Goal: Task Accomplishment & Management: Use online tool/utility

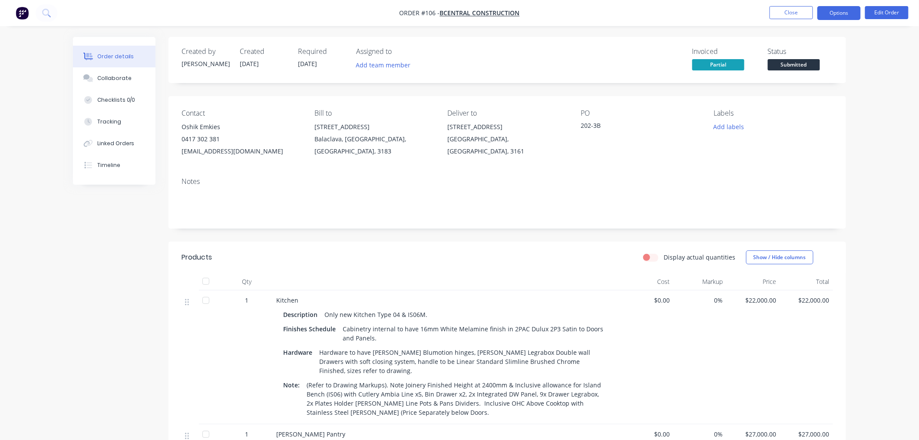
click at [839, 11] on button "Options" at bounding box center [839, 13] width 43 height 14
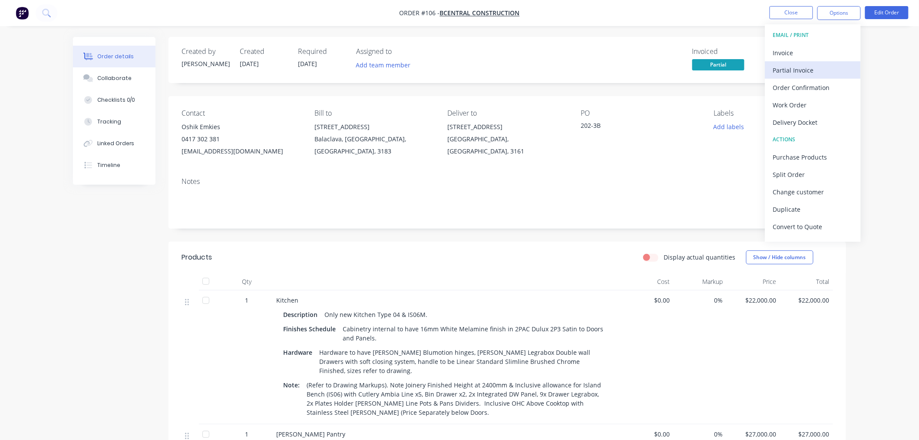
click at [801, 67] on div "Partial Invoice" at bounding box center [813, 70] width 80 height 13
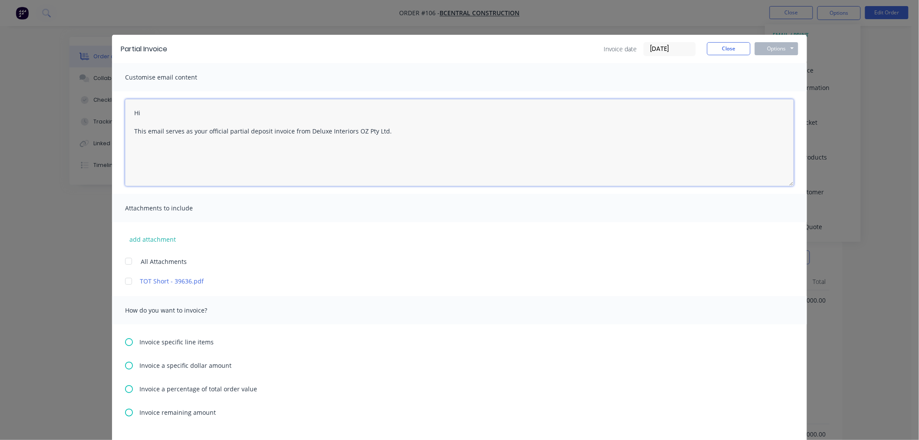
click at [179, 114] on textarea "Hi This email serves as your official partial deposit invoice from Deluxe Inter…" at bounding box center [459, 142] width 669 height 87
drag, startPoint x: 265, startPoint y: 131, endPoint x: 244, endPoint y: 130, distance: 21.7
click at [244, 130] on textarea "Hi [PERSON_NAME] This email serves as your official partial deposit invoice fro…" at bounding box center [459, 142] width 669 height 87
click at [265, 128] on textarea "Hi [PERSON_NAME] This email serves as your official partial invoice from Deluxe…" at bounding box center [459, 142] width 669 height 87
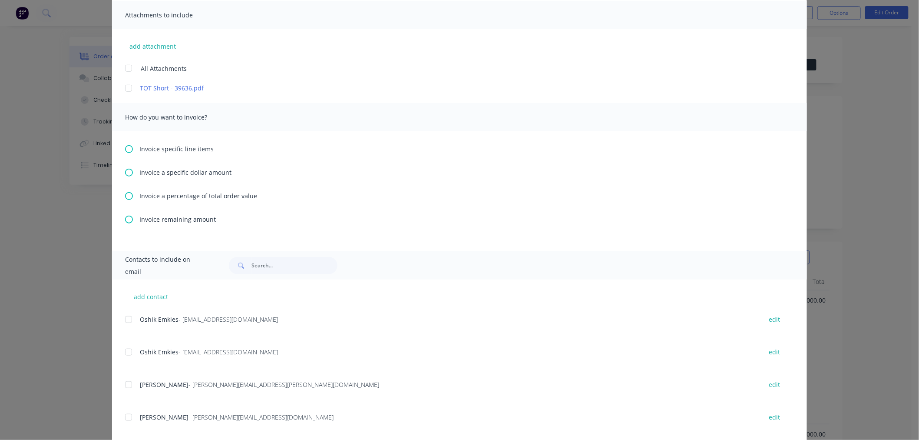
type textarea "Hi [PERSON_NAME] This email serves as your official partial invoice for Apartme…"
click at [125, 148] on icon at bounding box center [129, 149] width 8 height 8
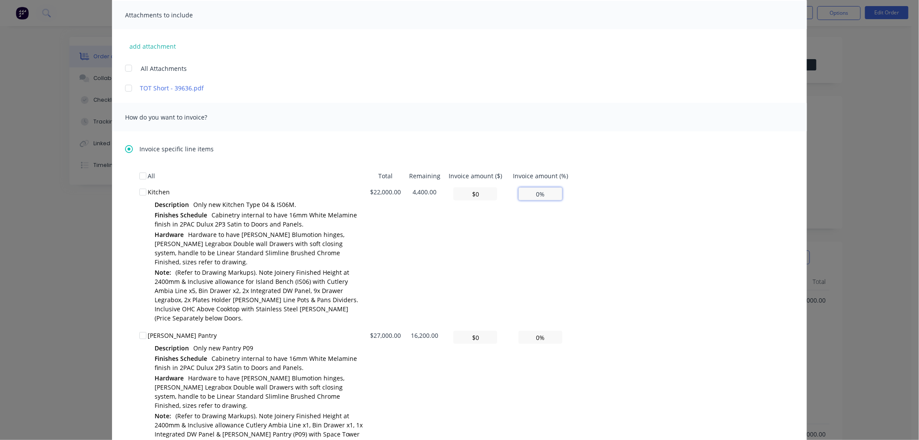
click at [534, 196] on input "0%" at bounding box center [541, 193] width 44 height 13
type input "$2,200.00"
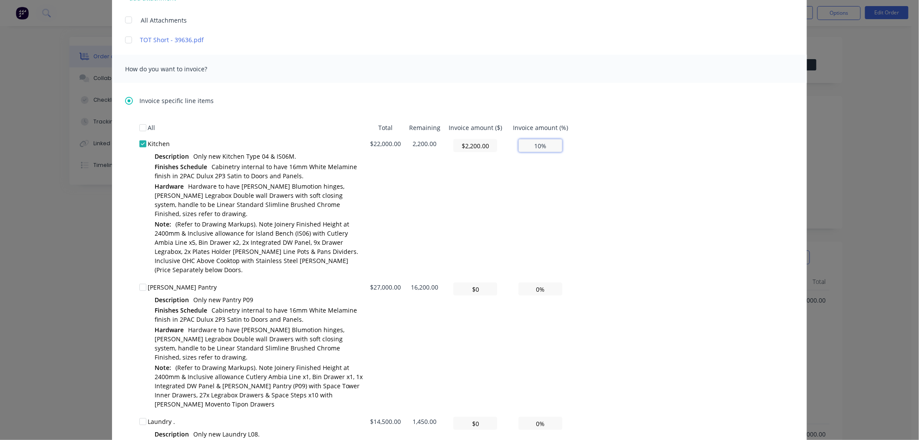
scroll to position [289, 0]
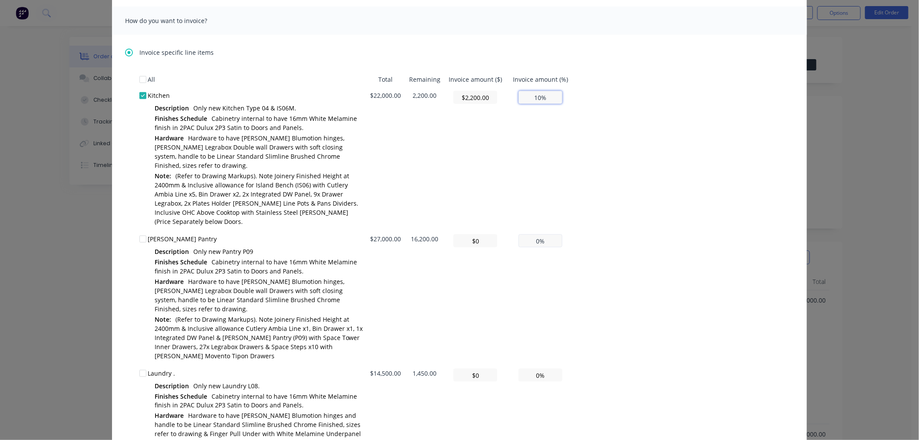
type input "10%"
click at [532, 234] on input "0%" at bounding box center [541, 240] width 44 height 13
type input "$10,800.00"
type input "40%"
type input "$16,200.00"
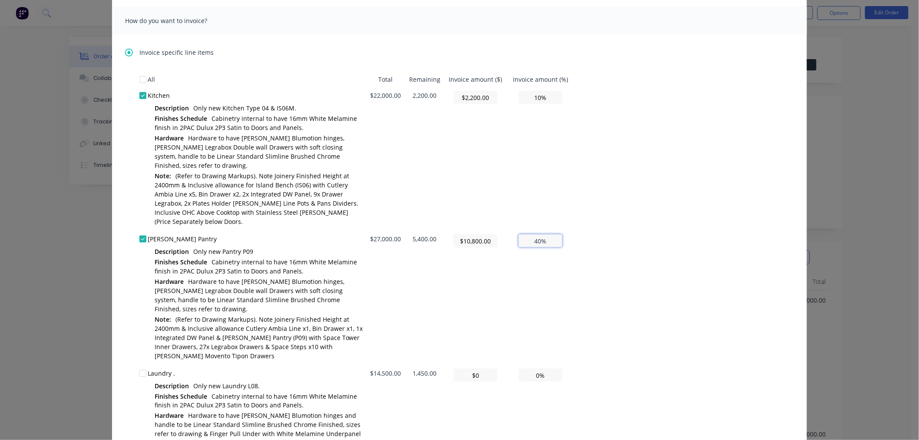
type input "60.00%"
type input "$1,620.00"
type input "6.00%"
type input "$0.00"
type input "0.00%"
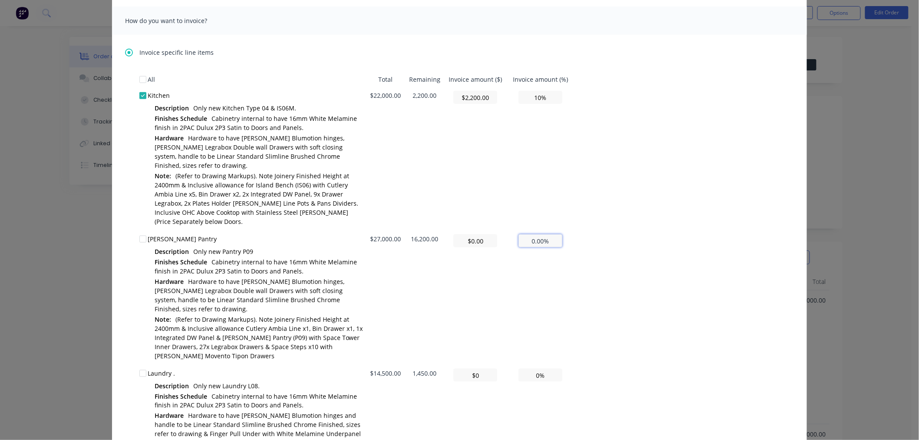
type input "$1,080.00"
type input "4.00%"
type input "$10,800.00"
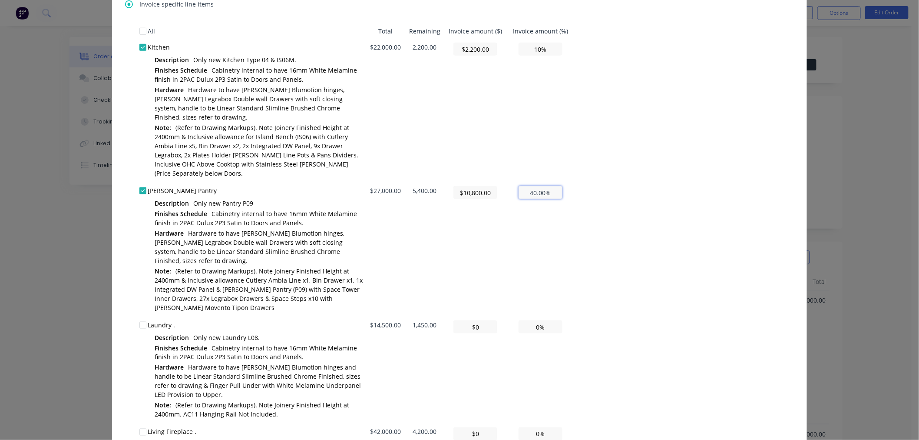
scroll to position [434, 0]
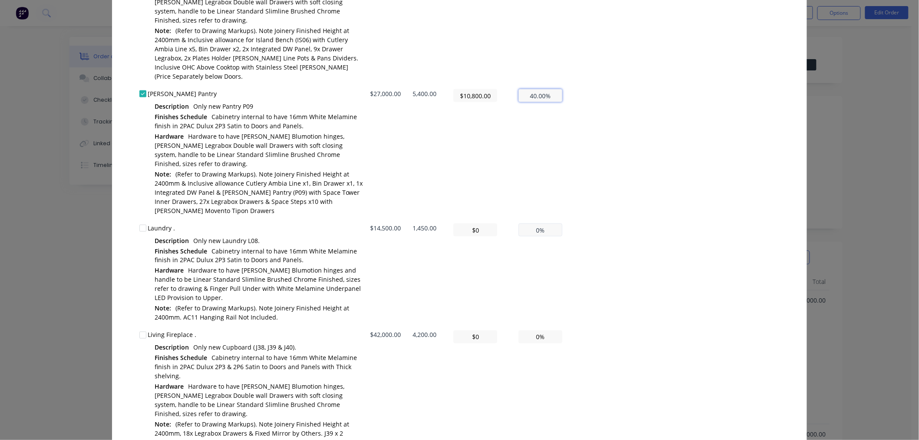
type input "40.00%"
click at [531, 223] on input "0%" at bounding box center [541, 229] width 44 height 13
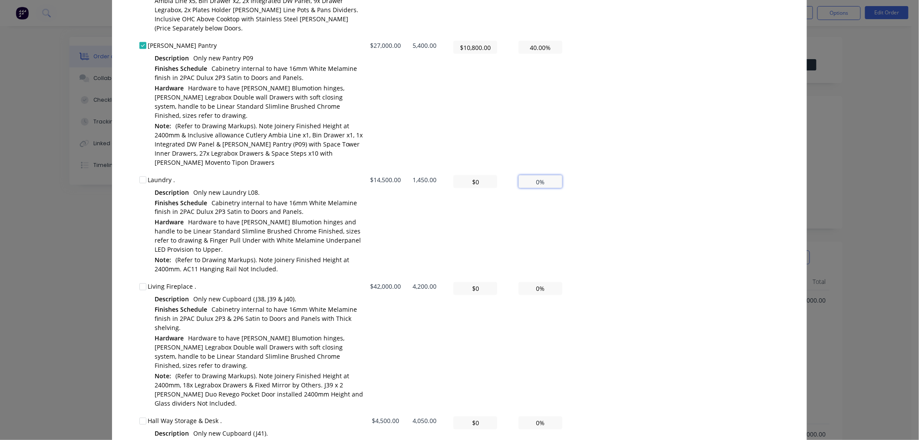
scroll to position [531, 0]
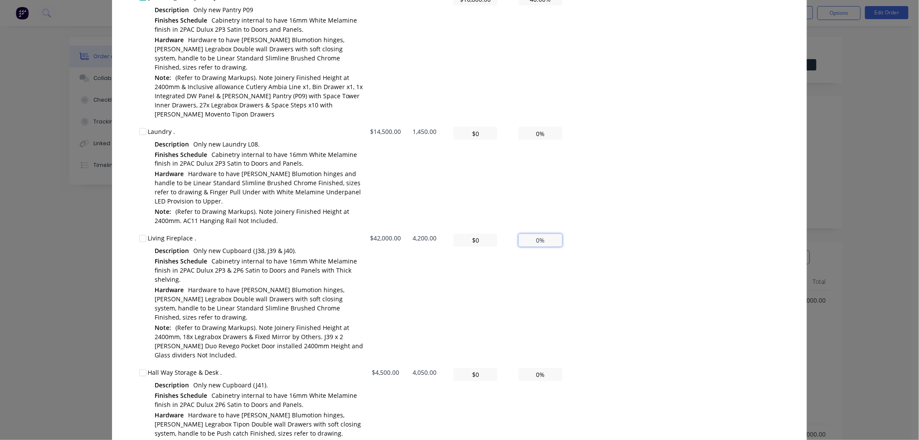
type input "$0.00"
click at [531, 234] on input "0%" at bounding box center [541, 240] width 44 height 13
drag, startPoint x: 536, startPoint y: 219, endPoint x: 524, endPoint y: 223, distance: 13.1
click at [524, 234] on input "0%" at bounding box center [541, 240] width 44 height 13
type input "$2,100.00"
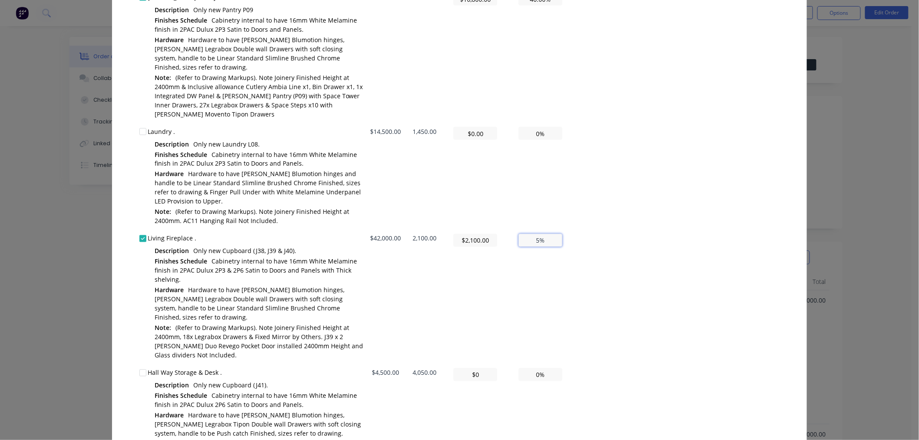
type input "5%"
click at [548, 272] on td "5%" at bounding box center [541, 297] width 66 height 134
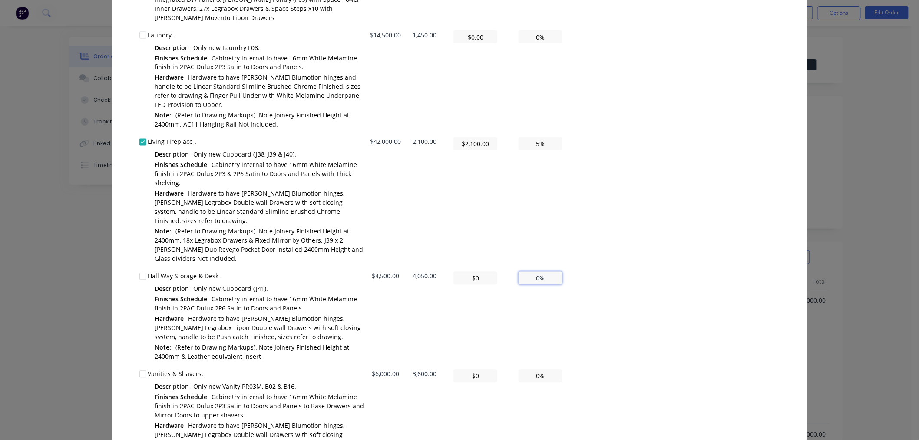
click at [535, 272] on input "0%" at bounding box center [541, 278] width 44 height 13
type input "8%"
type input "$3,600.00"
type input "80%"
click at [552, 301] on td "80%" at bounding box center [541, 317] width 66 height 98
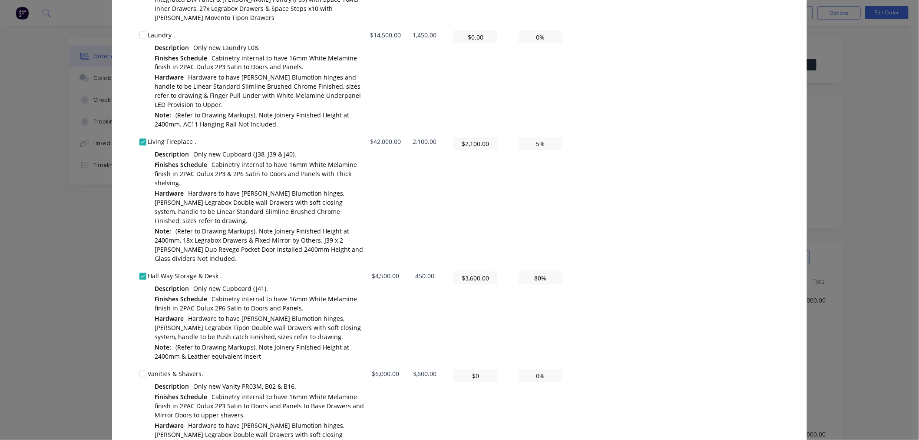
scroll to position [724, 0]
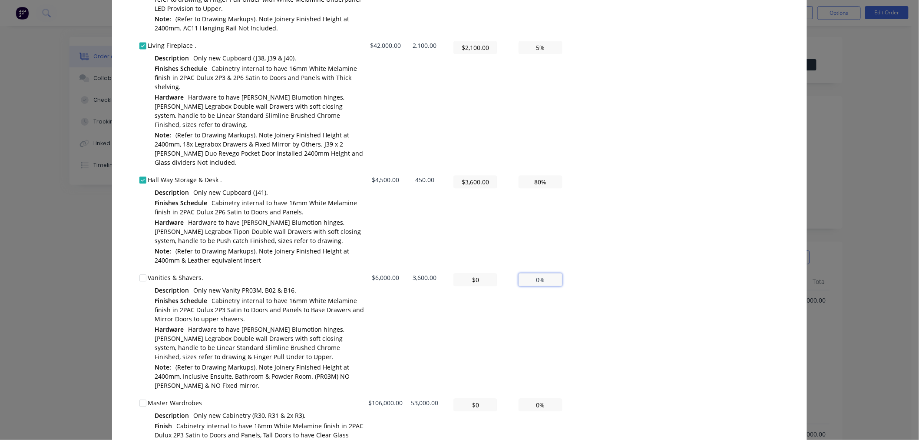
click at [533, 273] on input "0%" at bounding box center [541, 279] width 44 height 13
type input "$2,400.00"
type input "40%"
click at [550, 307] on td "40%" at bounding box center [541, 331] width 66 height 125
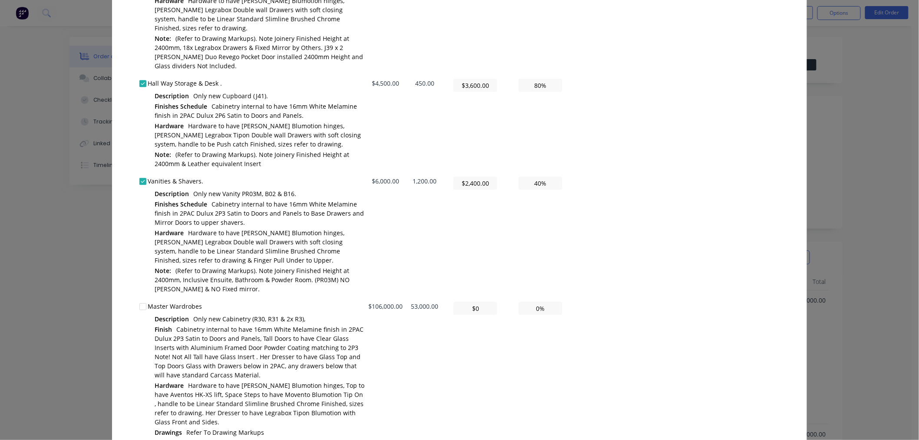
scroll to position [869, 0]
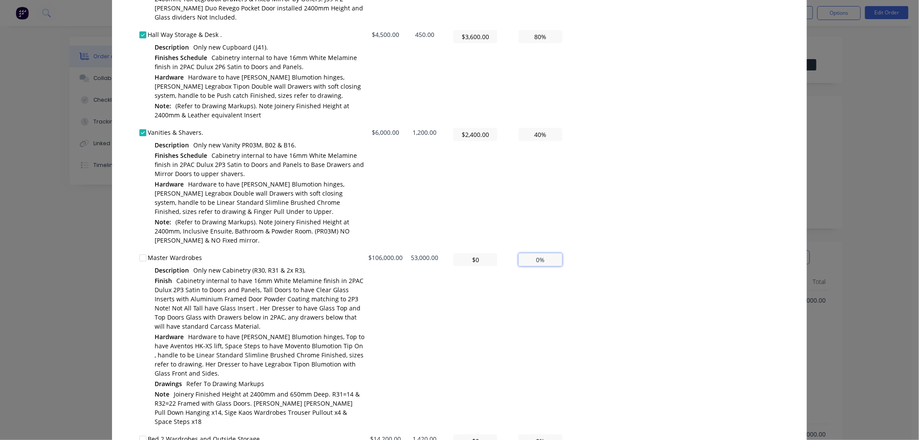
click at [532, 253] on input "0%" at bounding box center [541, 259] width 44 height 13
type input "$42,400.00"
type input "40%"
click at [537, 307] on td "40%" at bounding box center [541, 339] width 66 height 181
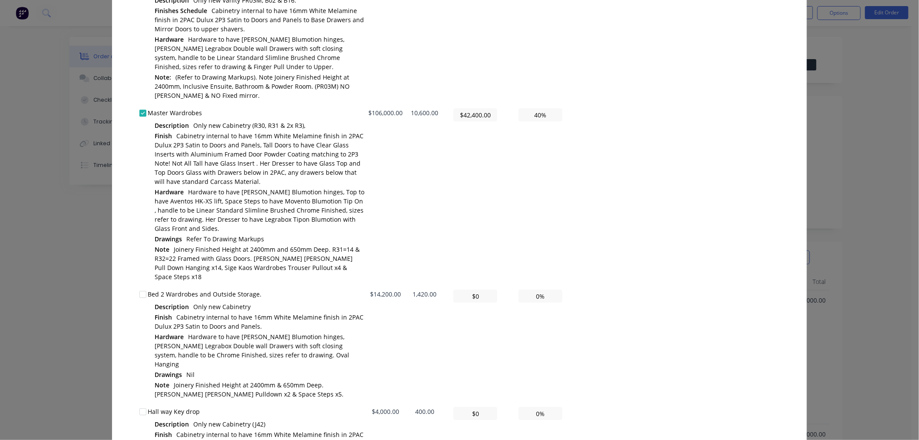
scroll to position [1110, 0]
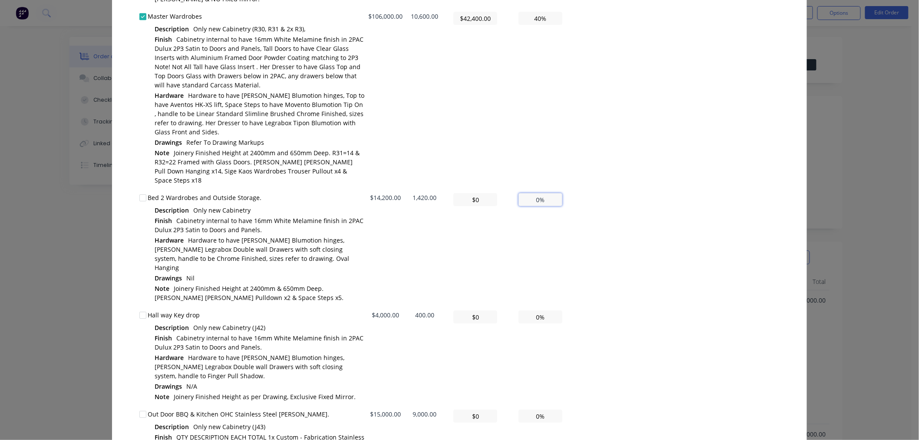
click at [535, 193] on input "0%" at bounding box center [541, 199] width 44 height 13
type input "$710.00"
type input "5%"
click at [548, 206] on td "5%" at bounding box center [541, 247] width 66 height 117
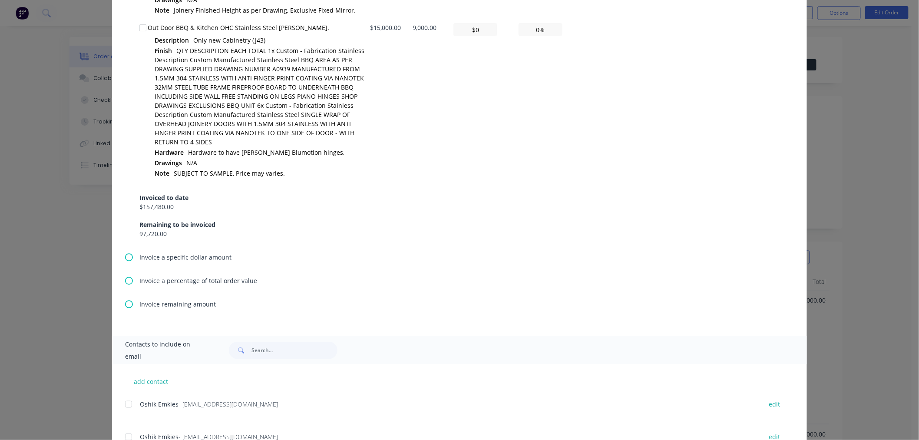
scroll to position [1641, 0]
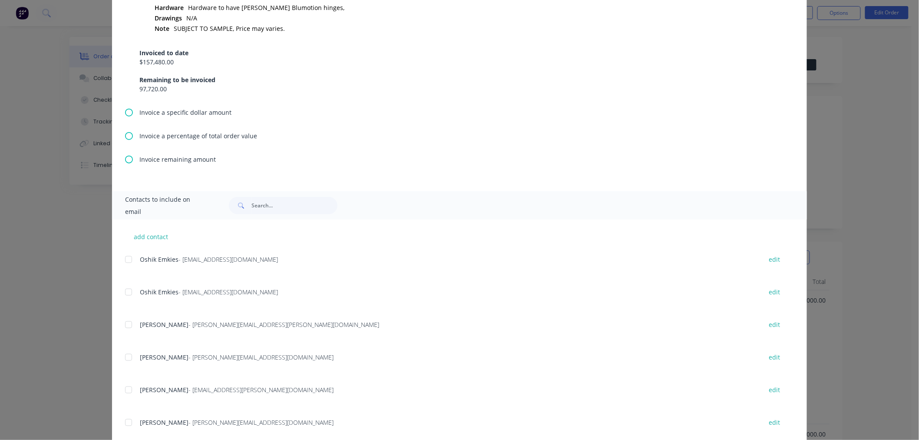
click at [123, 251] on div at bounding box center [128, 259] width 17 height 17
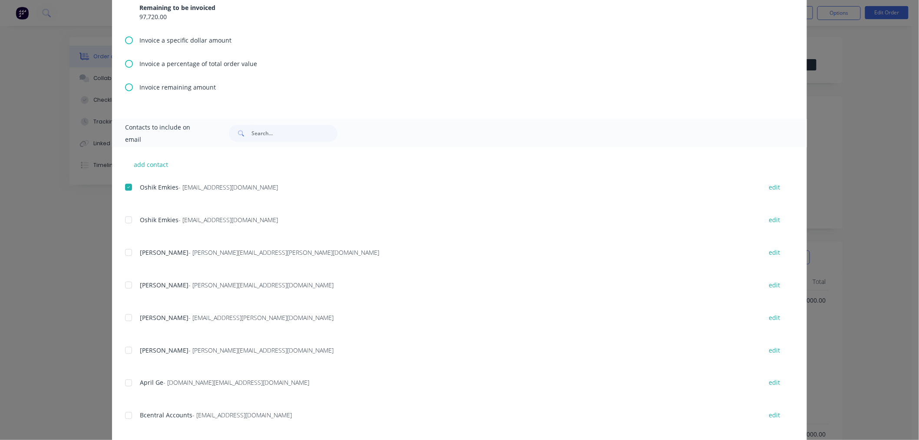
click at [124, 309] on div at bounding box center [128, 317] width 17 height 17
click at [123, 407] on div at bounding box center [128, 415] width 17 height 17
click at [125, 439] on div at bounding box center [128, 447] width 17 height 17
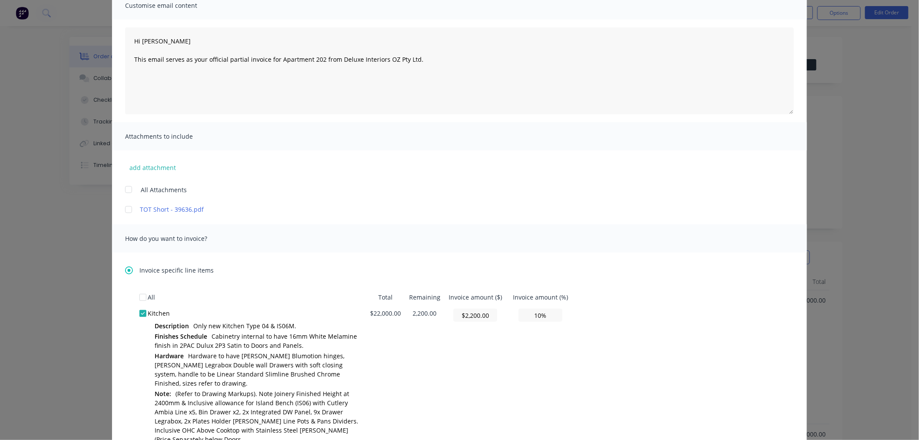
scroll to position [0, 0]
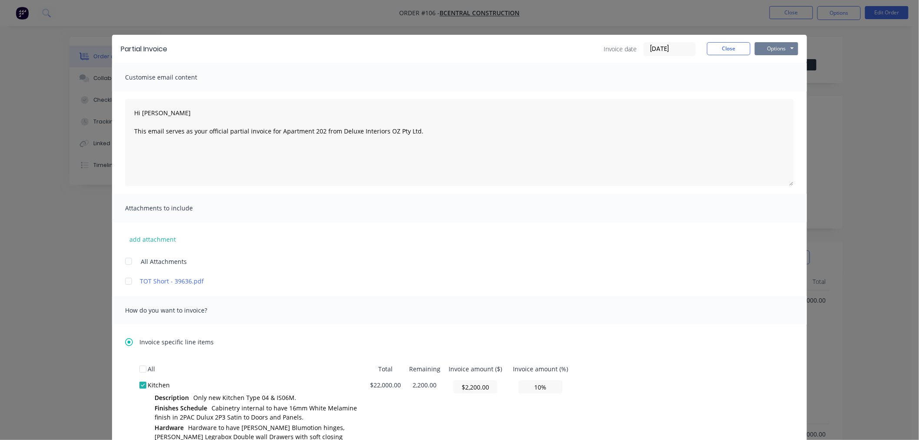
click at [775, 43] on button "Options" at bounding box center [776, 48] width 43 height 13
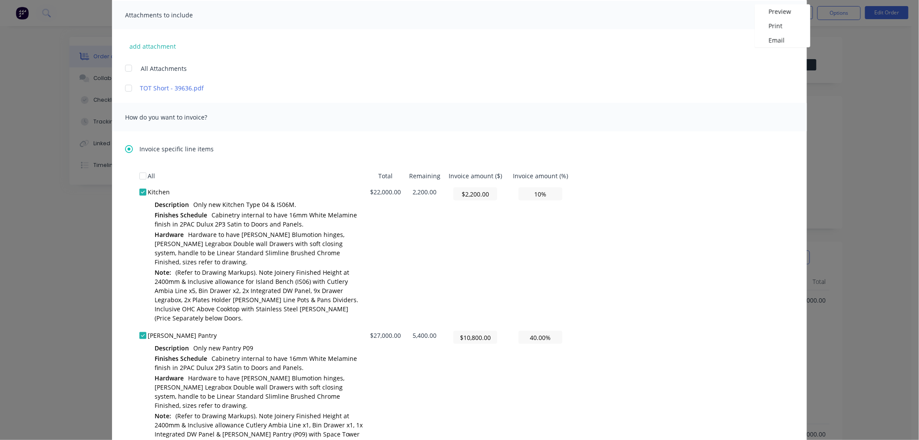
scroll to position [241, 0]
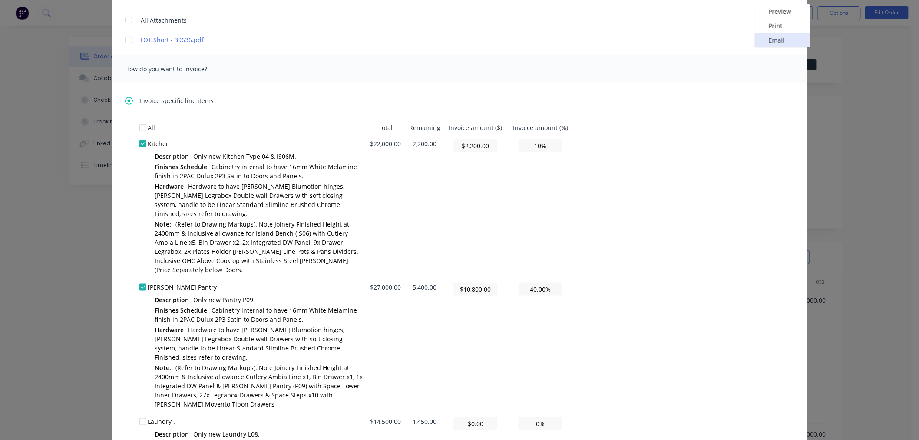
click at [766, 40] on button "Email" at bounding box center [783, 40] width 56 height 14
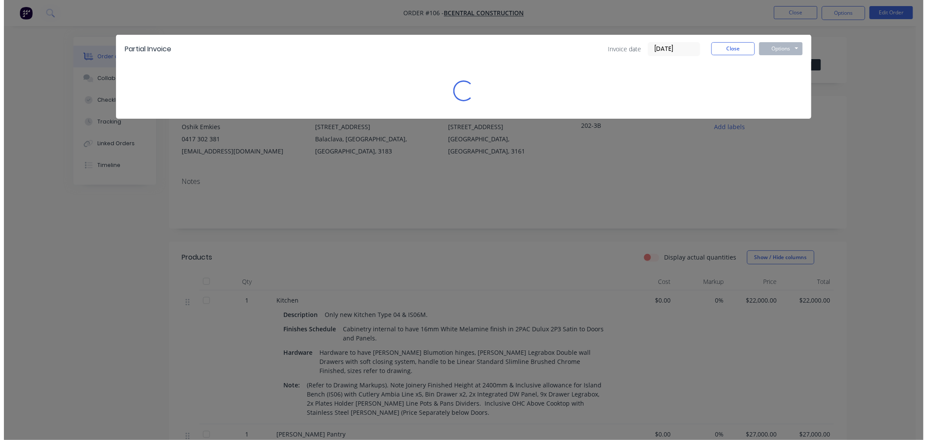
scroll to position [0, 0]
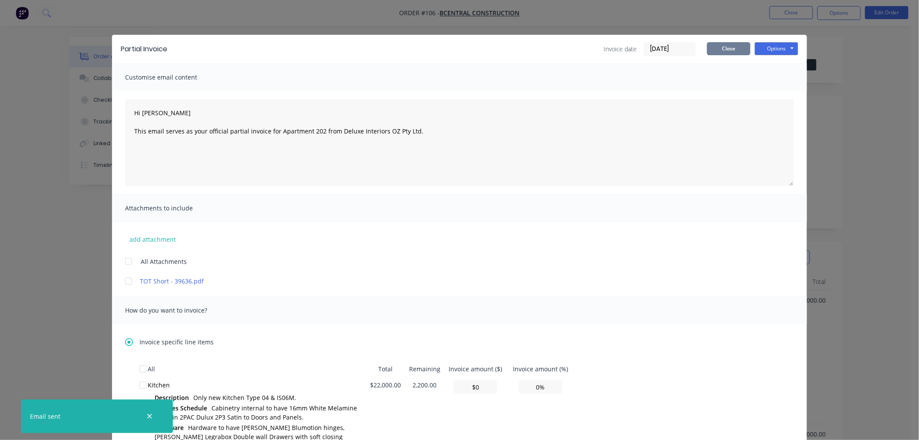
click at [724, 46] on button "Close" at bounding box center [728, 48] width 43 height 13
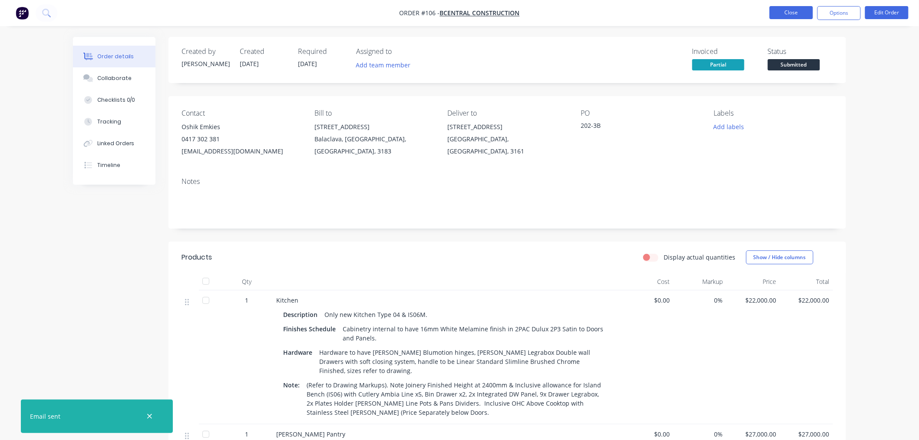
click at [797, 11] on button "Close" at bounding box center [791, 12] width 43 height 13
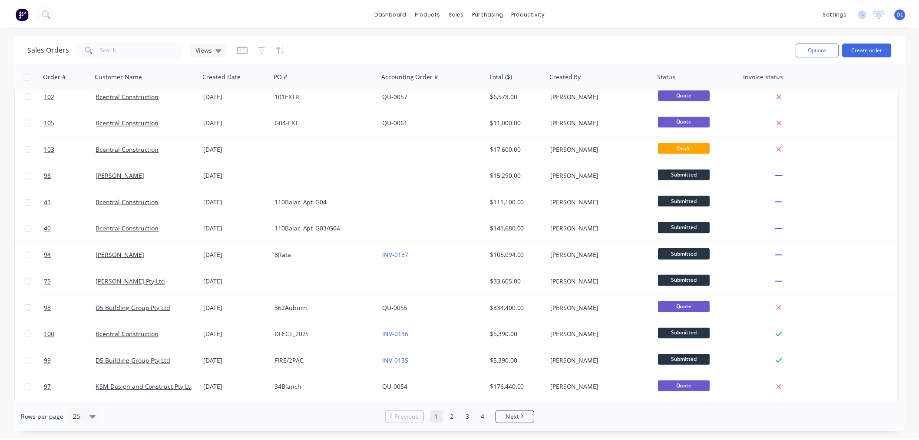
scroll to position [289, 0]
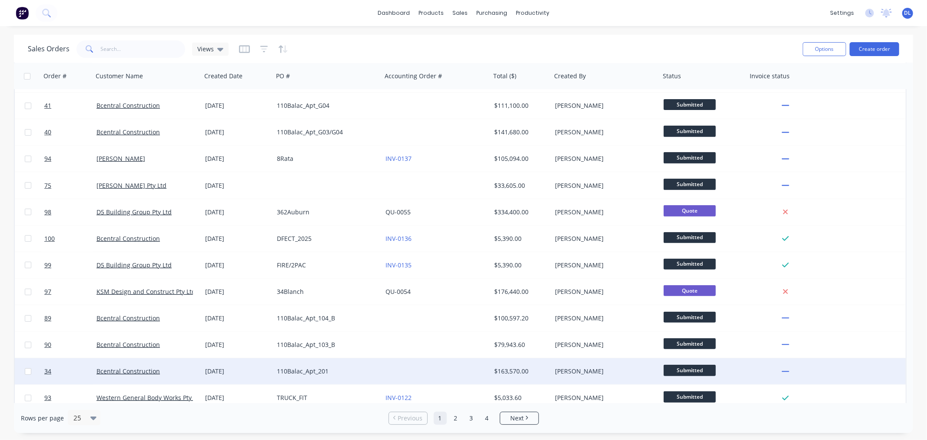
click at [315, 367] on div "110Balac_Apt_201" at bounding box center [325, 371] width 96 height 9
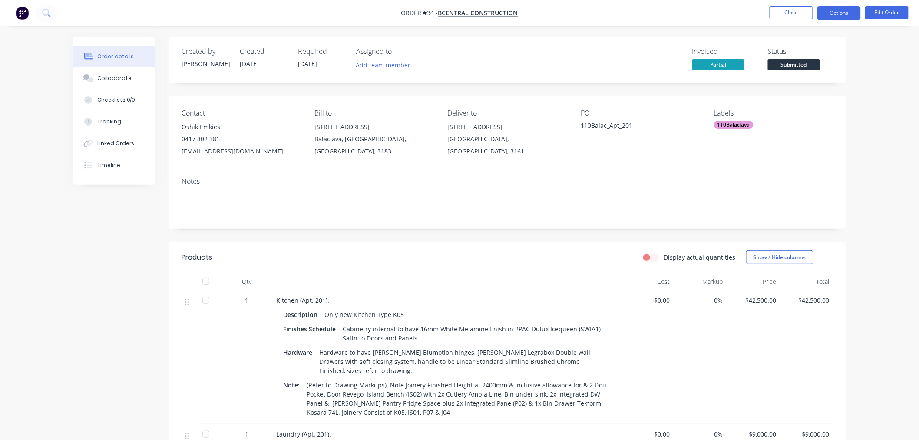
click at [843, 10] on button "Options" at bounding box center [839, 13] width 43 height 14
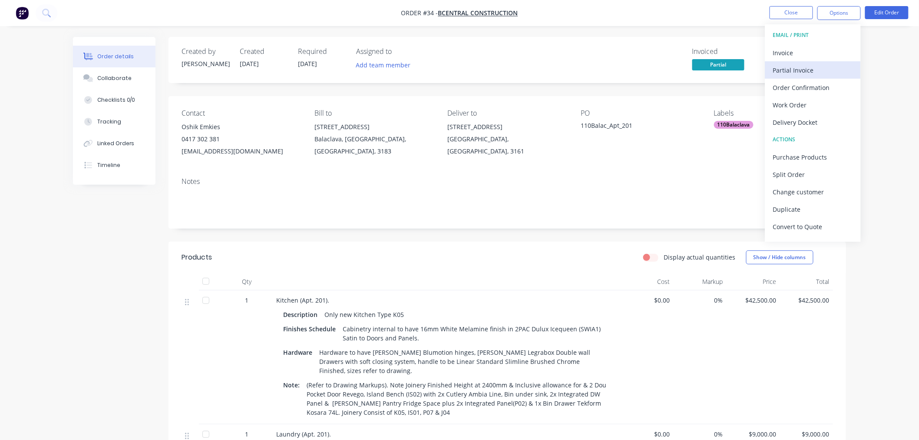
click at [802, 69] on div "Partial Invoice" at bounding box center [813, 70] width 80 height 13
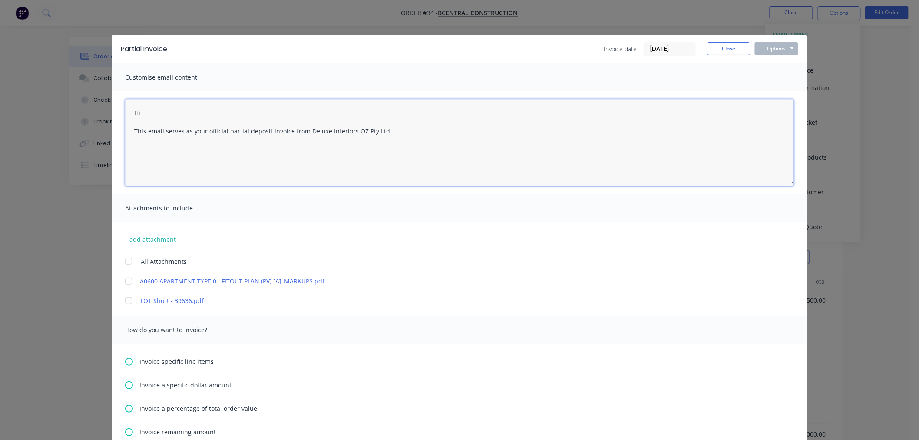
click at [159, 111] on textarea "Hi This email serves as your official partial deposit invoice from Deluxe Inter…" at bounding box center [459, 142] width 669 height 87
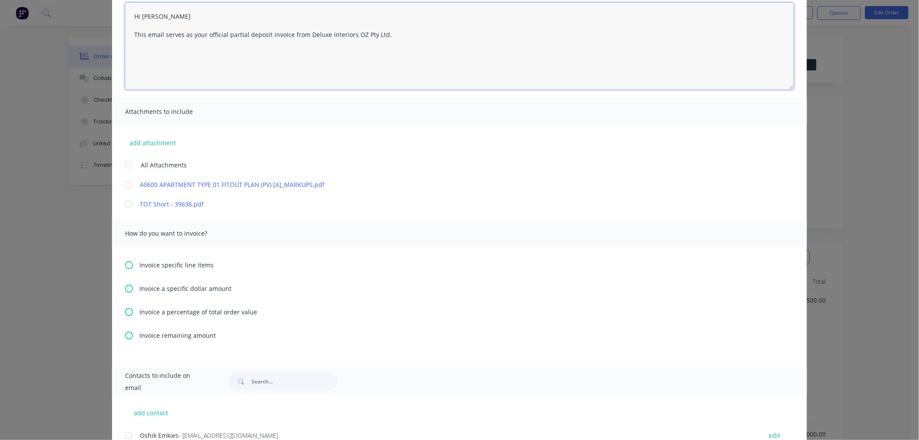
click at [265, 33] on textarea "Hi [PERSON_NAME] This email serves as your official partial deposit invoice fro…" at bounding box center [459, 46] width 669 height 87
click at [264, 33] on textarea "Hi [PERSON_NAME] This email serves as your official partial invoice from Deluxe…" at bounding box center [459, 46] width 669 height 87
click at [283, 35] on textarea "Hi [PERSON_NAME] This email serves as your official partial invoice for Aprtmen…" at bounding box center [459, 46] width 669 height 87
click at [305, 33] on textarea "Hi [PERSON_NAME] This email serves as your official partial invoice for Apartme…" at bounding box center [459, 46] width 669 height 87
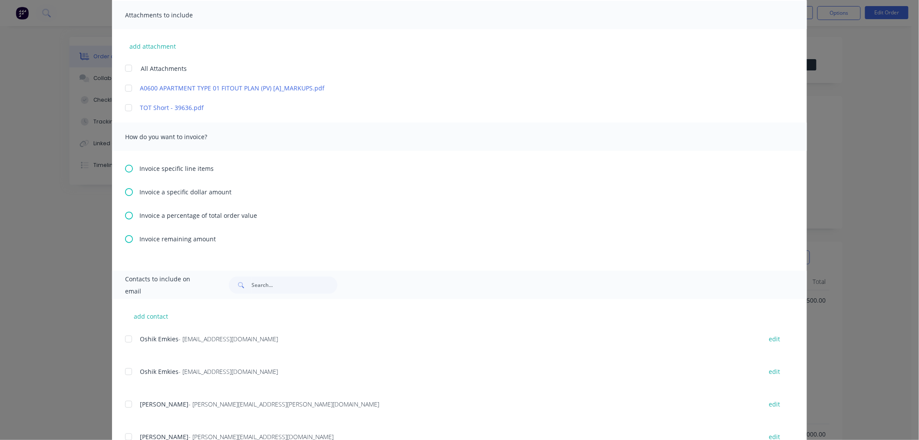
scroll to position [241, 0]
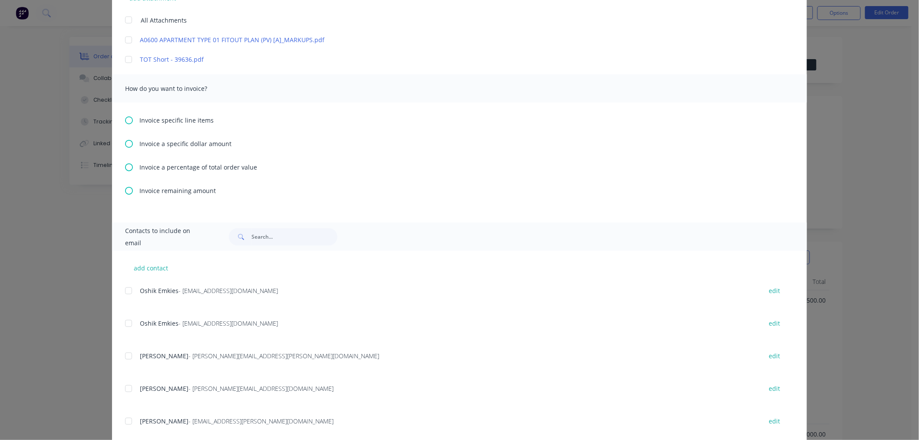
type textarea "Hi [PERSON_NAME] This email serves as your official partial invoice for Apartme…"
click at [125, 189] on icon at bounding box center [129, 191] width 8 height 8
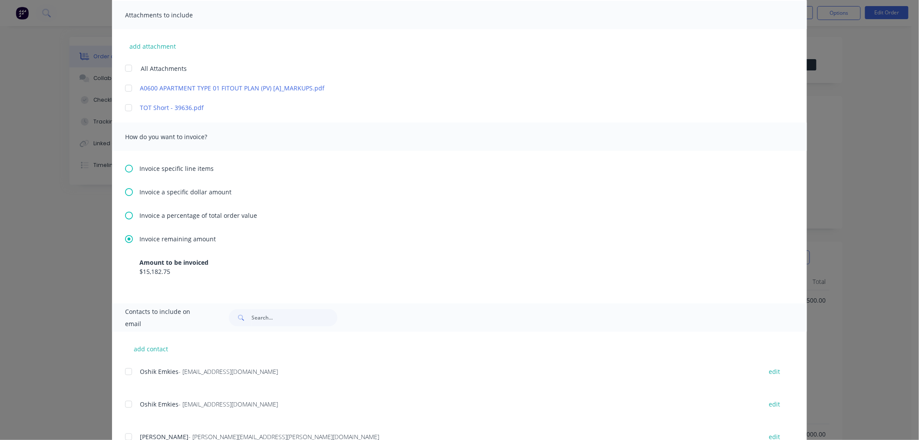
scroll to position [424, 0]
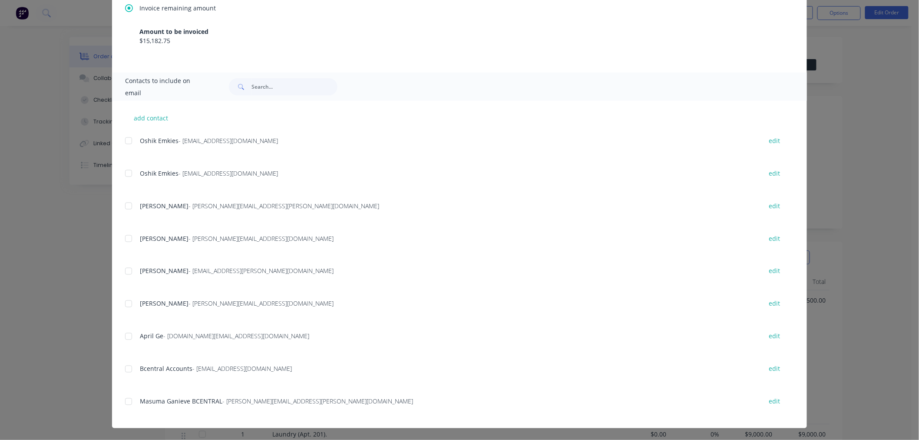
click at [124, 139] on div at bounding box center [128, 140] width 17 height 17
click at [125, 270] on div at bounding box center [128, 270] width 17 height 17
click at [125, 369] on div at bounding box center [128, 368] width 17 height 17
click at [125, 401] on div at bounding box center [128, 401] width 17 height 17
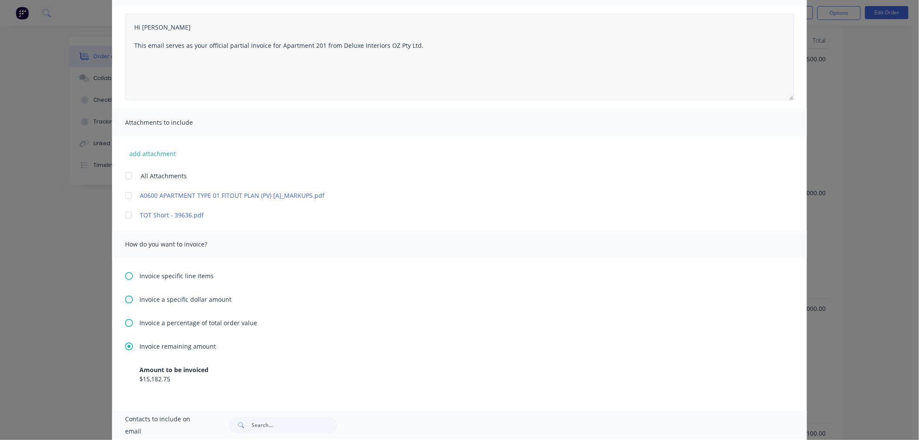
scroll to position [0, 0]
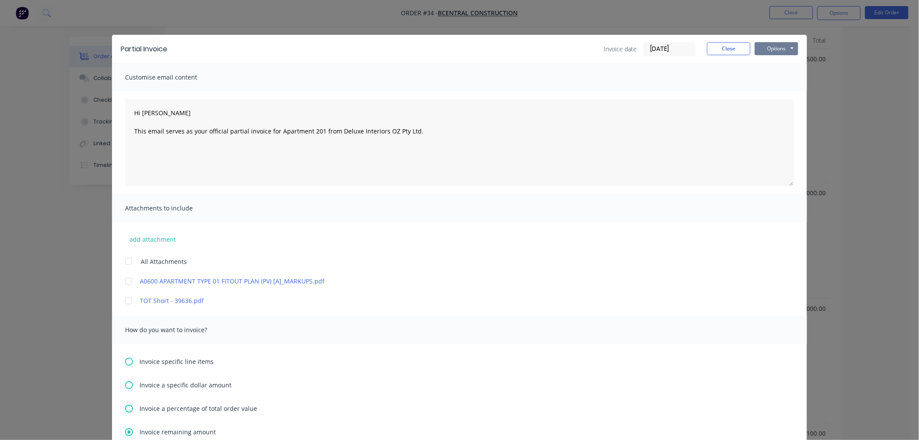
click at [772, 50] on button "Options" at bounding box center [776, 48] width 43 height 13
click at [776, 92] on button "Email" at bounding box center [783, 93] width 56 height 14
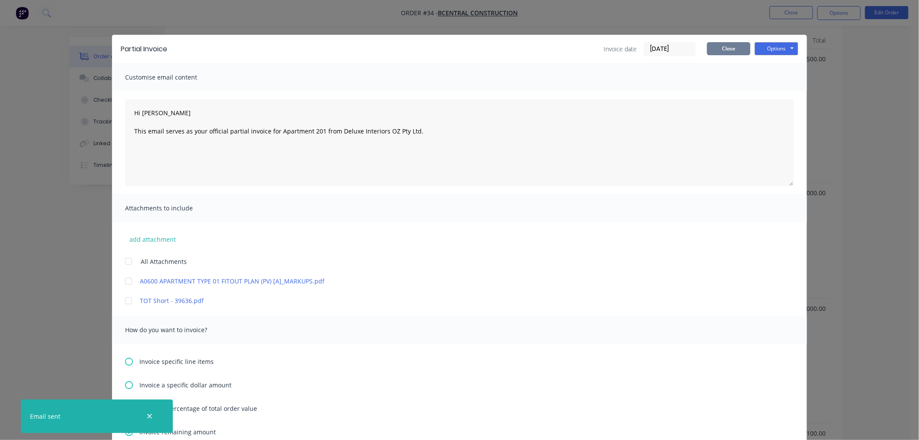
click at [732, 51] on button "Close" at bounding box center [728, 48] width 43 height 13
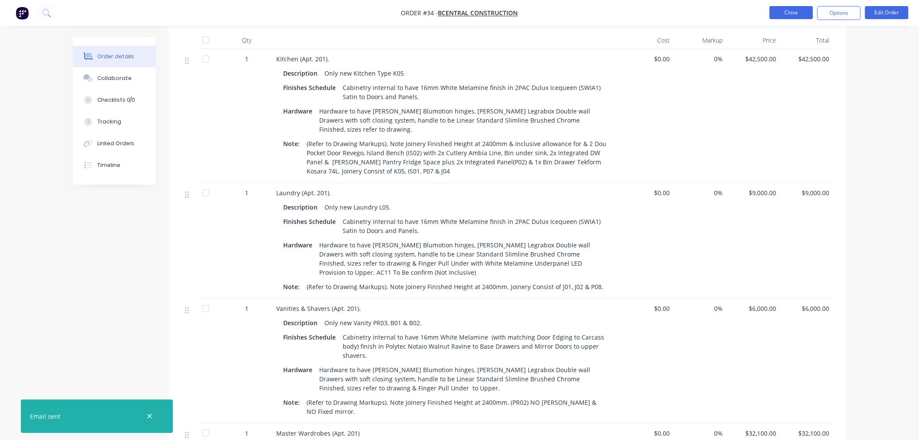
click at [787, 13] on button "Close" at bounding box center [791, 12] width 43 height 13
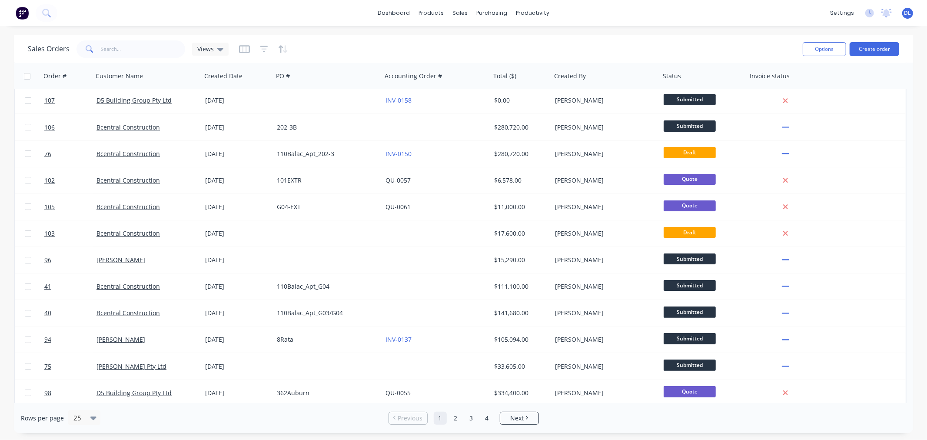
scroll to position [302, 0]
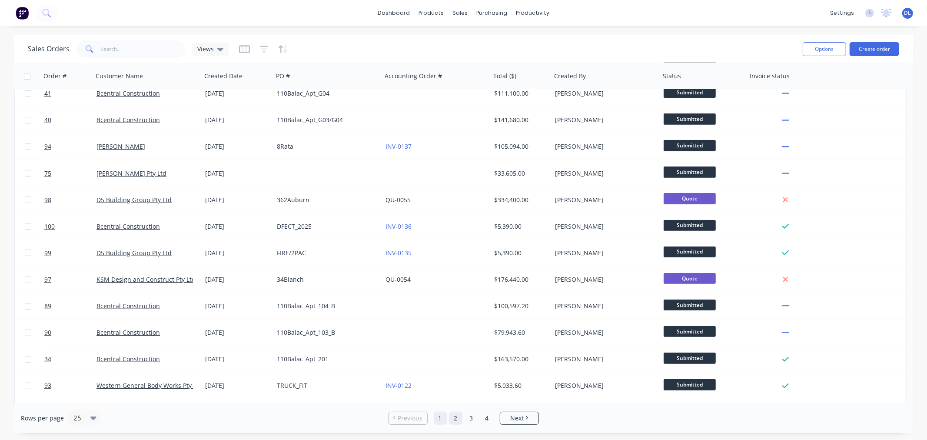
click at [454, 418] on link "2" at bounding box center [455, 417] width 13 height 13
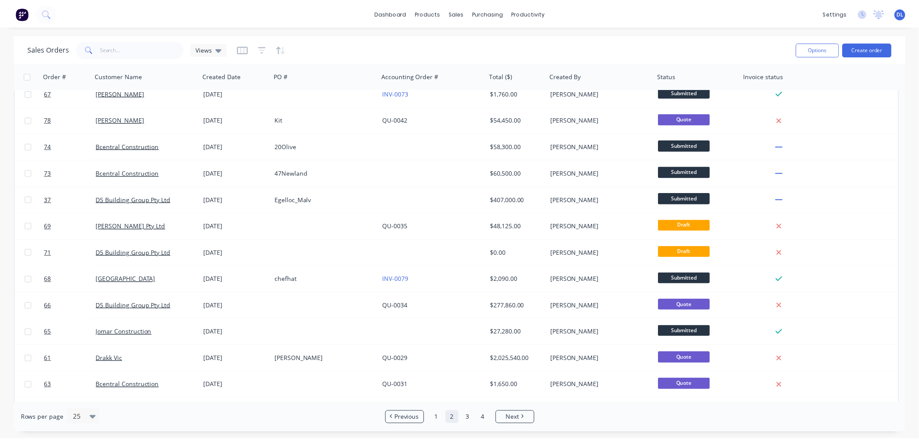
scroll to position [0, 0]
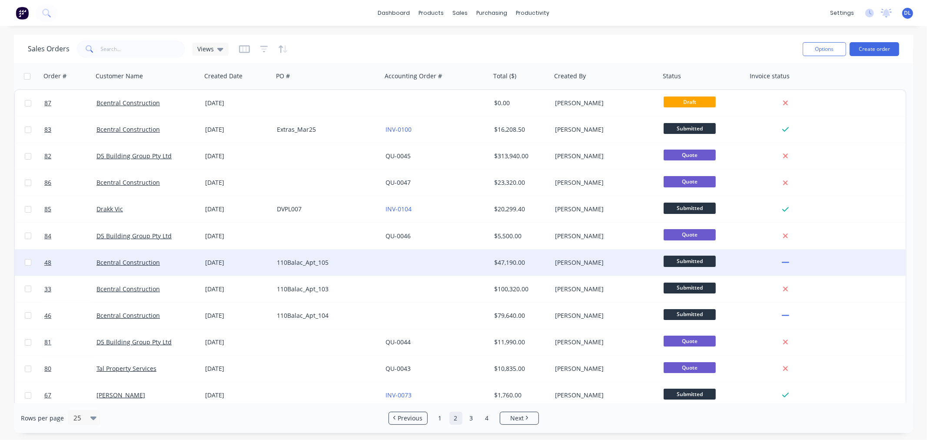
click at [296, 259] on div "110Balac_Apt_105" at bounding box center [325, 262] width 96 height 9
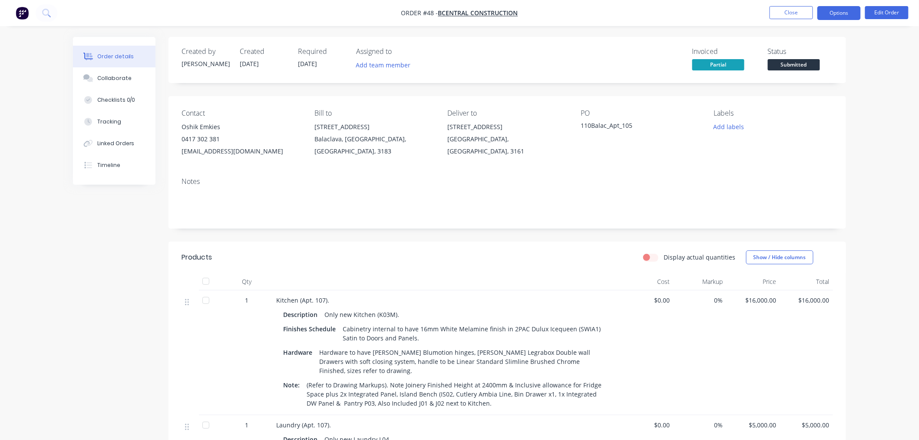
click at [842, 12] on button "Options" at bounding box center [839, 13] width 43 height 14
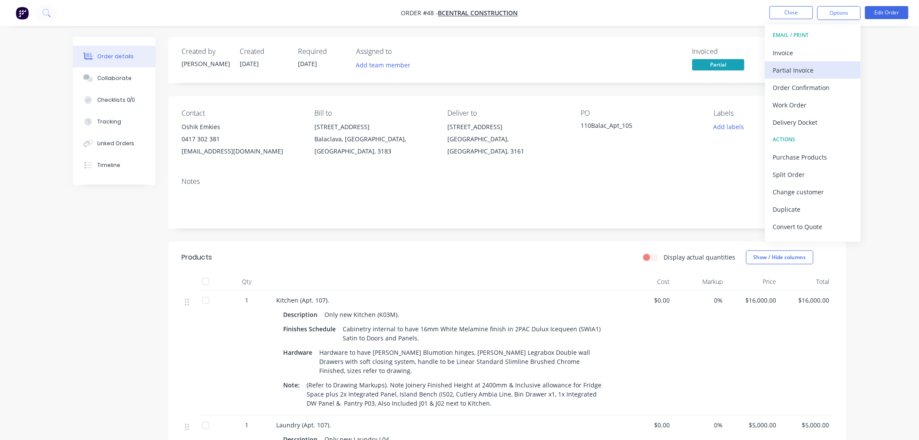
click at [793, 67] on div "Partial Invoice" at bounding box center [813, 70] width 80 height 13
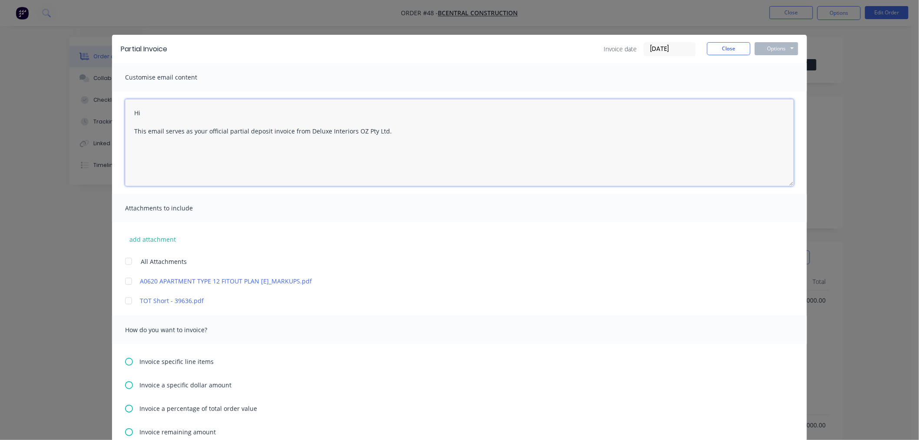
click at [153, 112] on textarea "Hi This email serves as your official partial deposit invoice from Deluxe Inter…" at bounding box center [459, 142] width 669 height 87
drag, startPoint x: 264, startPoint y: 129, endPoint x: 245, endPoint y: 129, distance: 19.6
click at [245, 129] on textarea "Hi [PERSON_NAME] This email serves as your official partial deposit invoice fro…" at bounding box center [459, 142] width 669 height 87
click at [265, 129] on textarea "Hi [PERSON_NAME] This email serves as your official partial invoice from Deluxe…" at bounding box center [459, 142] width 669 height 87
drag, startPoint x: 297, startPoint y: 129, endPoint x: 266, endPoint y: 127, distance: 31.0
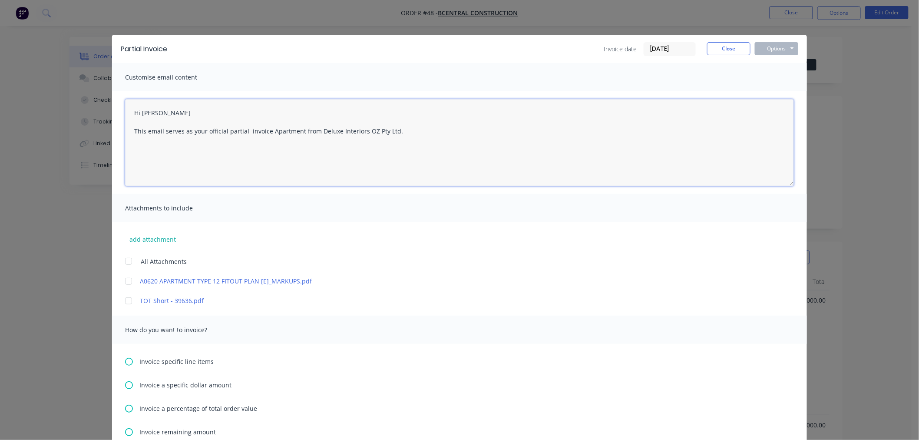
click at [266, 127] on textarea "Hi [PERSON_NAME] This email serves as your official partial invoice Apartment f…" at bounding box center [459, 142] width 669 height 87
click at [298, 129] on textarea "Hi [PERSON_NAME] This email serves as your official partial invoice Apartment f…" at bounding box center [459, 142] width 669 height 87
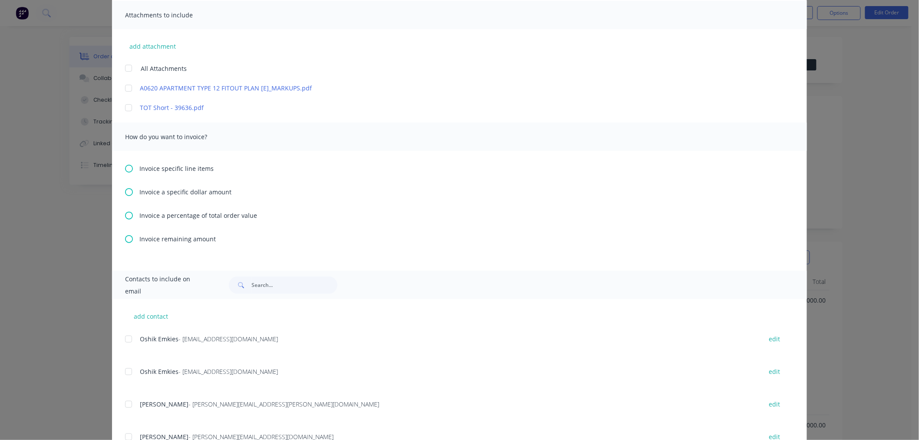
type textarea "Hi [PERSON_NAME] This email serves as your official partial invoice Apartment 1…"
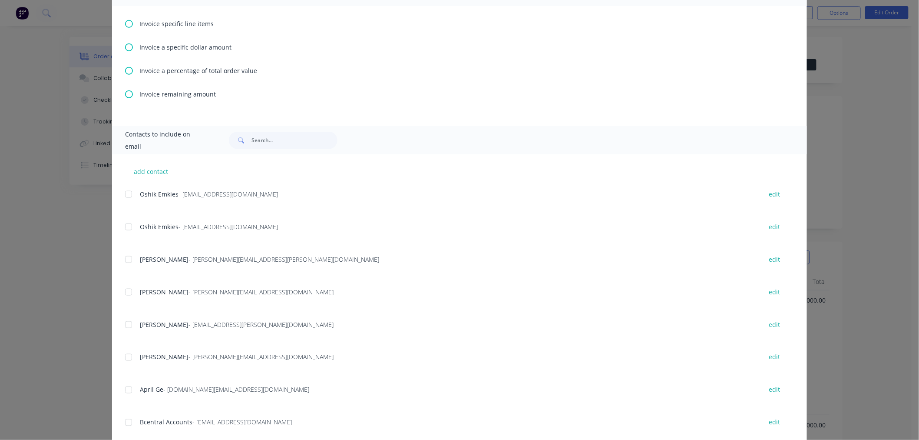
click at [125, 193] on div at bounding box center [128, 194] width 17 height 17
click at [125, 93] on icon at bounding box center [129, 94] width 8 height 8
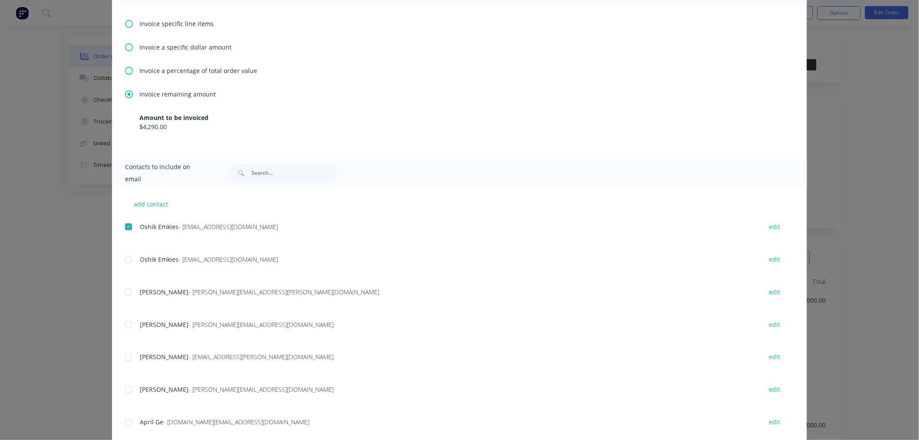
scroll to position [386, 0]
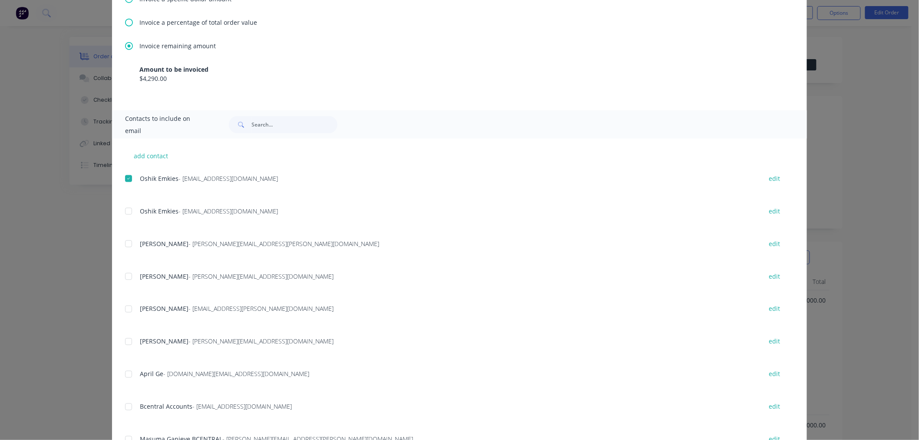
click at [124, 309] on div at bounding box center [128, 308] width 17 height 17
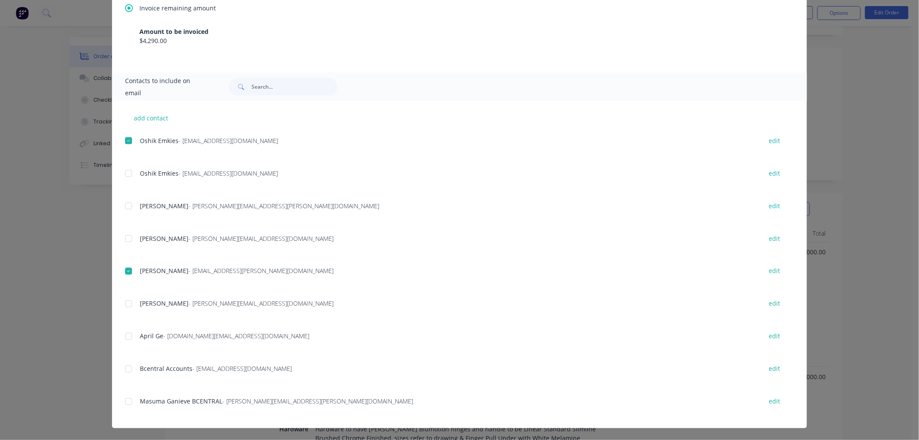
click at [125, 367] on div at bounding box center [128, 368] width 17 height 17
click at [124, 401] on div at bounding box center [128, 401] width 17 height 17
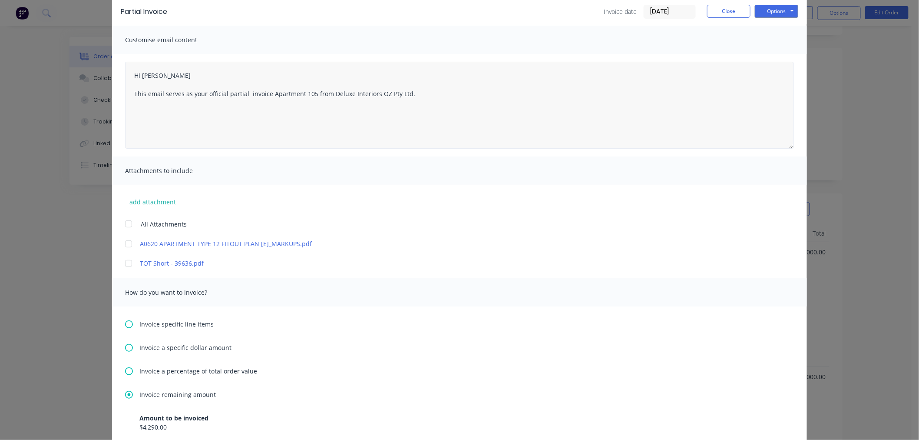
scroll to position [0, 0]
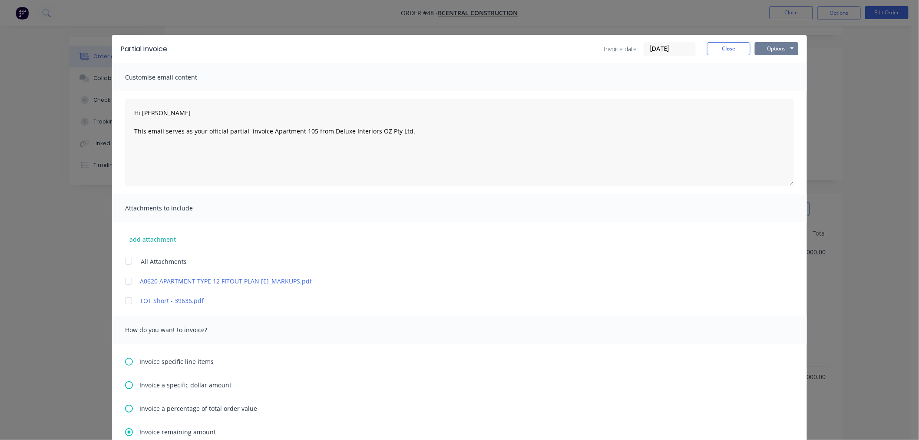
click at [766, 47] on button "Options" at bounding box center [776, 48] width 43 height 13
click at [768, 93] on button "Email" at bounding box center [783, 93] width 56 height 14
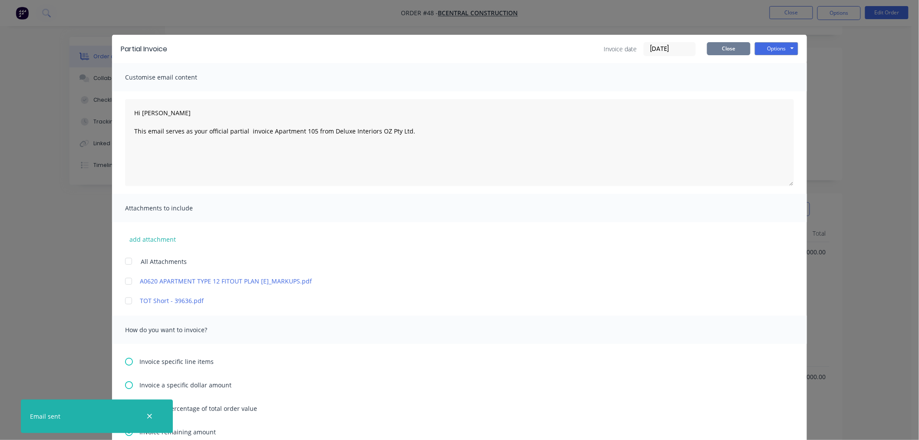
click at [729, 44] on button "Close" at bounding box center [728, 48] width 43 height 13
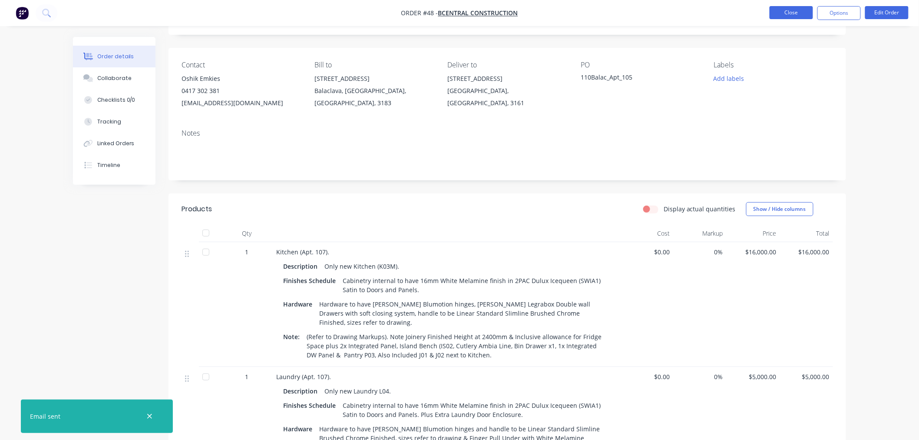
click at [793, 13] on button "Close" at bounding box center [791, 12] width 43 height 13
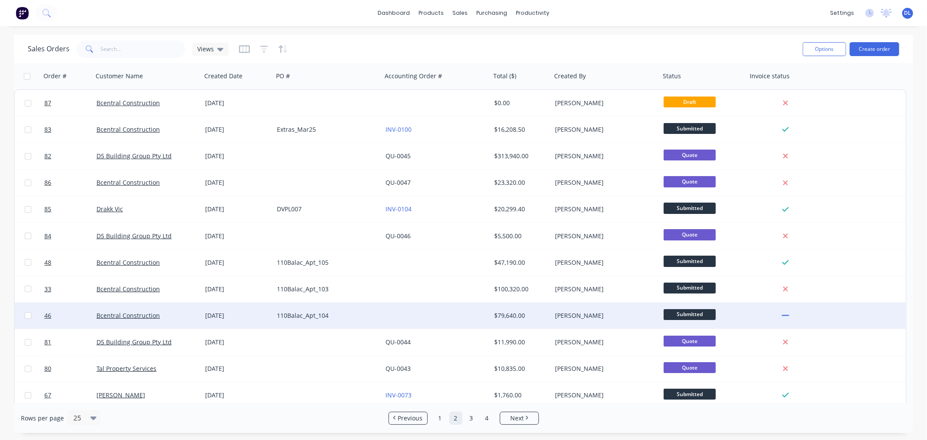
click at [315, 315] on div "110Balac_Apt_104" at bounding box center [325, 315] width 96 height 9
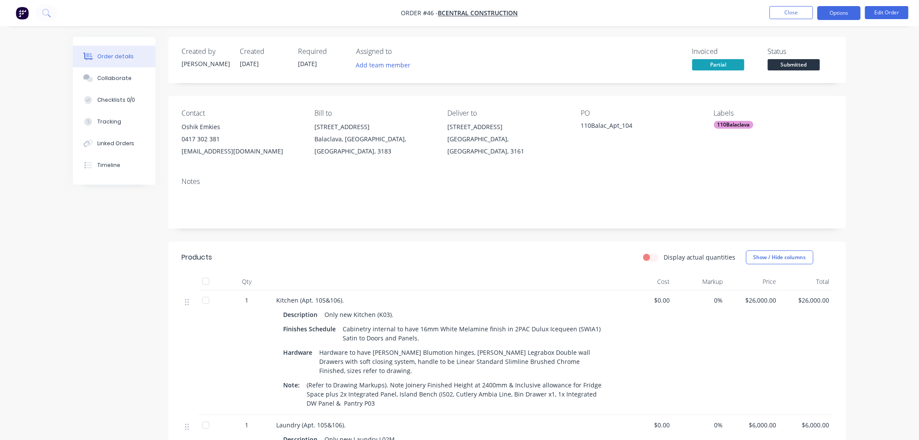
click at [842, 10] on button "Options" at bounding box center [839, 13] width 43 height 14
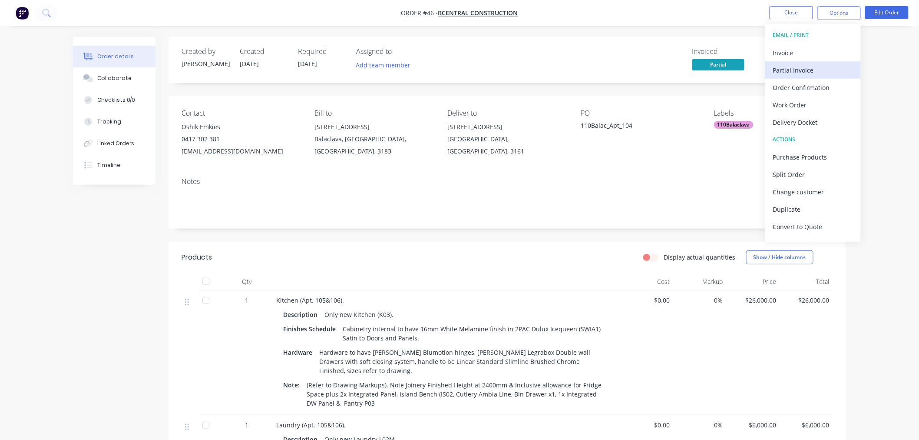
click at [798, 67] on div "Partial Invoice" at bounding box center [813, 70] width 80 height 13
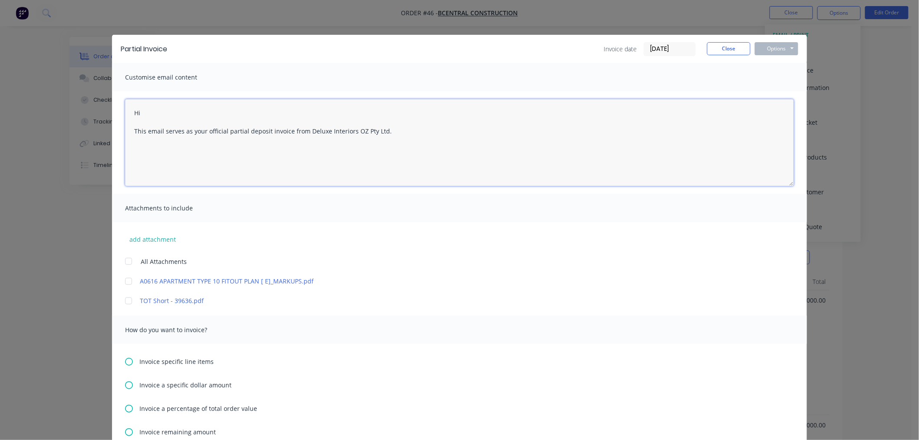
click at [152, 110] on textarea "Hi This email serves as your official partial deposit invoice from Deluxe Inter…" at bounding box center [459, 142] width 669 height 87
drag, startPoint x: 266, startPoint y: 131, endPoint x: 243, endPoint y: 131, distance: 22.6
click at [243, 131] on textarea "Hi [PERSON_NAME] This email serves as your official partial deposit invoice fro…" at bounding box center [459, 142] width 669 height 87
click at [263, 129] on textarea "Hi [PERSON_NAME] This email serves as your official partial invoice from Deluxe…" at bounding box center [459, 142] width 669 height 87
paste textarea "Apartment"
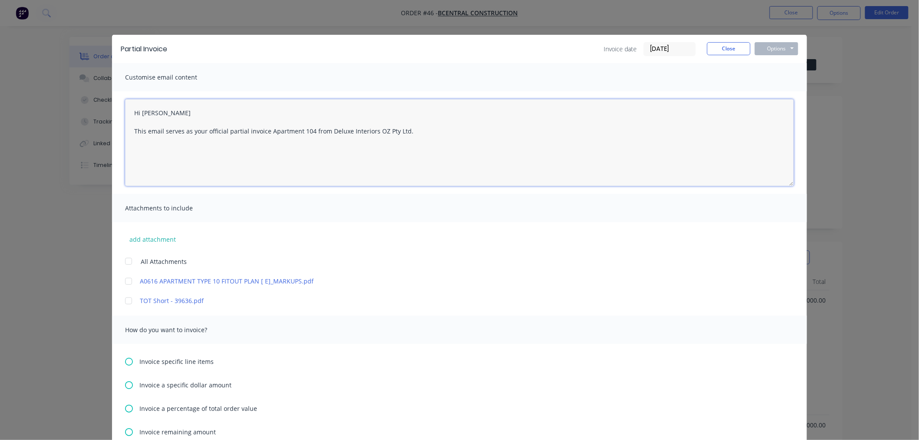
scroll to position [145, 0]
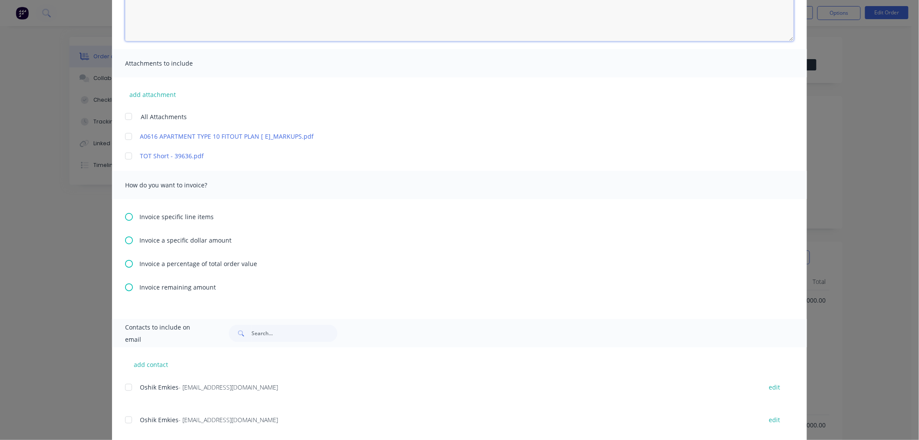
type textarea "Hi [PERSON_NAME] This email serves as your official partial invoice Apartment 1…"
click at [125, 286] on icon at bounding box center [129, 287] width 8 height 8
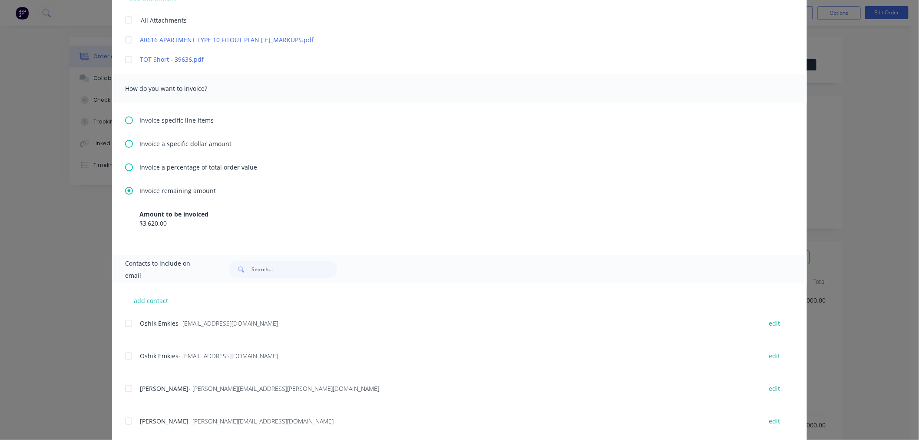
scroll to position [386, 0]
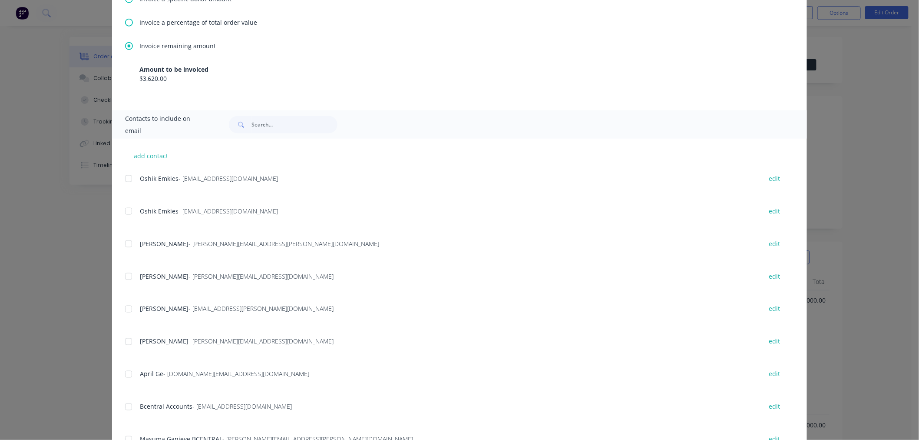
click at [125, 177] on div at bounding box center [128, 178] width 17 height 17
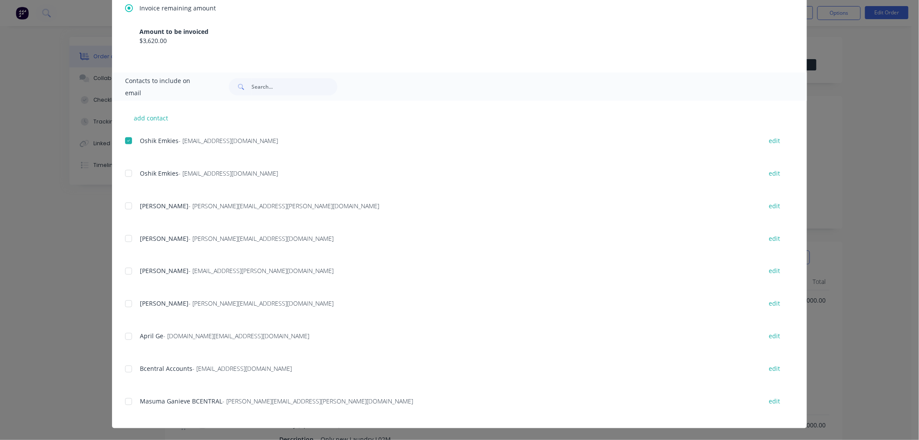
click at [124, 270] on div at bounding box center [128, 270] width 17 height 17
click at [124, 370] on div at bounding box center [128, 368] width 17 height 17
click at [125, 401] on div at bounding box center [128, 401] width 17 height 17
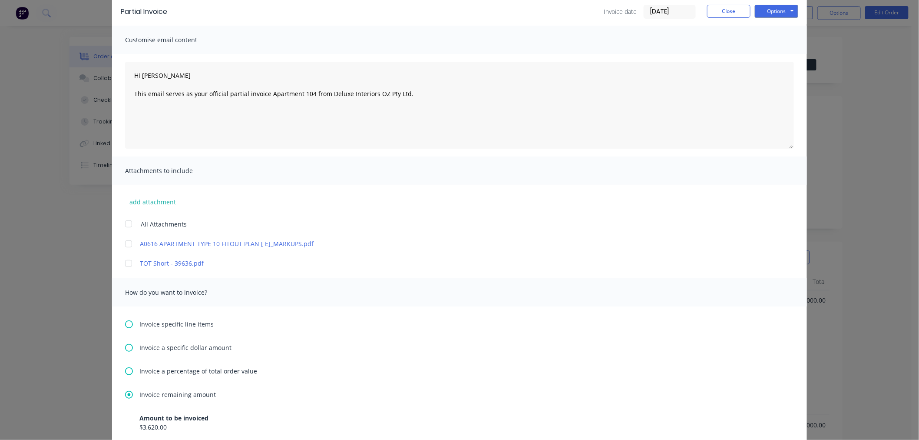
scroll to position [0, 0]
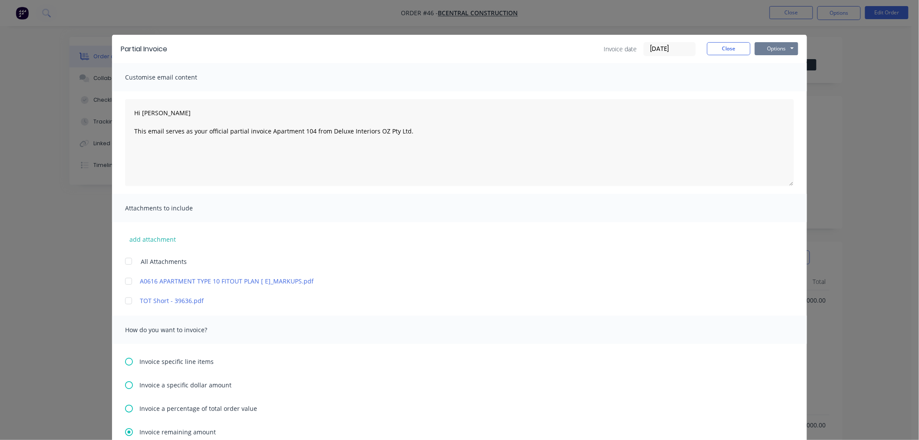
click at [766, 45] on button "Options" at bounding box center [776, 48] width 43 height 13
click at [773, 93] on button "Email" at bounding box center [783, 93] width 56 height 14
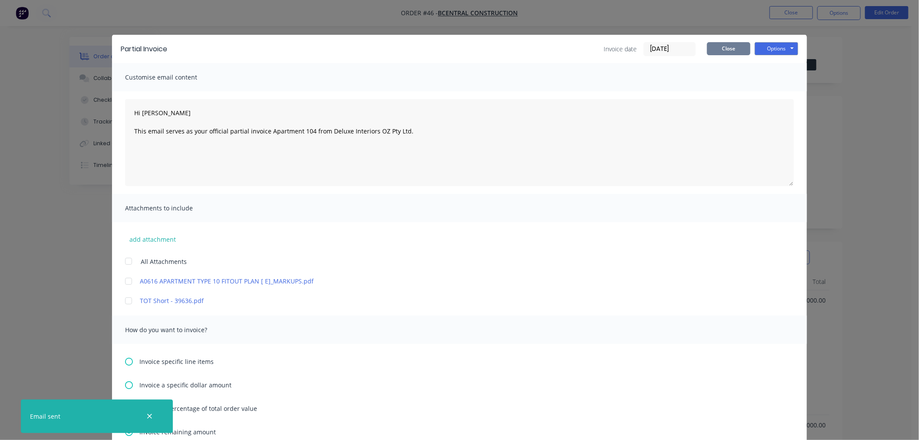
click at [731, 48] on button "Close" at bounding box center [728, 48] width 43 height 13
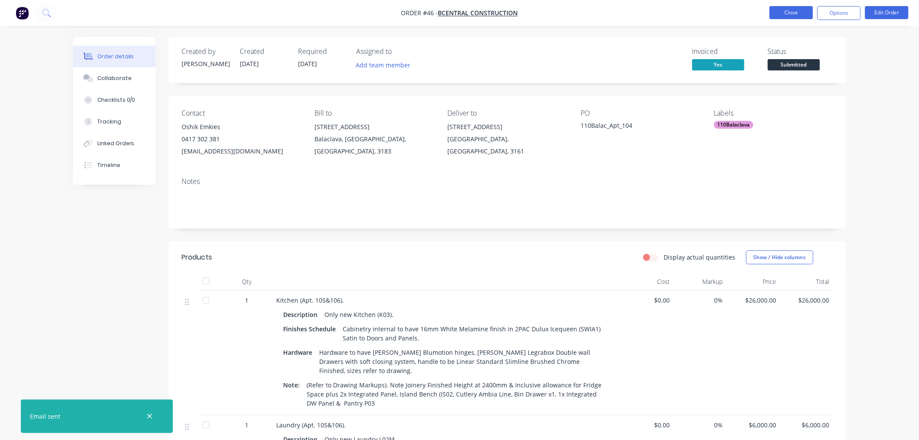
click at [800, 9] on button "Close" at bounding box center [791, 12] width 43 height 13
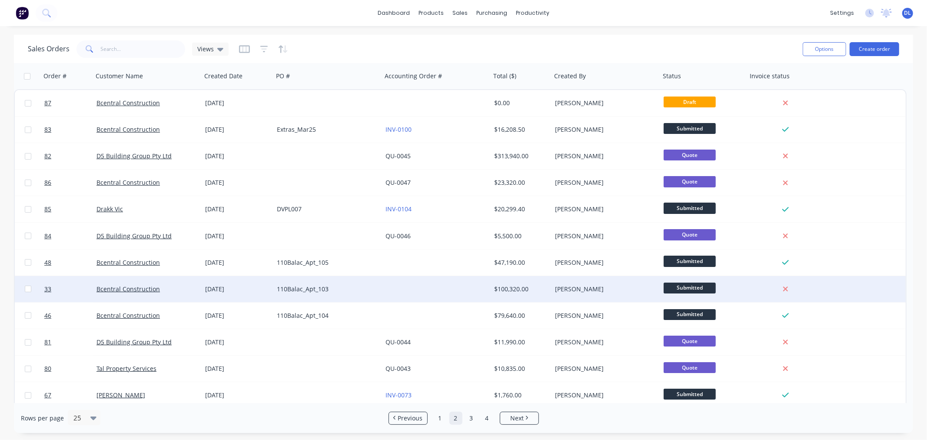
click at [322, 287] on div "110Balac_Apt_103" at bounding box center [325, 289] width 96 height 9
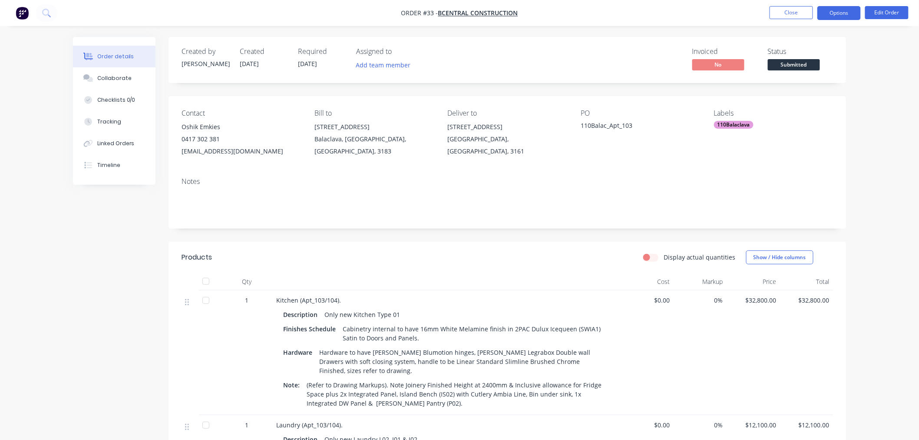
click at [845, 10] on button "Options" at bounding box center [839, 13] width 43 height 14
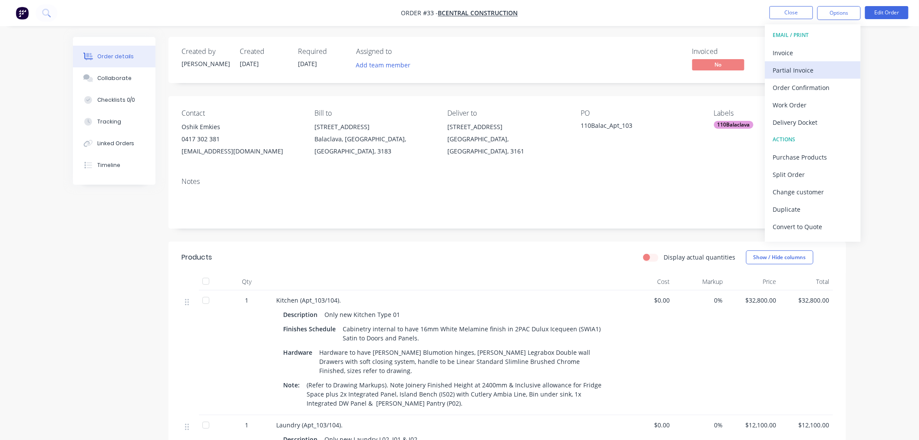
click at [804, 70] on div "Partial Invoice" at bounding box center [813, 70] width 80 height 13
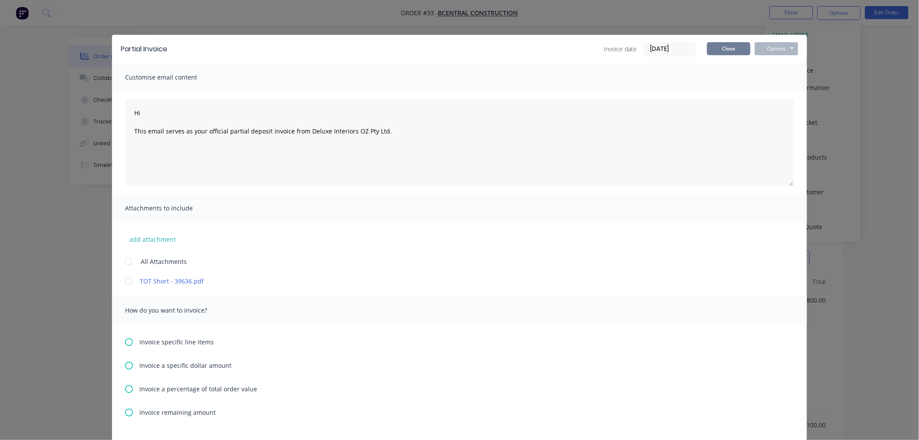
click at [719, 50] on button "Close" at bounding box center [728, 48] width 43 height 13
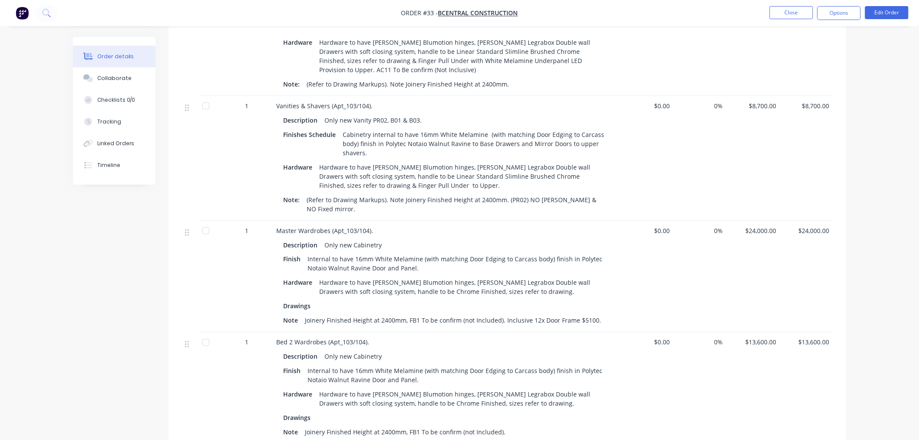
scroll to position [644, 0]
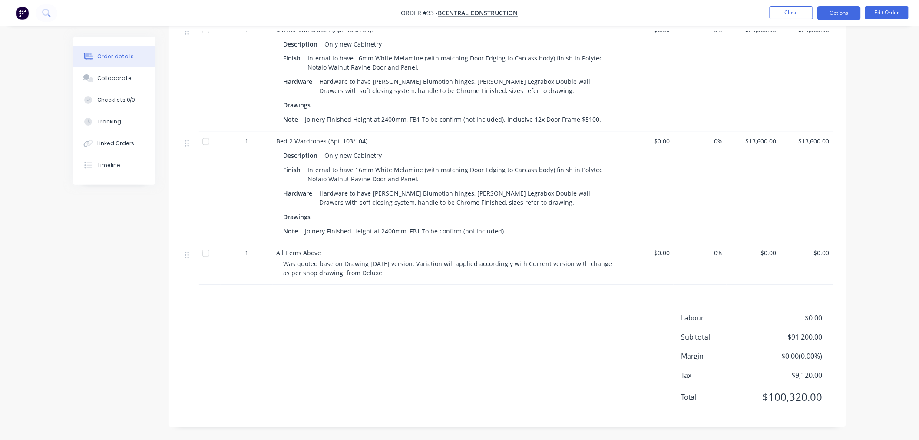
click at [843, 13] on button "Options" at bounding box center [839, 13] width 43 height 14
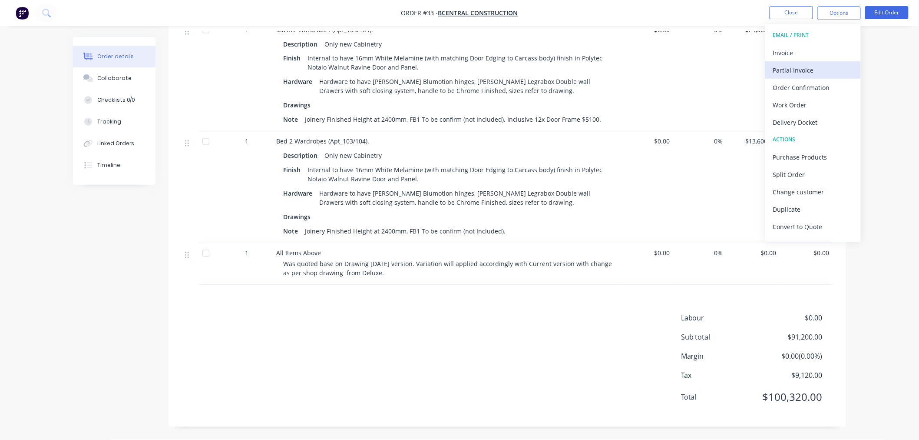
click at [806, 66] on div "Partial Invoice" at bounding box center [813, 70] width 80 height 13
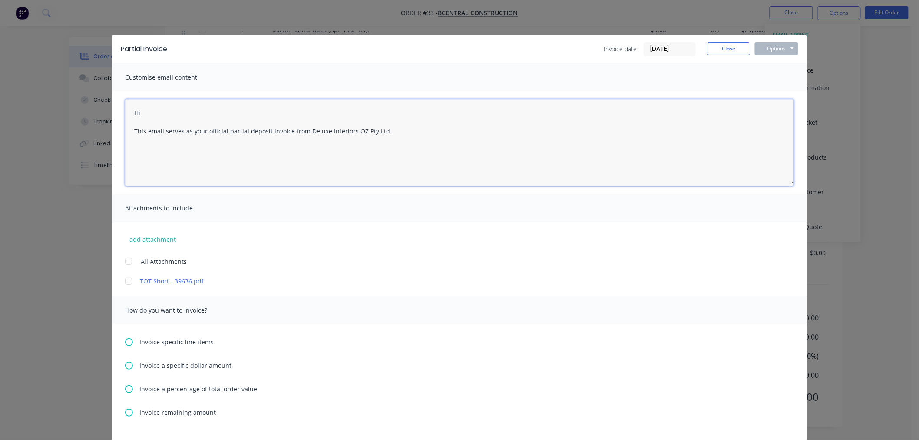
click at [162, 112] on textarea "Hi This email serves as your official partial deposit invoice from Deluxe Inter…" at bounding box center [459, 142] width 669 height 87
drag, startPoint x: 265, startPoint y: 131, endPoint x: 241, endPoint y: 131, distance: 24.8
click at [241, 131] on textarea "Hi [PERSON_NAME] This email serves as your official partial deposit invoice fro…" at bounding box center [459, 142] width 669 height 87
click at [243, 130] on textarea "Hi [PERSON_NAME] This email serves as your official partial deposit invoice fro…" at bounding box center [459, 142] width 669 height 87
drag, startPoint x: 264, startPoint y: 131, endPoint x: 244, endPoint y: 129, distance: 20.1
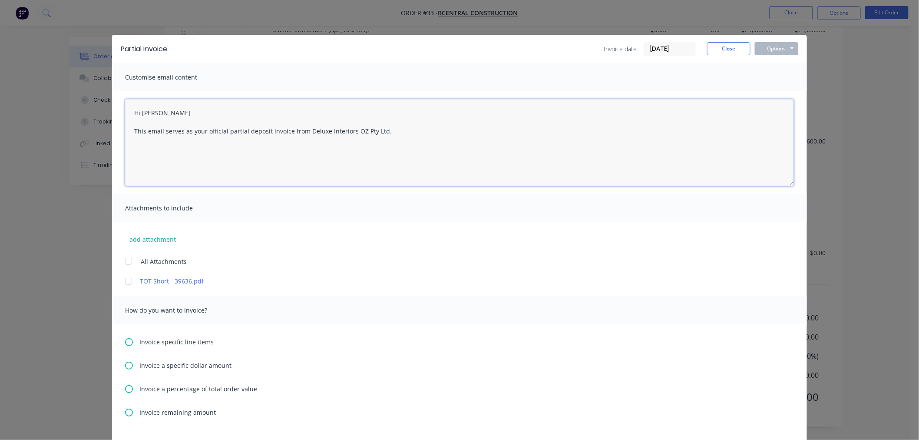
click at [244, 129] on textarea "Hi [PERSON_NAME] This email serves as your official partial deposit invoice fro…" at bounding box center [459, 142] width 669 height 87
click at [265, 128] on textarea "Hi [PERSON_NAME] This email serves as your official partial invoice from Deluxe…" at bounding box center [459, 142] width 669 height 87
paste textarea "Apartment"
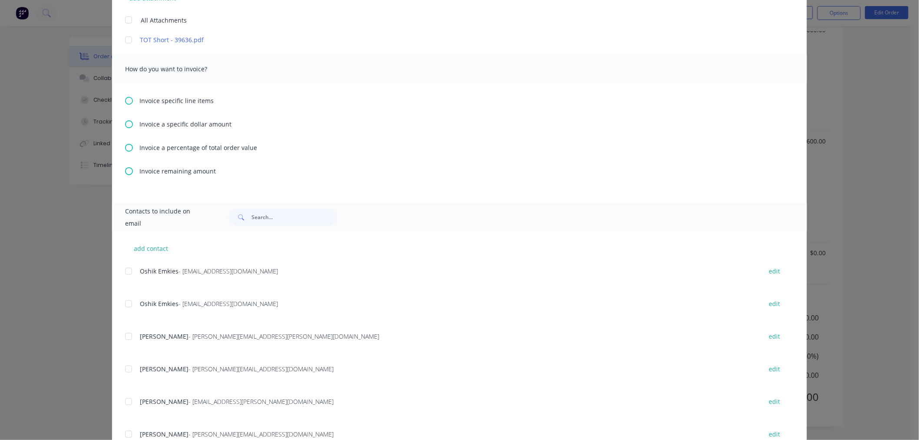
type textarea "Hi [PERSON_NAME] This email serves as your official partial invoice for Apartme…"
click at [125, 170] on icon at bounding box center [129, 171] width 8 height 8
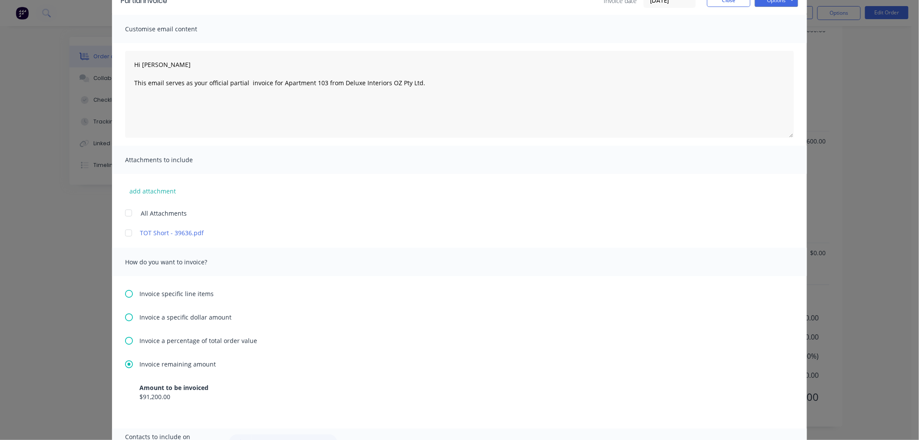
scroll to position [0, 0]
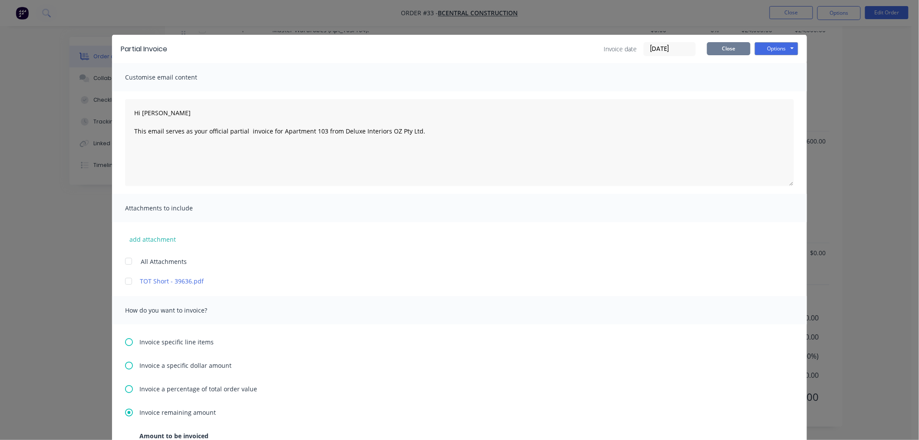
click at [720, 48] on button "Close" at bounding box center [728, 48] width 43 height 13
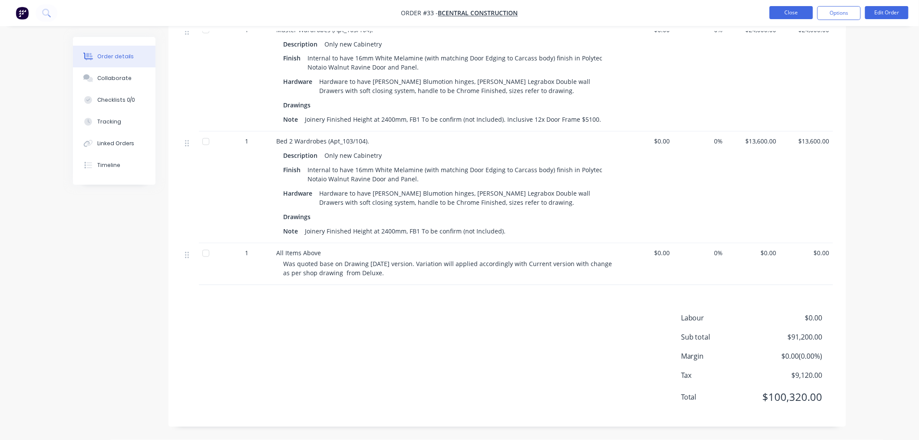
click at [785, 10] on button "Close" at bounding box center [791, 12] width 43 height 13
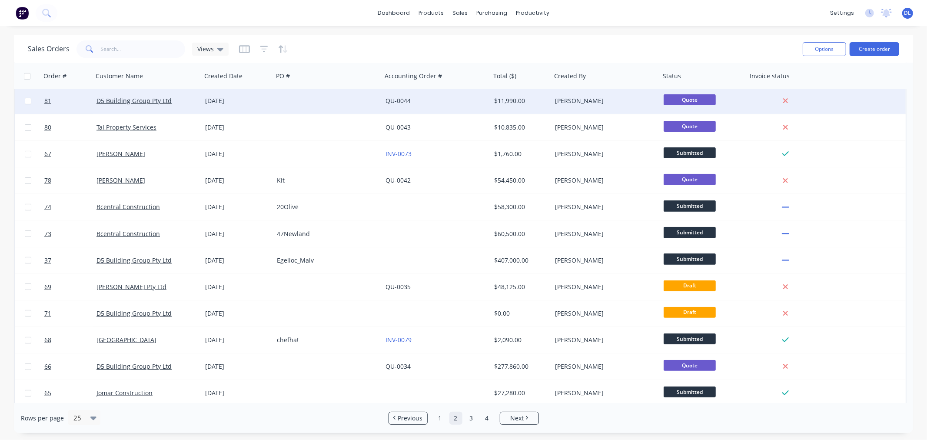
scroll to position [350, 0]
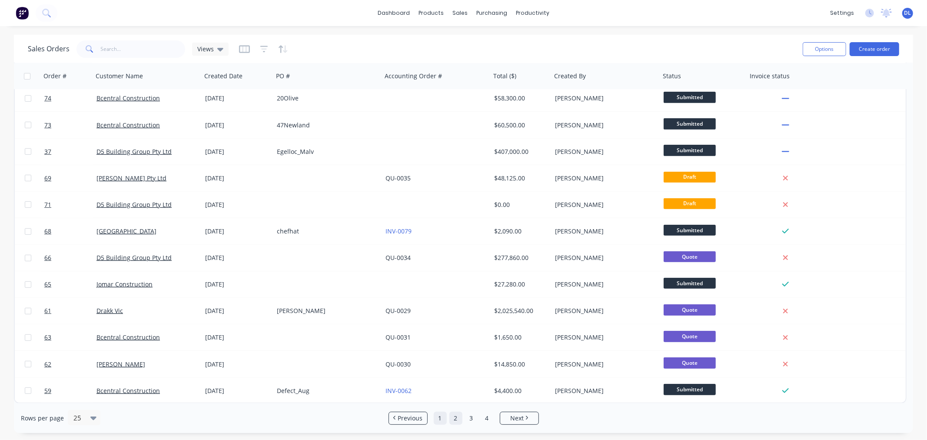
click at [441, 419] on link "1" at bounding box center [440, 417] width 13 height 13
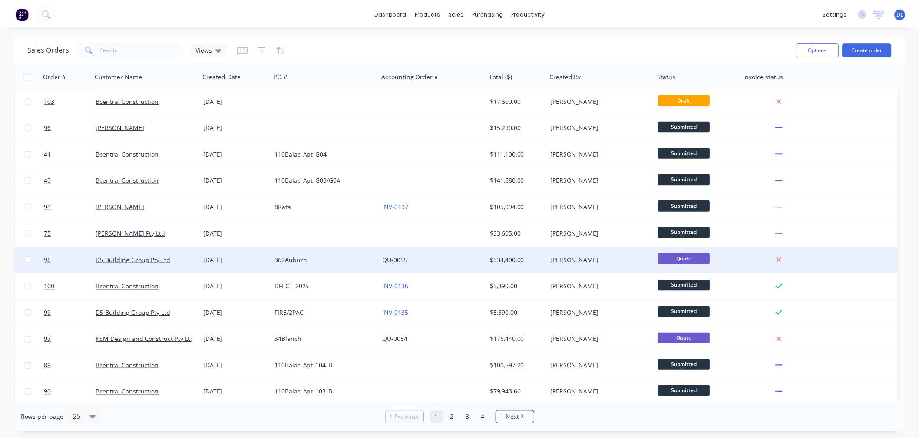
scroll to position [338, 0]
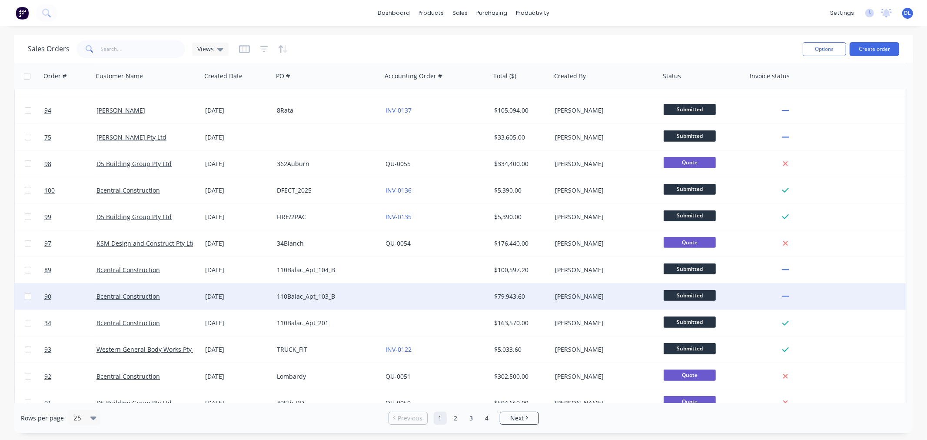
click at [312, 295] on div "110Balac_Apt_103_B" at bounding box center [325, 296] width 96 height 9
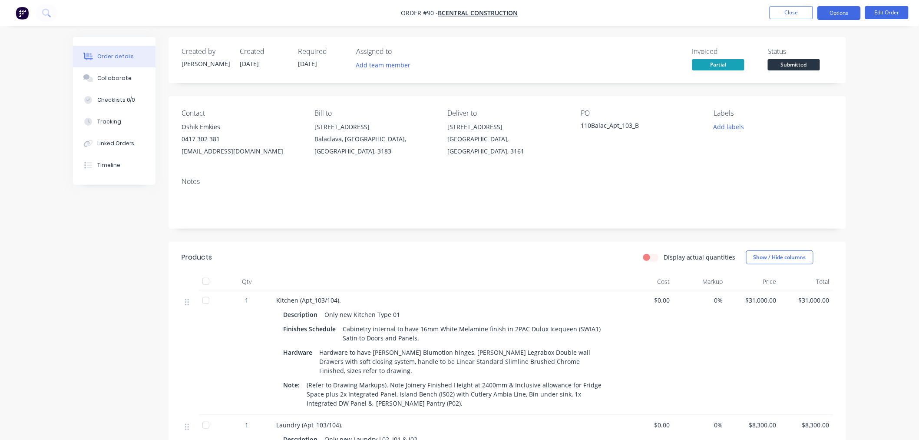
click at [837, 13] on button "Options" at bounding box center [839, 13] width 43 height 14
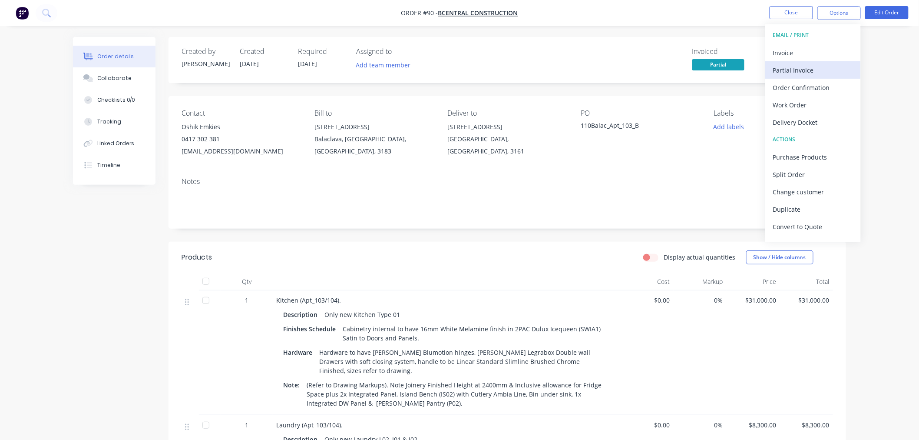
click at [812, 68] on div "Partial Invoice" at bounding box center [813, 70] width 80 height 13
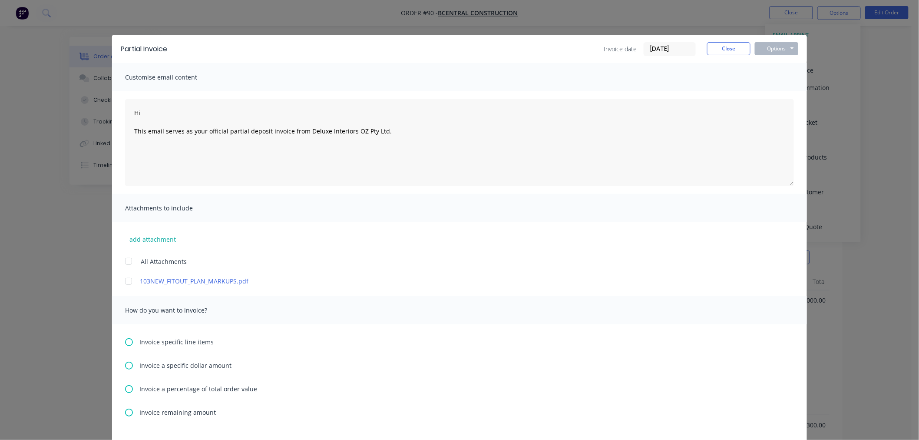
scroll to position [241, 0]
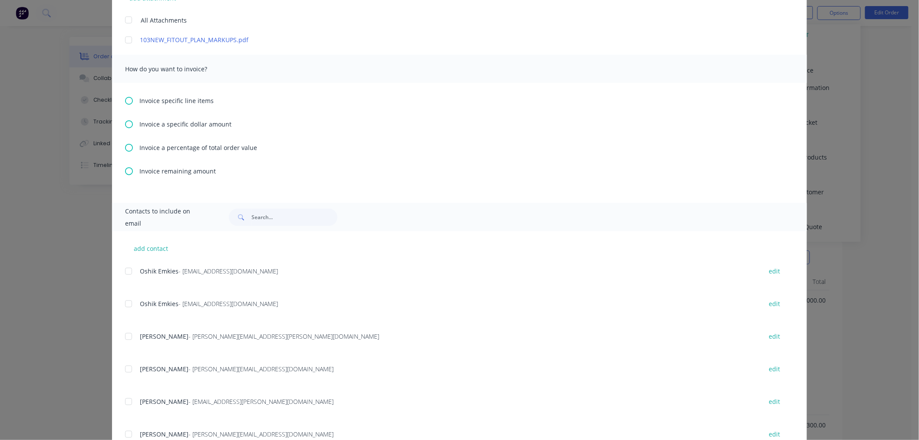
click at [126, 170] on icon at bounding box center [129, 171] width 8 height 8
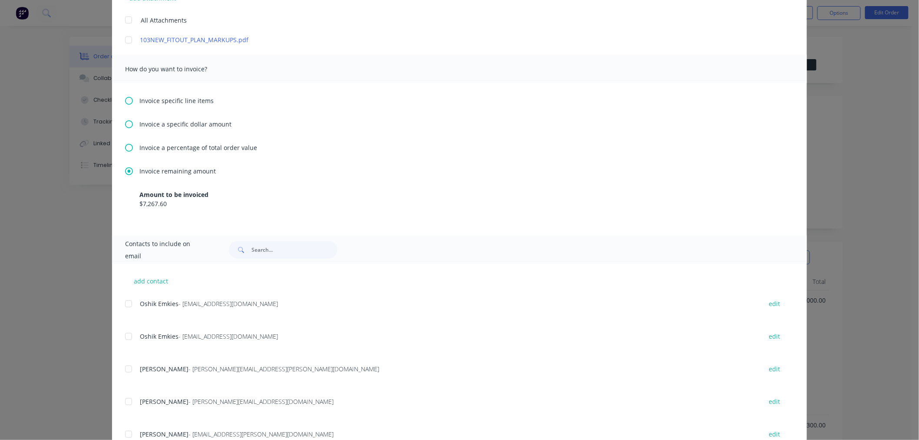
scroll to position [48, 0]
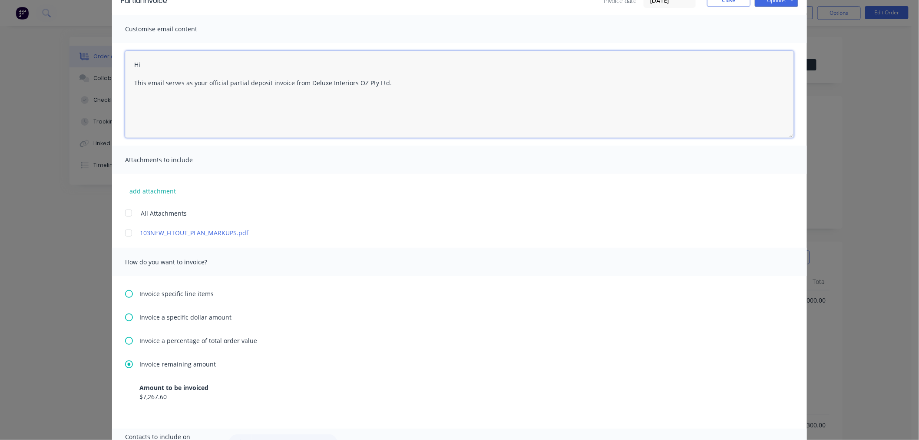
click at [159, 63] on textarea "Hi This email serves as your official partial deposit invoice from Deluxe Inter…" at bounding box center [459, 94] width 669 height 87
drag, startPoint x: 242, startPoint y: 82, endPoint x: 223, endPoint y: 83, distance: 18.3
click at [223, 83] on textarea "Hi [PERSON_NAME] This email serves as your official partial deposit invoice fro…" at bounding box center [459, 94] width 669 height 87
click at [255, 81] on textarea "Hi [PERSON_NAME] This email serves as your official partial deposit invoice fro…" at bounding box center [459, 94] width 669 height 87
drag, startPoint x: 264, startPoint y: 81, endPoint x: 242, endPoint y: 81, distance: 21.7
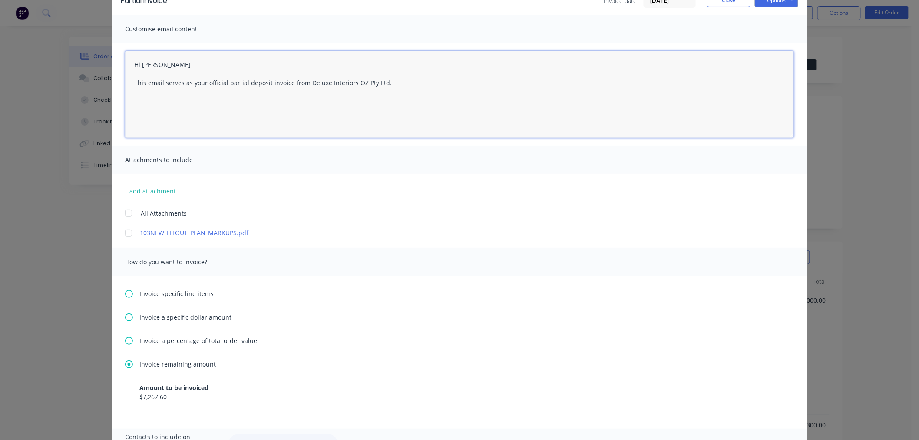
click at [242, 81] on textarea "Hi [PERSON_NAME] This email serves as your official partial deposit invoice fro…" at bounding box center [459, 94] width 669 height 87
click at [263, 81] on textarea "Hi [PERSON_NAME] This email serves as your official partial invoice from Deluxe…" at bounding box center [459, 94] width 669 height 87
paste textarea "Apartment"
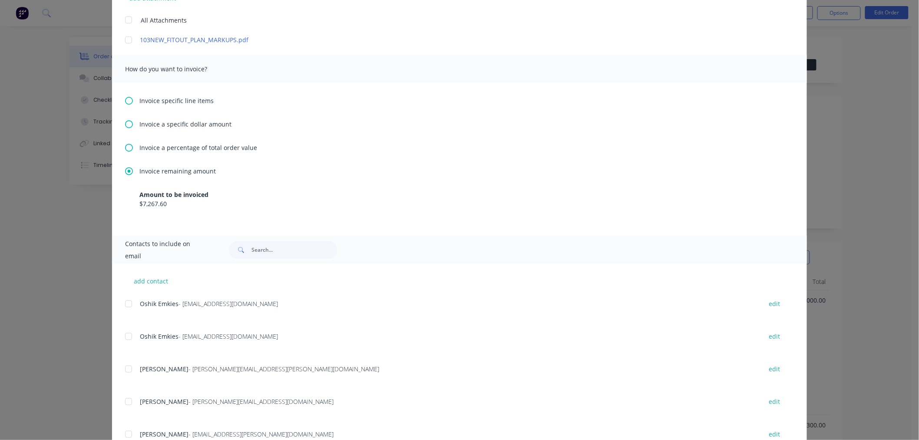
scroll to position [404, 0]
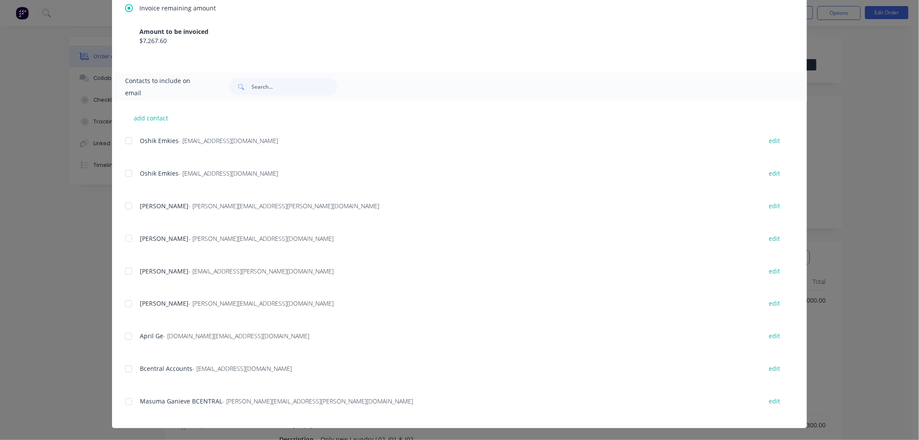
click at [126, 139] on div at bounding box center [128, 140] width 17 height 17
click at [123, 270] on div at bounding box center [128, 270] width 17 height 17
click at [124, 366] on div at bounding box center [128, 368] width 17 height 17
click at [125, 398] on div at bounding box center [128, 401] width 17 height 17
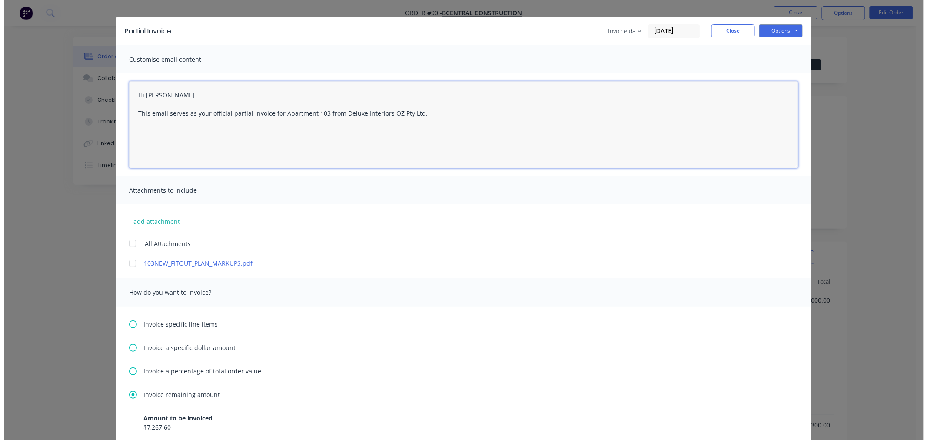
scroll to position [0, 0]
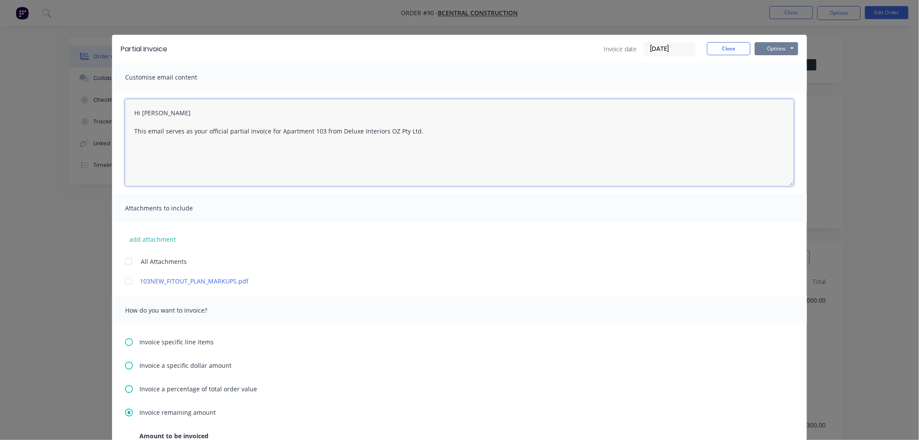
type textarea "Hi [PERSON_NAME] This email serves as your official partial invoice for Apartme…"
click at [766, 46] on button "Options" at bounding box center [776, 48] width 43 height 13
click at [771, 92] on button "Email" at bounding box center [783, 93] width 56 height 14
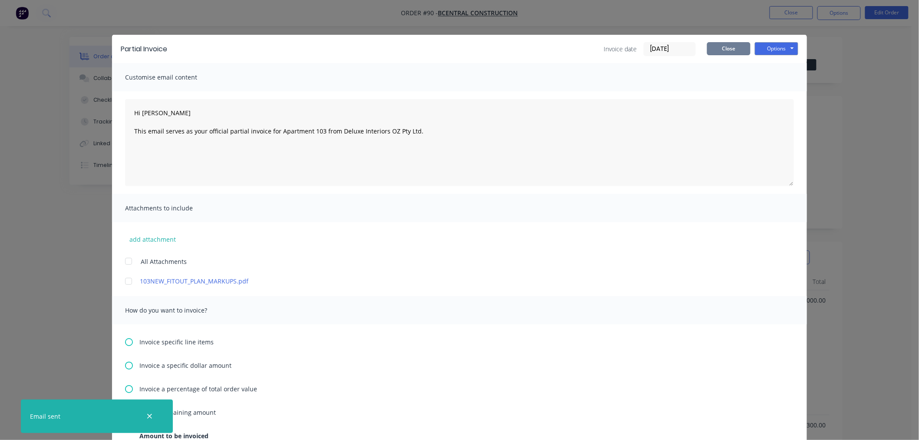
click at [724, 44] on button "Close" at bounding box center [728, 48] width 43 height 13
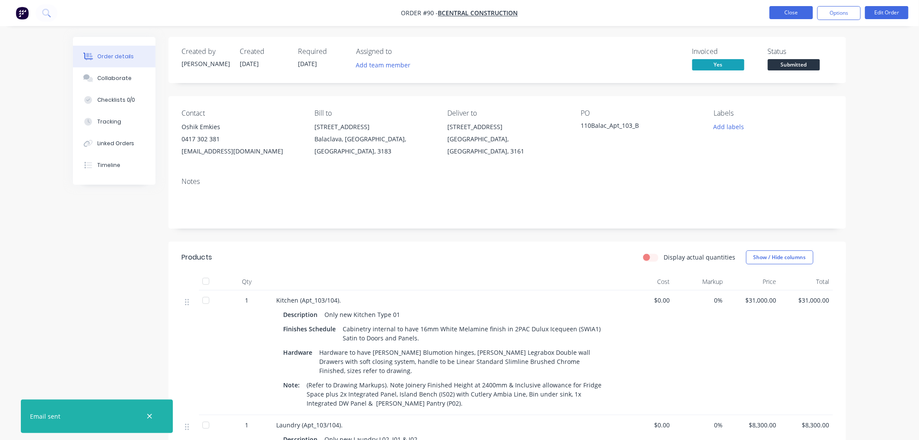
click at [789, 10] on button "Close" at bounding box center [791, 12] width 43 height 13
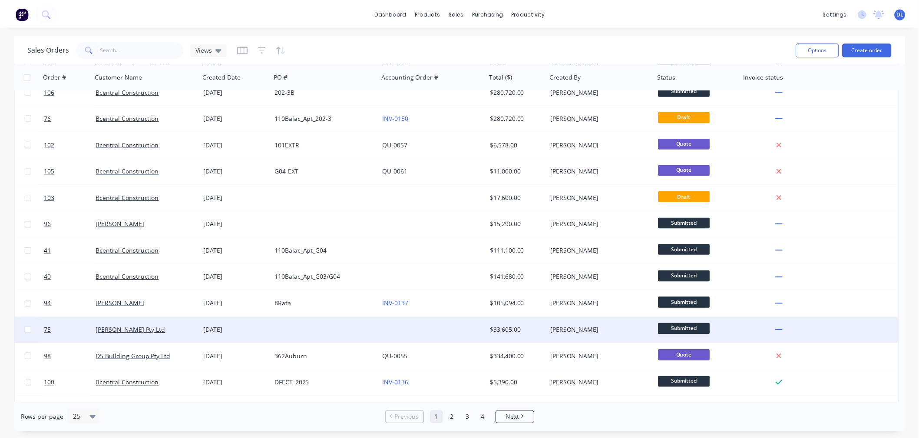
scroll to position [338, 0]
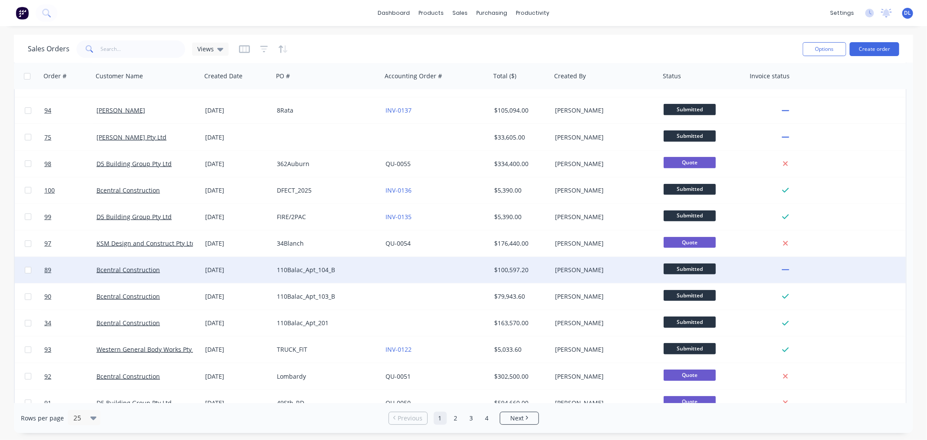
click at [285, 272] on div "110Balac_Apt_104_B" at bounding box center [325, 269] width 96 height 9
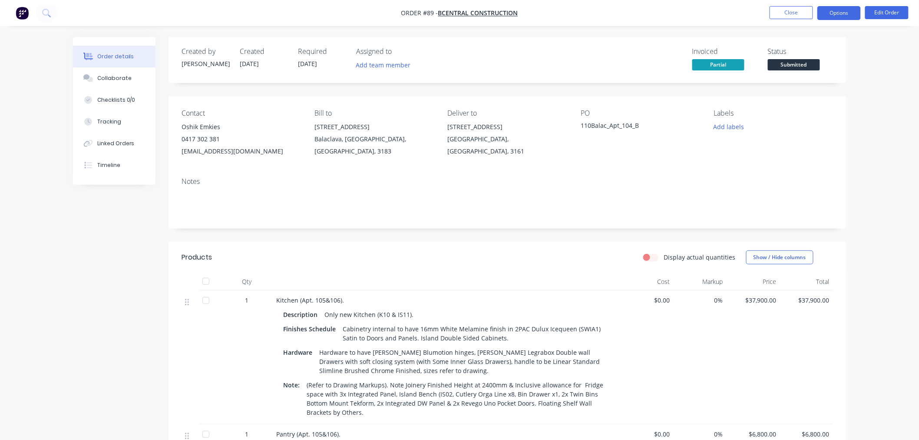
click at [843, 10] on button "Options" at bounding box center [839, 13] width 43 height 14
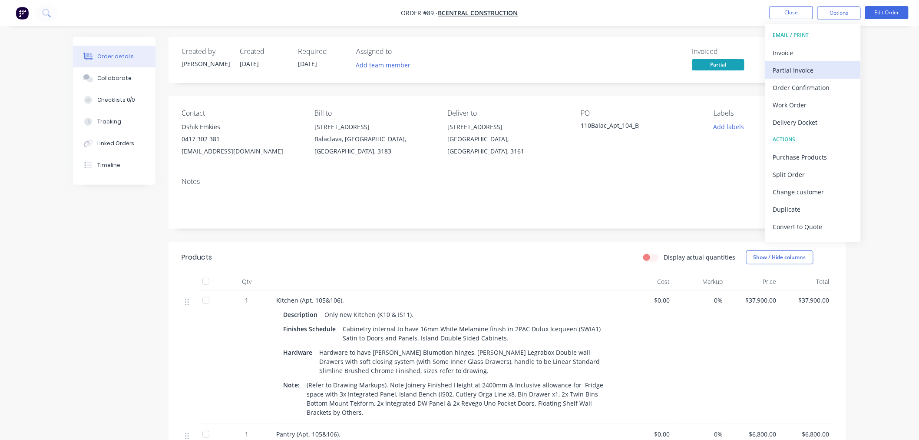
click at [798, 68] on div "Partial Invoice" at bounding box center [813, 70] width 80 height 13
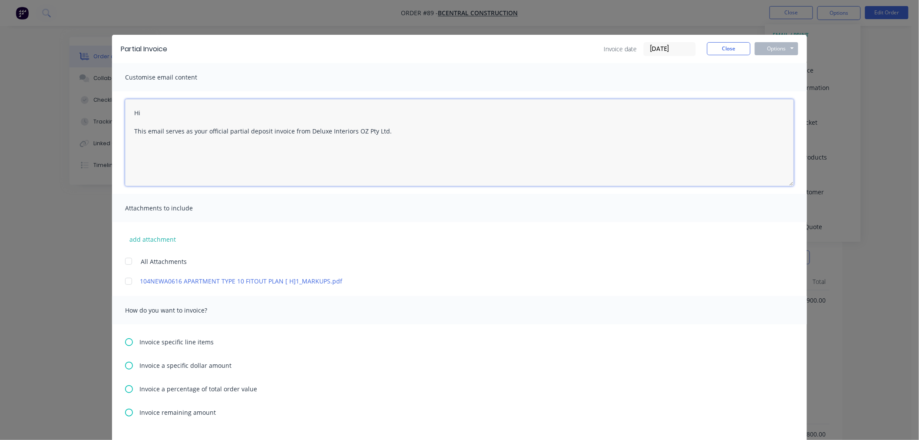
click at [149, 112] on textarea "Hi This email serves as your official partial deposit invoice from Deluxe Inter…" at bounding box center [459, 142] width 669 height 87
drag, startPoint x: 264, startPoint y: 129, endPoint x: 244, endPoint y: 130, distance: 19.6
click at [244, 130] on textarea "Hi [PERSON_NAME] This email serves as your official partial deposit invoice fro…" at bounding box center [459, 142] width 669 height 87
click at [264, 128] on textarea "Hi [PERSON_NAME] This email serves as your official partial invoice from Deluxe…" at bounding box center [459, 142] width 669 height 87
paste textarea "Apartment"
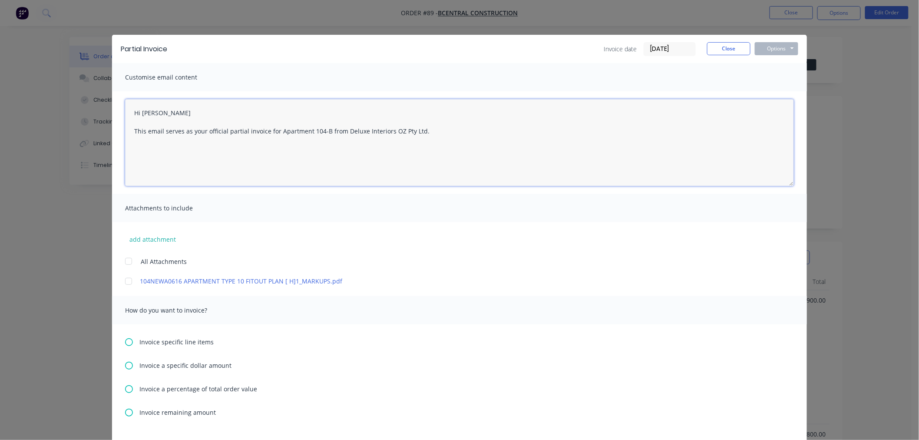
scroll to position [193, 0]
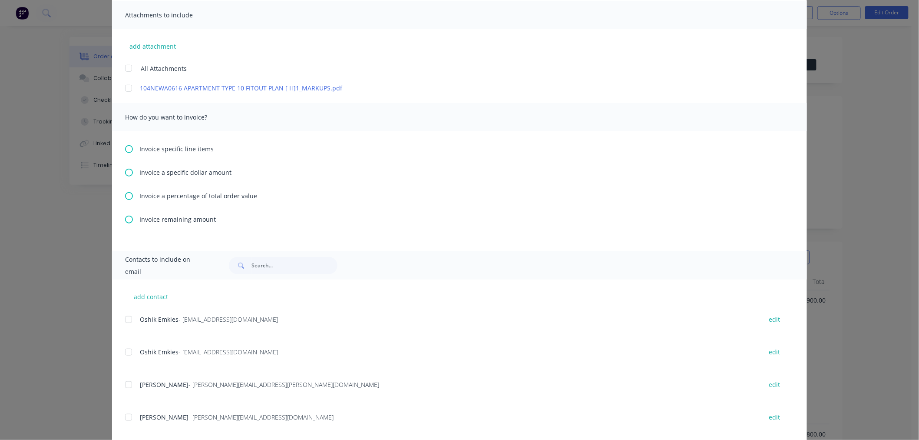
type textarea "Hi [PERSON_NAME] This email serves as your official partial invoice for Apartme…"
click at [125, 219] on icon at bounding box center [129, 220] width 8 height 8
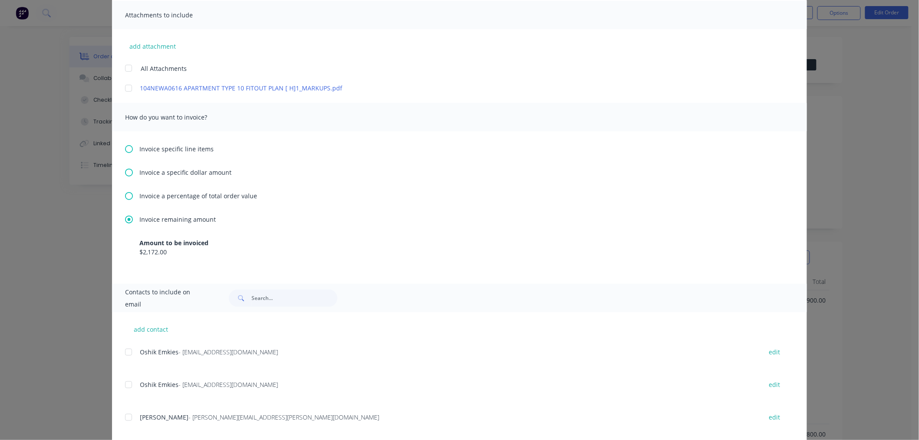
scroll to position [404, 0]
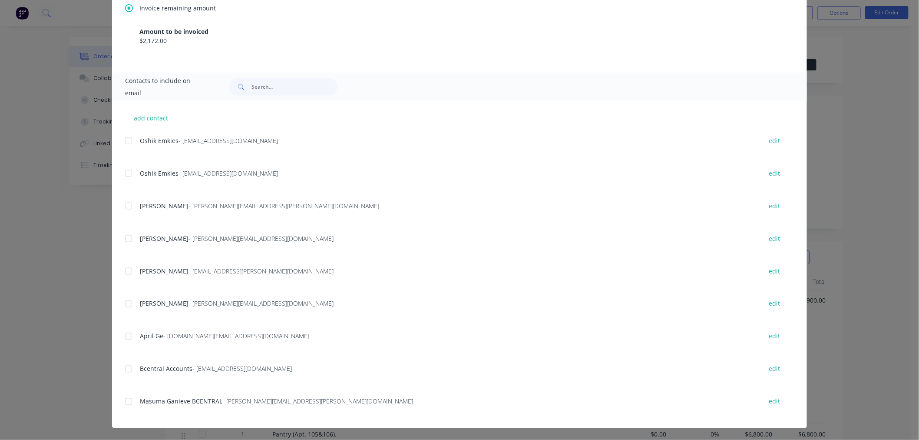
click at [126, 140] on div at bounding box center [128, 140] width 17 height 17
click at [122, 269] on div at bounding box center [128, 270] width 17 height 17
click at [124, 368] on div at bounding box center [128, 368] width 17 height 17
click at [127, 401] on div at bounding box center [128, 401] width 17 height 17
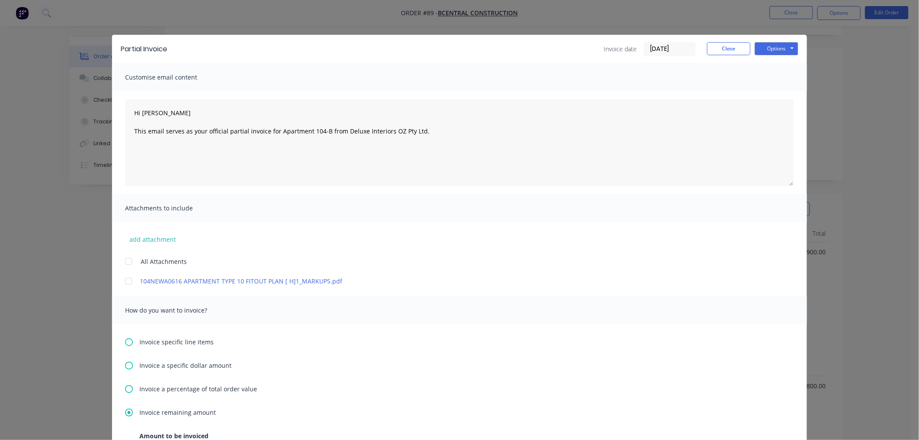
scroll to position [0, 0]
click at [773, 45] on button "Options" at bounding box center [776, 48] width 43 height 13
click at [774, 90] on button "Email" at bounding box center [783, 93] width 56 height 14
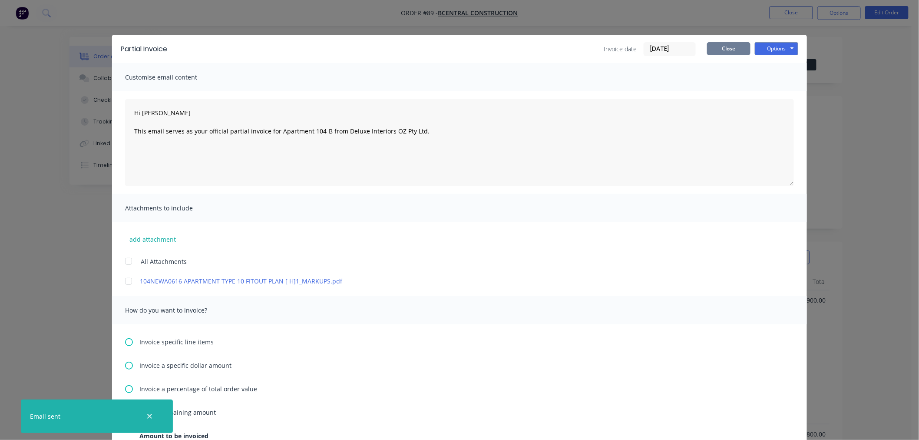
click at [727, 45] on button "Close" at bounding box center [728, 48] width 43 height 13
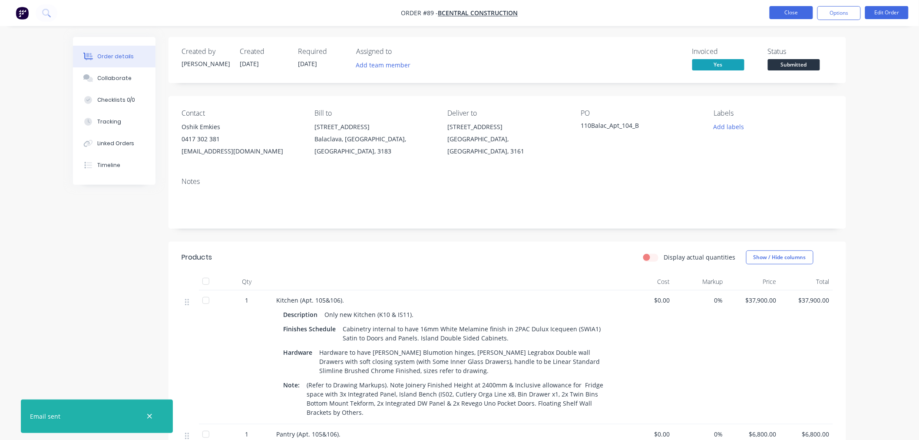
click at [787, 13] on button "Close" at bounding box center [791, 12] width 43 height 13
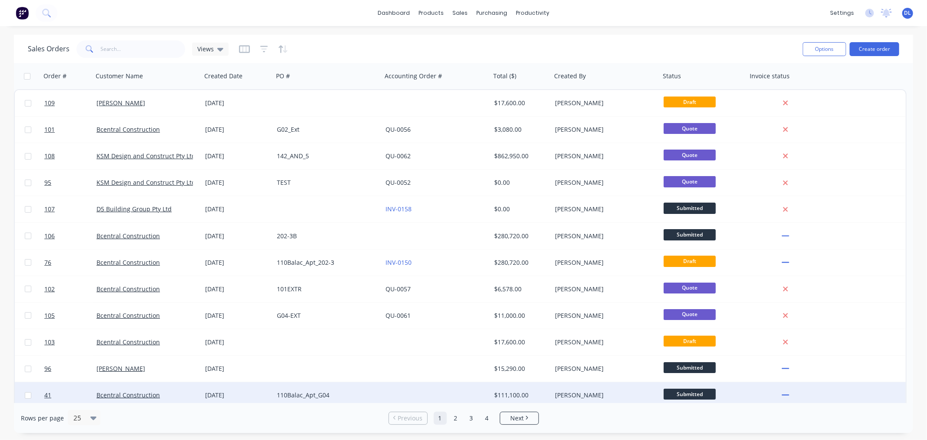
click at [292, 394] on div "110Balac_Apt_G04" at bounding box center [325, 395] width 96 height 9
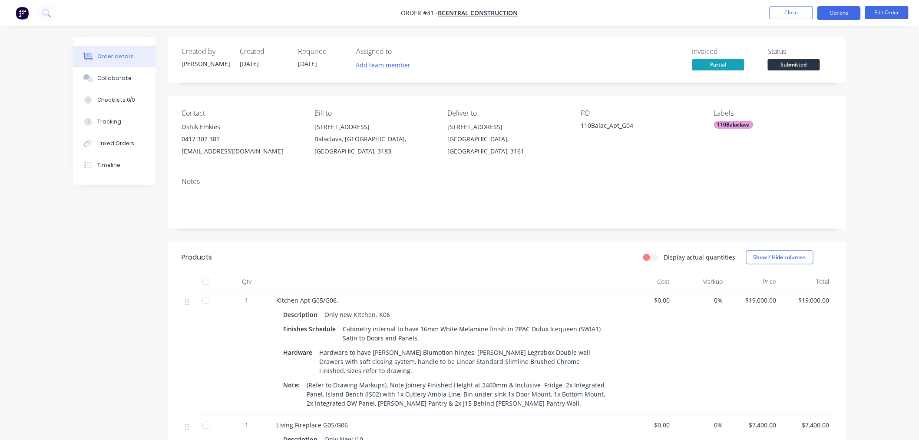
click at [834, 12] on button "Options" at bounding box center [839, 13] width 43 height 14
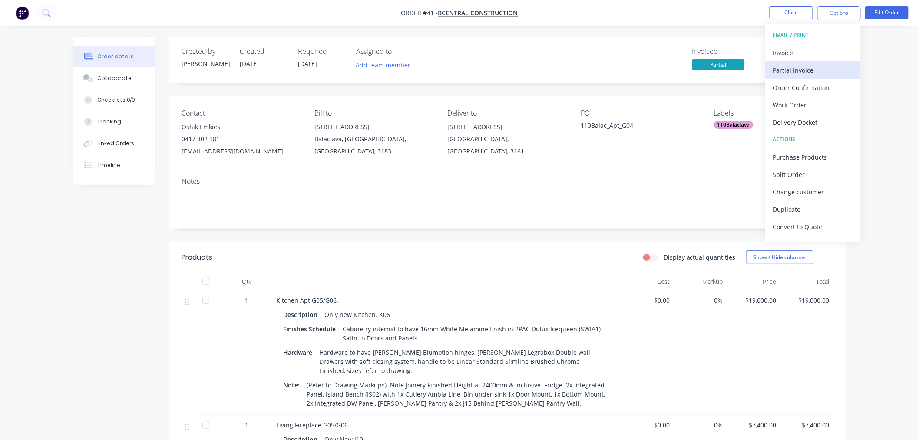
click at [785, 68] on div "Partial Invoice" at bounding box center [813, 70] width 80 height 13
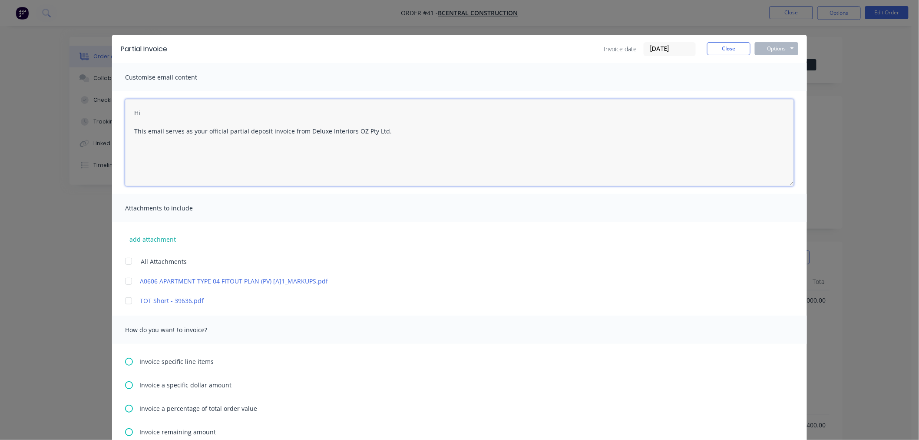
click at [150, 106] on textarea "Hi This email serves as your official partial deposit invoice from Deluxe Inter…" at bounding box center [459, 142] width 669 height 87
drag, startPoint x: 265, startPoint y: 129, endPoint x: 245, endPoint y: 128, distance: 20.5
click at [245, 128] on textarea "Hi [PERSON_NAME] This email serves as your official partial deposit invoice fro…" at bounding box center [459, 142] width 669 height 87
paste textarea "Apartment"
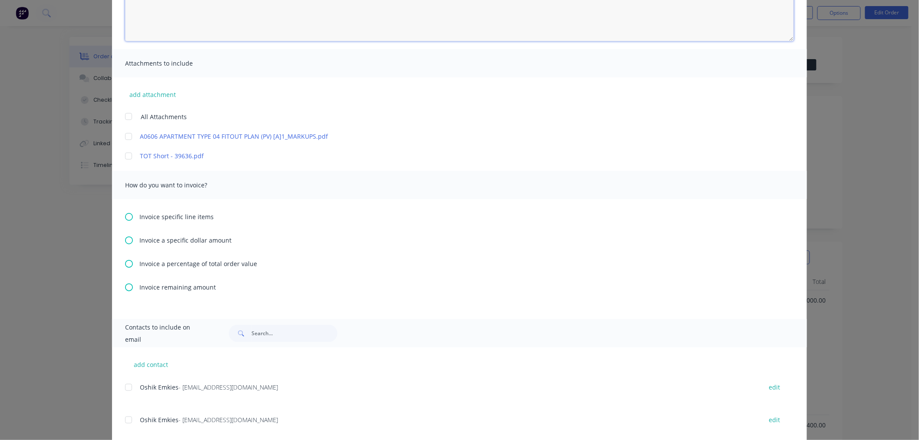
type textarea "Hi [PERSON_NAME] This email serves as your official partial invoice for Apartme…"
click at [125, 285] on icon at bounding box center [129, 287] width 8 height 8
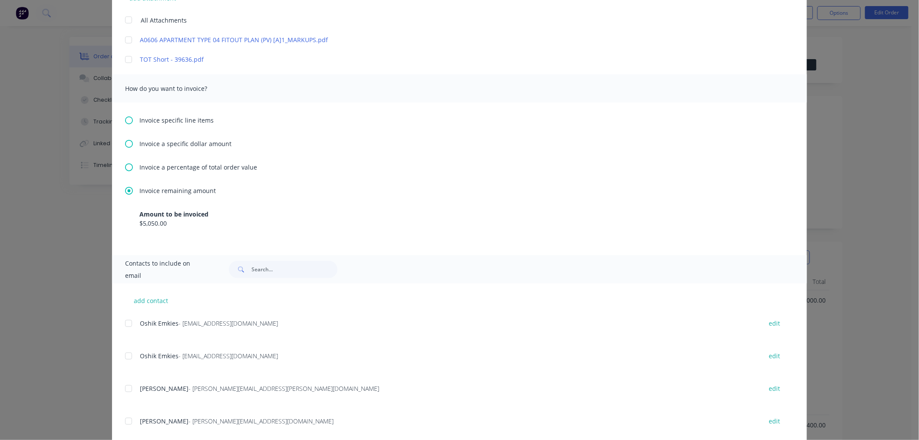
scroll to position [386, 0]
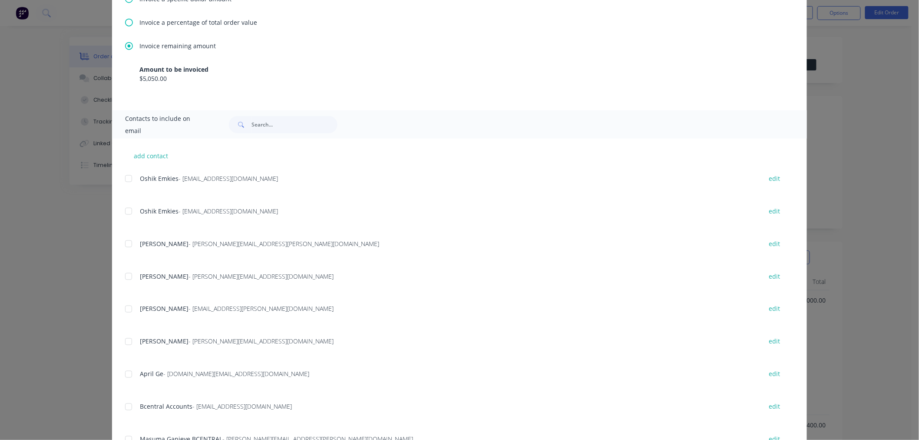
click at [125, 176] on div at bounding box center [128, 178] width 17 height 17
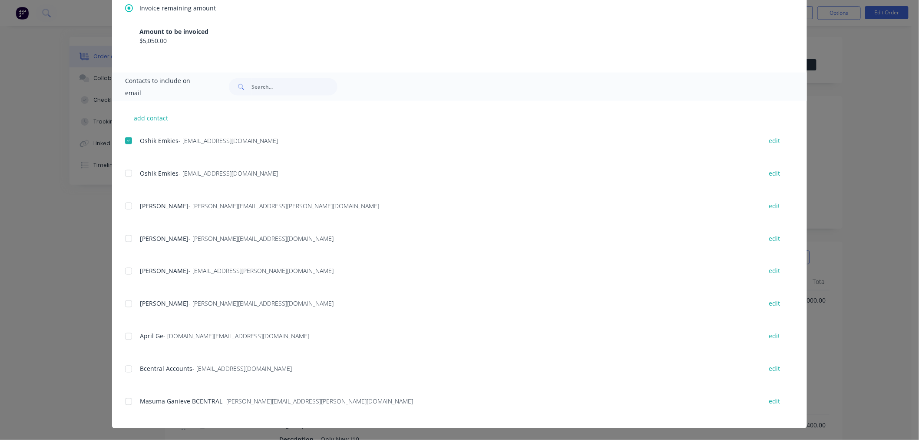
click at [124, 269] on div at bounding box center [128, 270] width 17 height 17
click at [125, 366] on div at bounding box center [128, 368] width 17 height 17
click at [124, 402] on div at bounding box center [128, 401] width 17 height 17
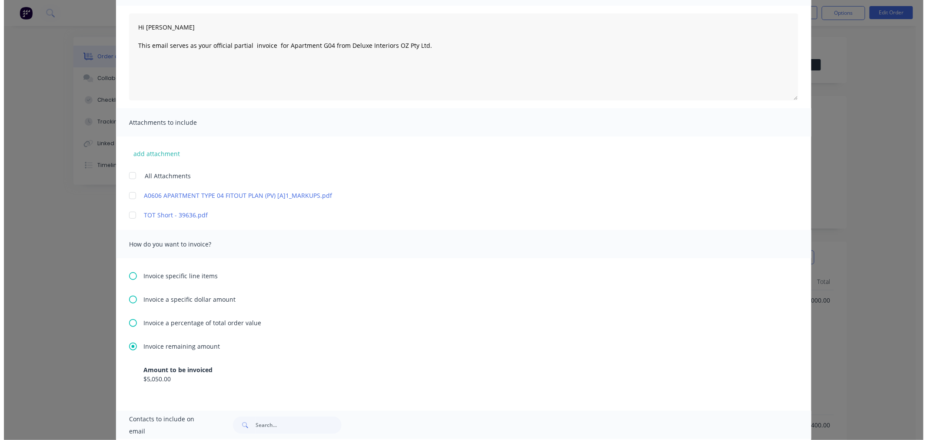
scroll to position [0, 0]
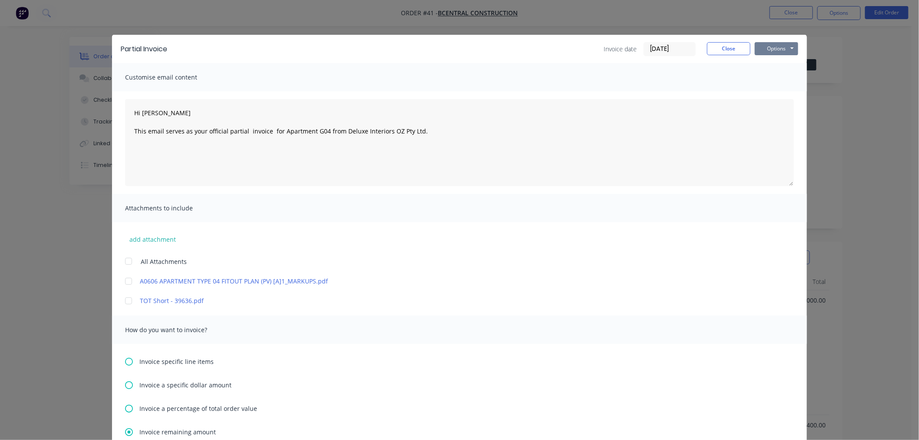
click at [772, 48] on button "Options" at bounding box center [776, 48] width 43 height 13
click at [772, 92] on button "Email" at bounding box center [783, 93] width 56 height 14
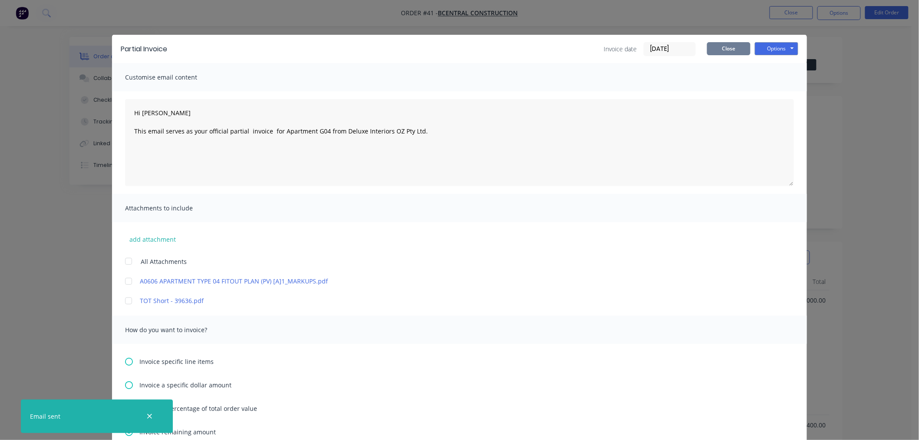
click at [730, 52] on button "Close" at bounding box center [728, 48] width 43 height 13
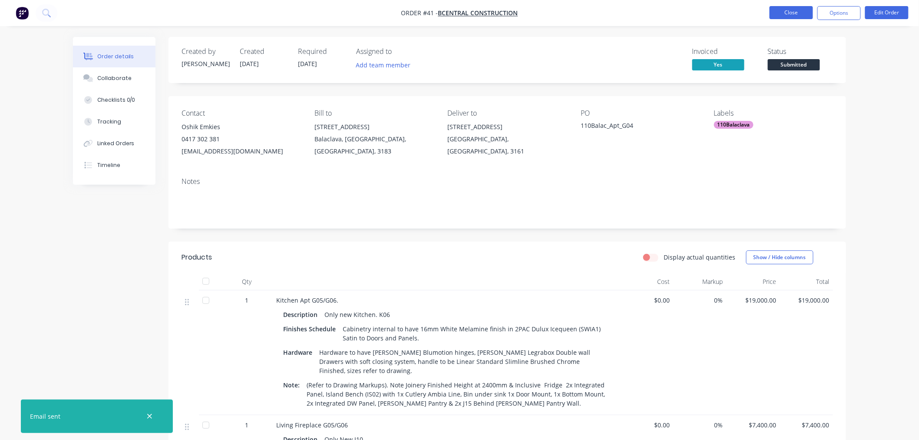
click at [795, 9] on button "Close" at bounding box center [791, 12] width 43 height 13
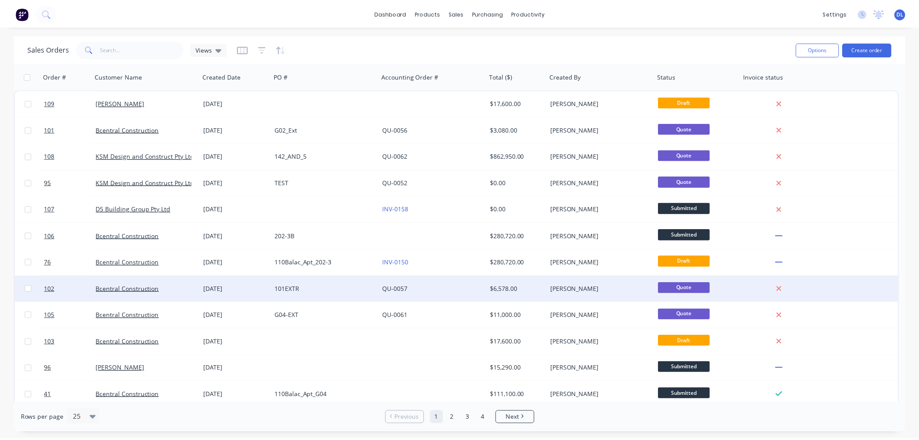
scroll to position [96, 0]
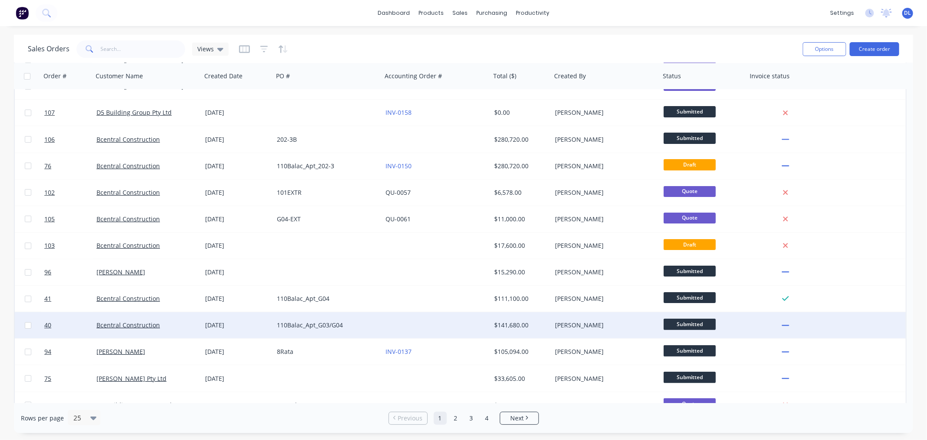
click at [311, 324] on div "110Balac_Apt_G03/G04" at bounding box center [325, 325] width 96 height 9
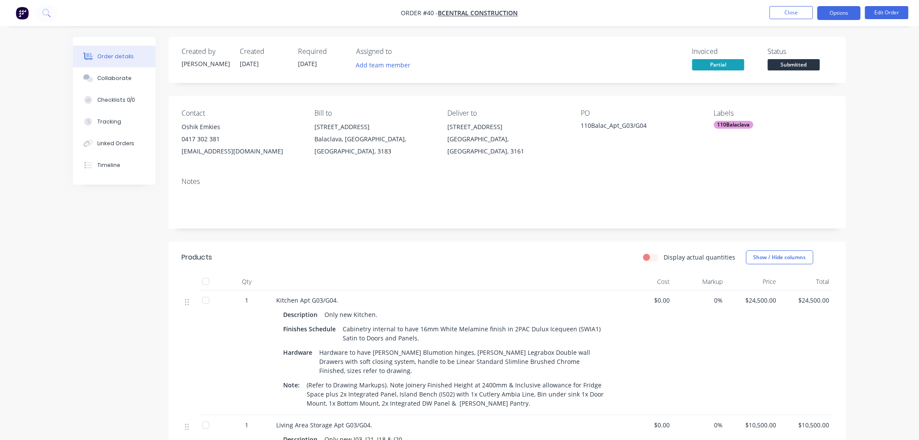
click at [839, 10] on button "Options" at bounding box center [839, 13] width 43 height 14
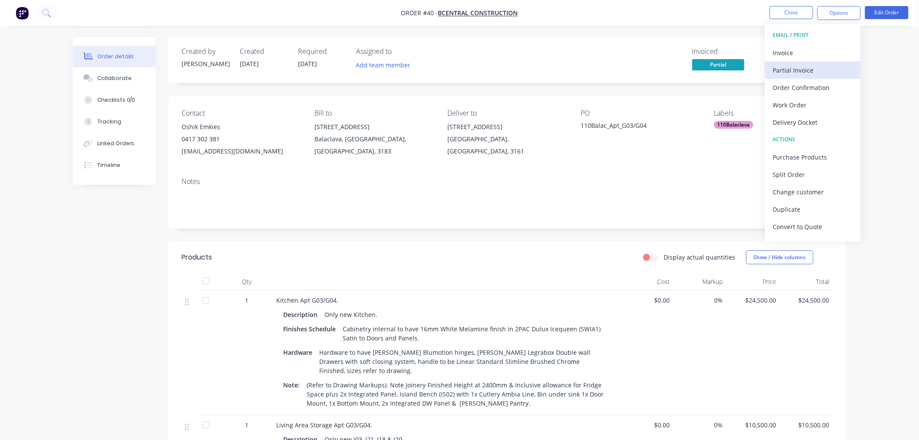
click at [789, 71] on div "Partial Invoice" at bounding box center [813, 70] width 80 height 13
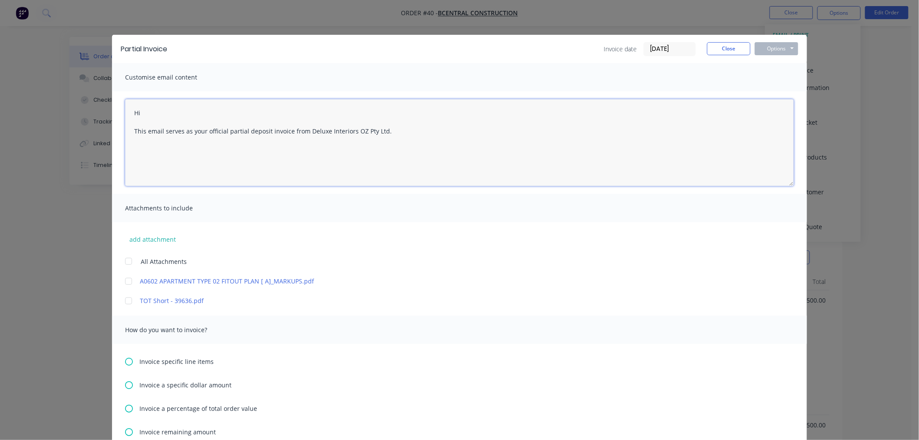
click at [177, 107] on textarea "Hi This email serves as your official partial deposit invoice from Deluxe Inter…" at bounding box center [459, 142] width 669 height 87
drag, startPoint x: 264, startPoint y: 129, endPoint x: 242, endPoint y: 130, distance: 21.4
click at [242, 130] on textarea "Hi [PERSON_NAME] This email serves as your official partial deposit invoice fro…" at bounding box center [459, 142] width 669 height 87
click at [265, 131] on textarea "Hi [PERSON_NAME] This email serves as your official partial invoice from Deluxe…" at bounding box center [459, 142] width 669 height 87
paste textarea "Apartment"
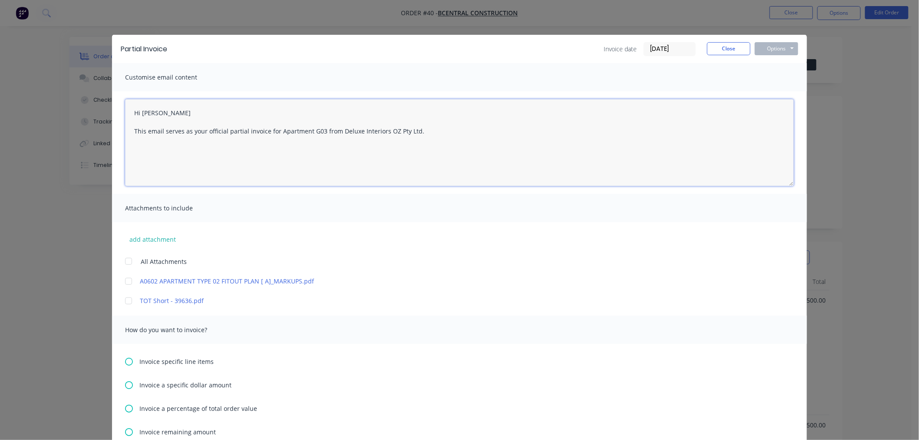
scroll to position [193, 0]
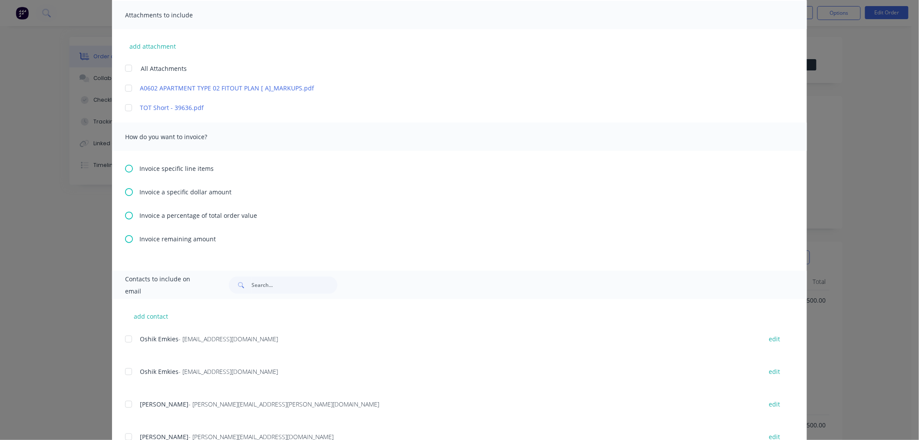
type textarea "Hi [PERSON_NAME] This email serves as your official partial invoice for Apartme…"
click at [125, 238] on icon at bounding box center [129, 239] width 8 height 8
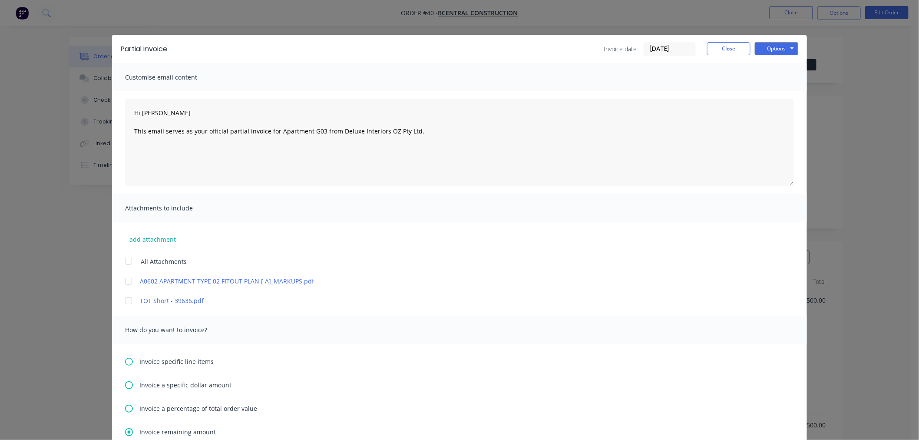
scroll to position [241, 0]
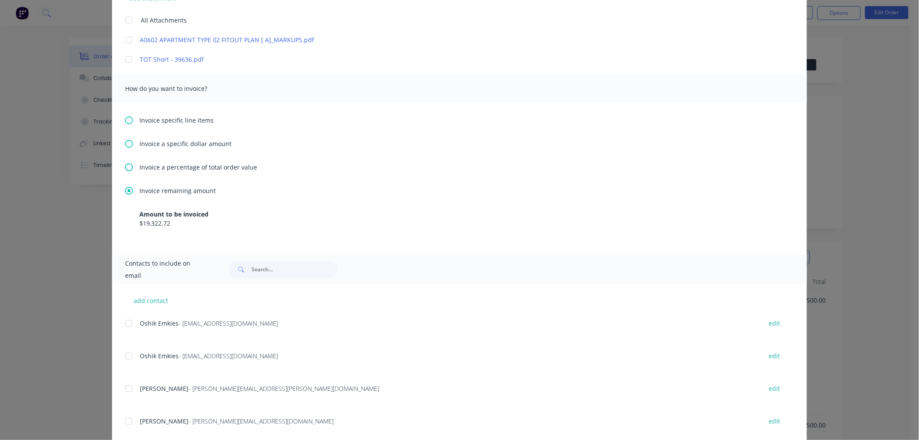
click at [123, 322] on div at bounding box center [128, 323] width 17 height 17
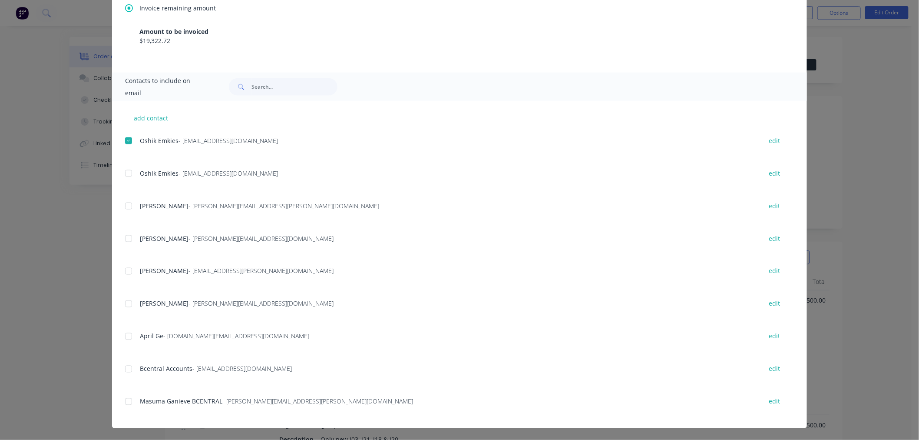
click at [124, 272] on div at bounding box center [128, 270] width 17 height 17
click at [125, 368] on div at bounding box center [128, 368] width 17 height 17
click at [124, 401] on div at bounding box center [128, 401] width 17 height 17
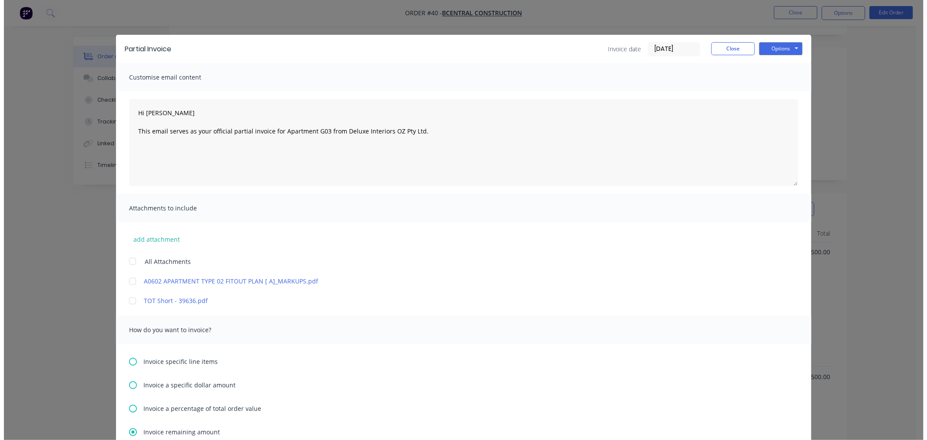
scroll to position [0, 0]
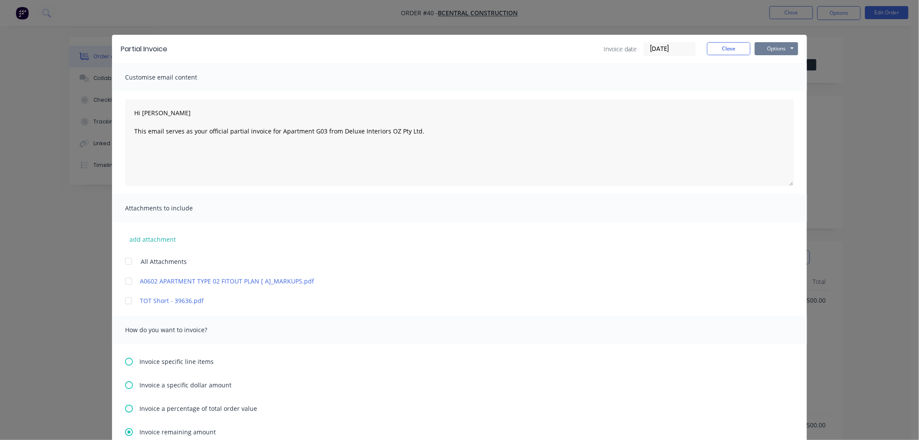
click at [771, 50] on button "Options" at bounding box center [776, 48] width 43 height 13
click at [772, 93] on button "Email" at bounding box center [783, 93] width 56 height 14
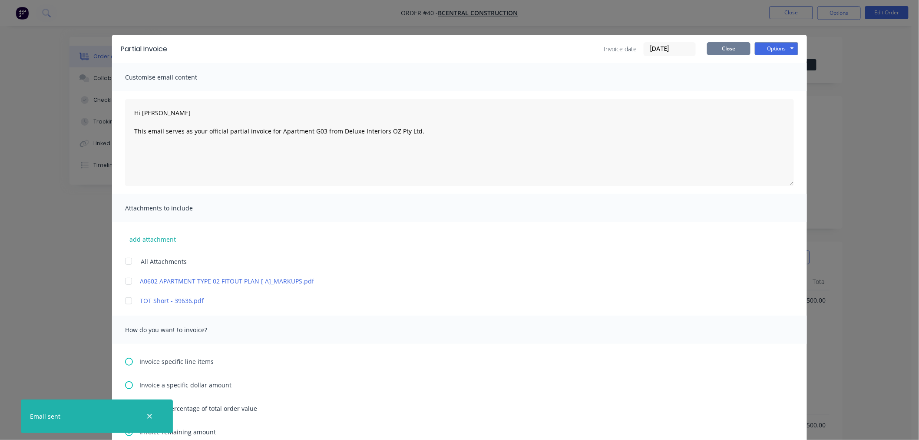
click at [727, 44] on button "Close" at bounding box center [728, 48] width 43 height 13
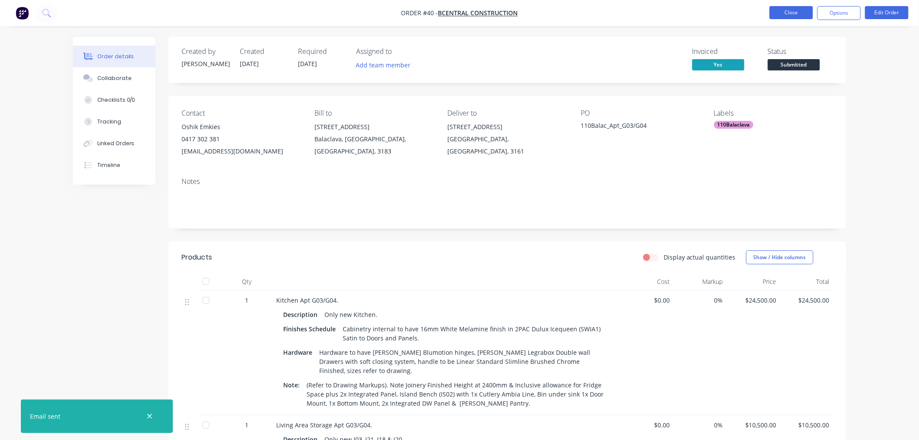
click at [789, 10] on button "Close" at bounding box center [791, 12] width 43 height 13
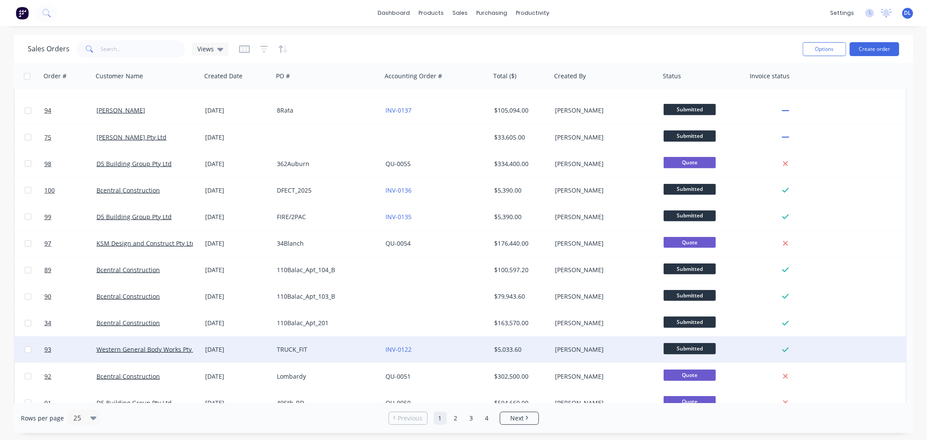
scroll to position [350, 0]
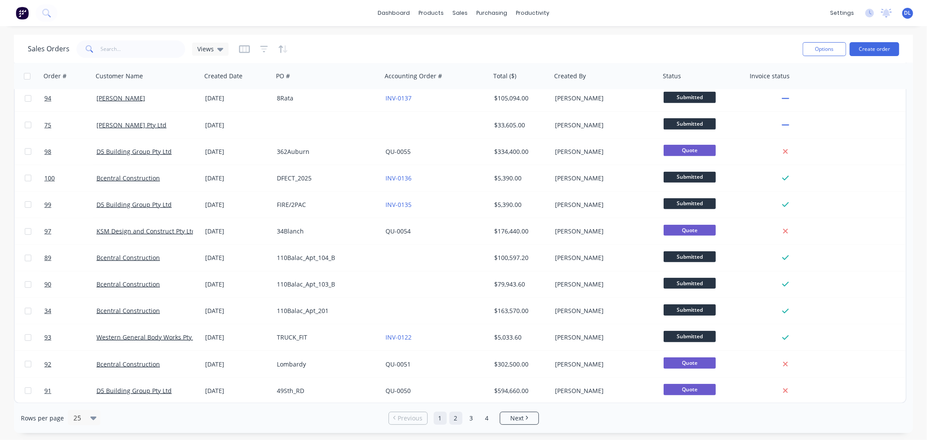
click at [457, 418] on link "2" at bounding box center [455, 417] width 13 height 13
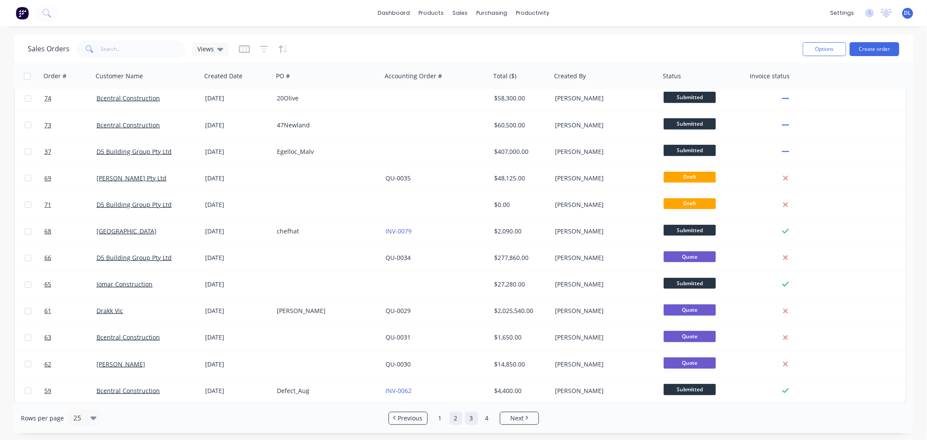
click at [470, 416] on link "3" at bounding box center [471, 417] width 13 height 13
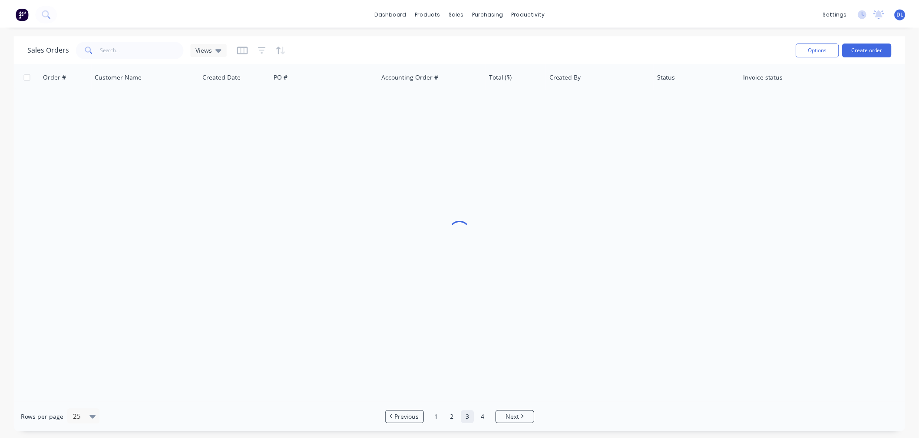
scroll to position [0, 0]
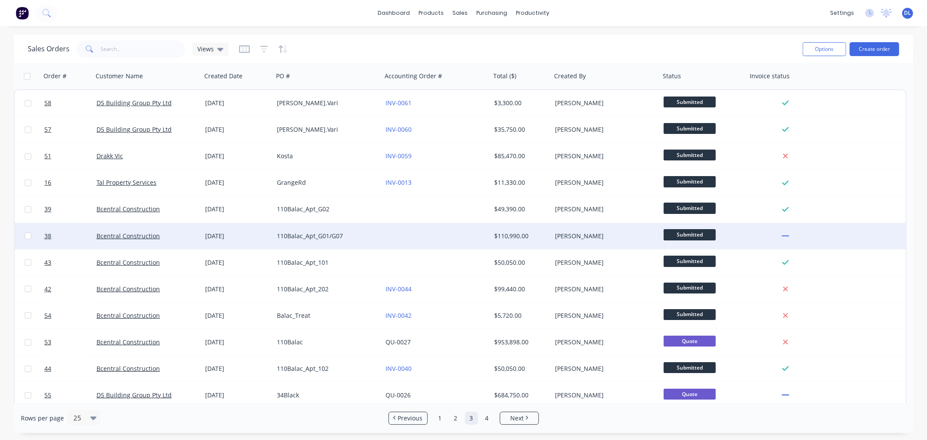
click at [298, 232] on div "110Balac_Apt_G01/G07" at bounding box center [325, 236] width 96 height 9
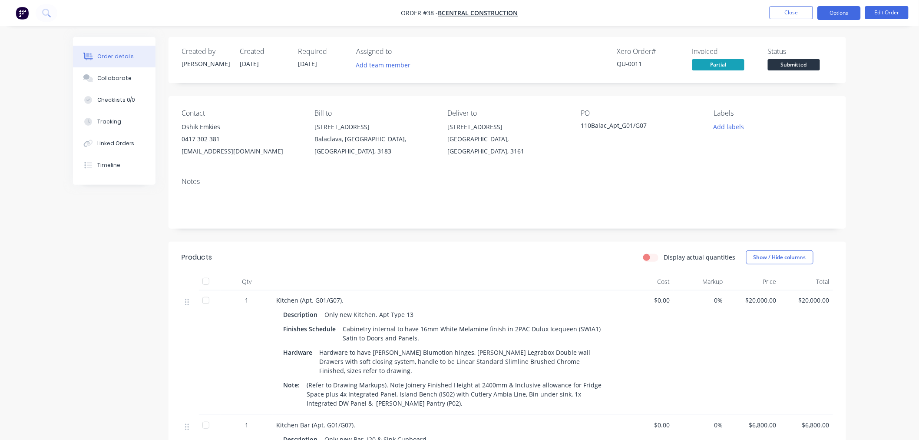
click at [838, 14] on button "Options" at bounding box center [839, 13] width 43 height 14
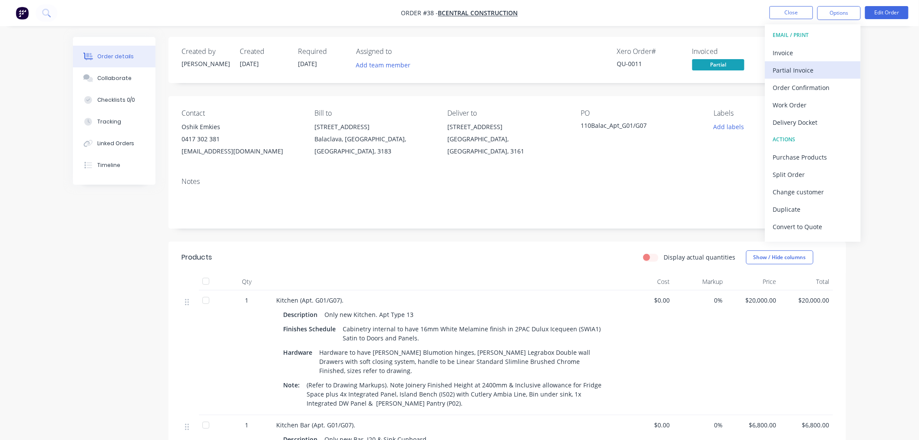
click at [793, 67] on div "Partial Invoice" at bounding box center [813, 70] width 80 height 13
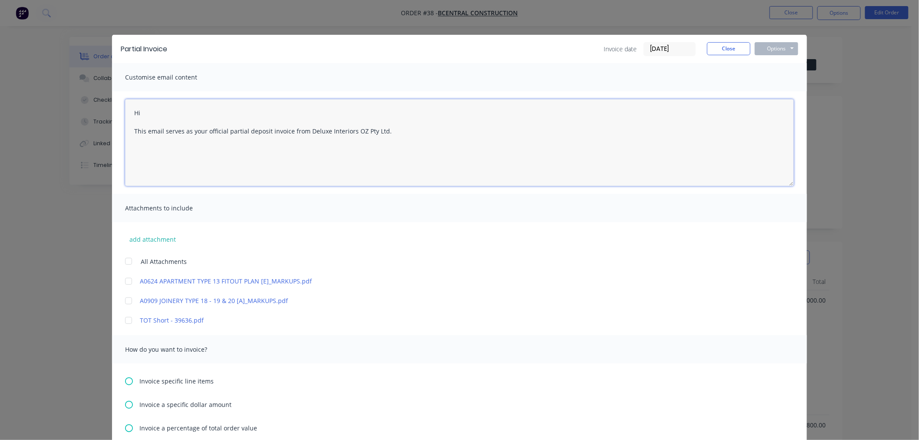
drag, startPoint x: 264, startPoint y: 130, endPoint x: 243, endPoint y: 131, distance: 20.9
click at [243, 131] on textarea "Hi This email serves as your official partial deposit invoice from Deluxe Inter…" at bounding box center [459, 142] width 669 height 87
click at [263, 129] on textarea "Hi This email serves as your official partial invoice from Deluxe Interiors OZ …" at bounding box center [459, 142] width 669 height 87
paste textarea "Apartment"
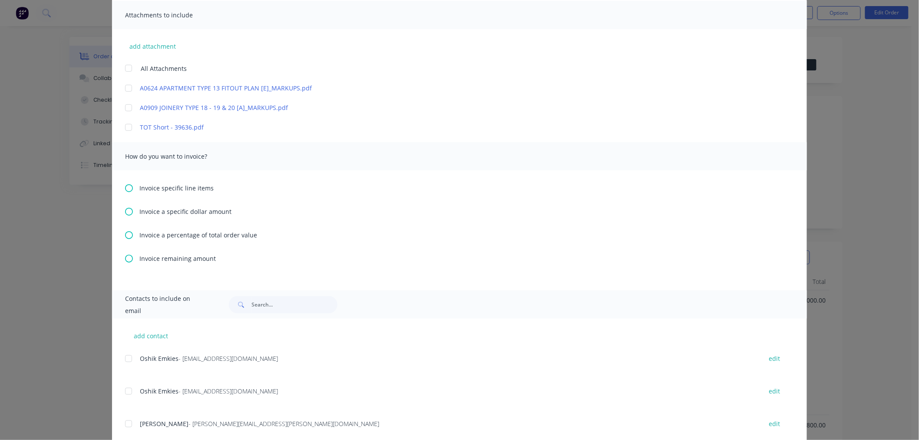
type textarea "Hi This email serves as your official partial invoice for Apartment G01 from De…"
click at [125, 258] on icon at bounding box center [129, 259] width 8 height 8
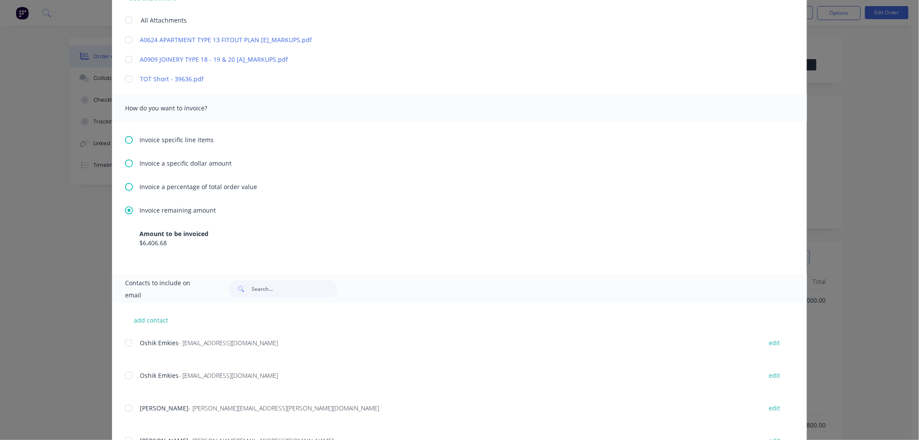
scroll to position [434, 0]
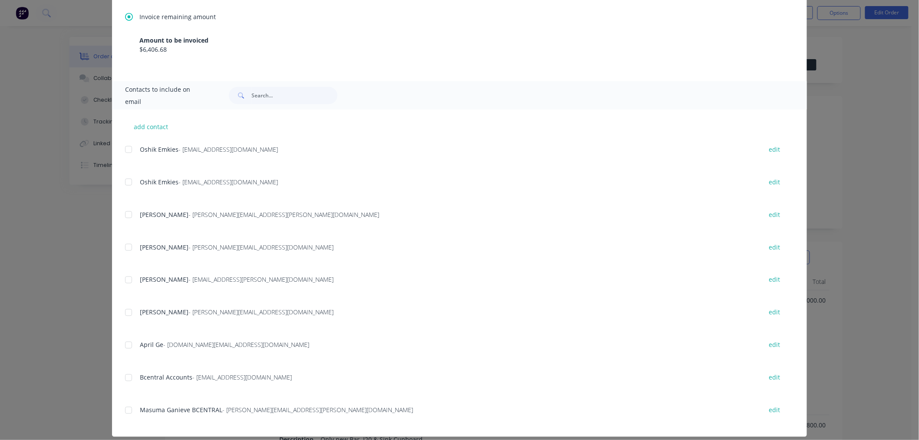
click at [123, 148] on div at bounding box center [128, 149] width 17 height 17
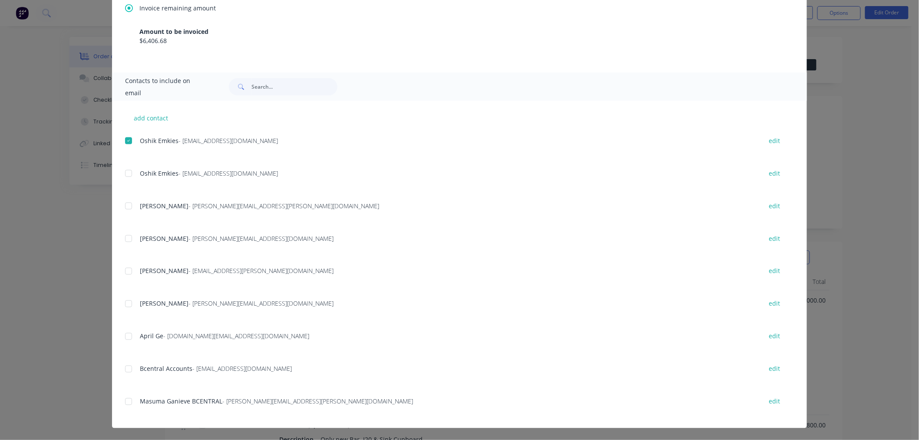
click at [127, 269] on div at bounding box center [128, 270] width 17 height 17
click at [124, 367] on div at bounding box center [128, 368] width 17 height 17
click at [125, 399] on div at bounding box center [128, 401] width 17 height 17
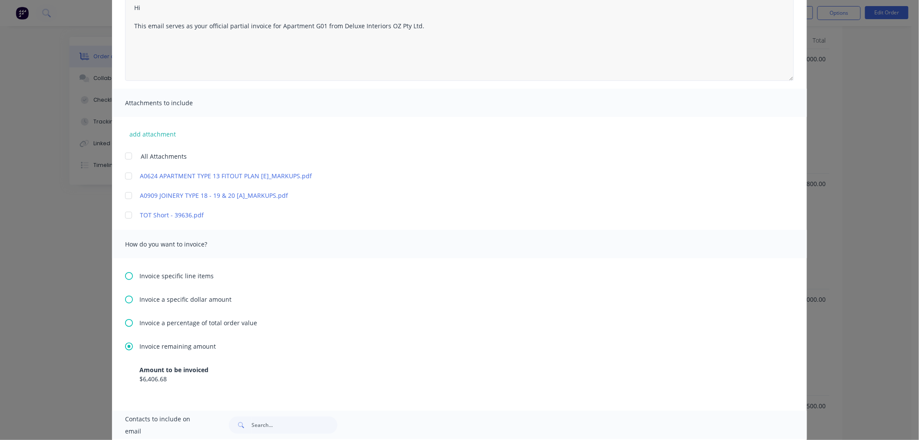
scroll to position [0, 0]
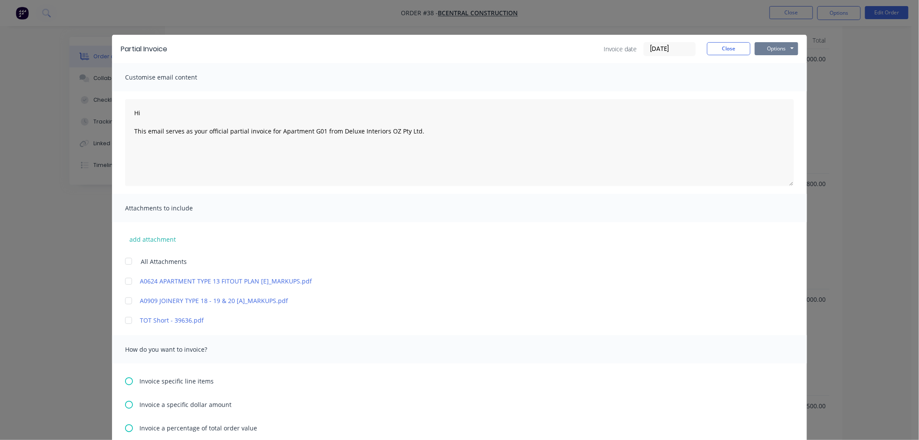
click at [775, 46] on button "Options" at bounding box center [776, 48] width 43 height 13
click at [771, 92] on button "Email" at bounding box center [783, 93] width 56 height 14
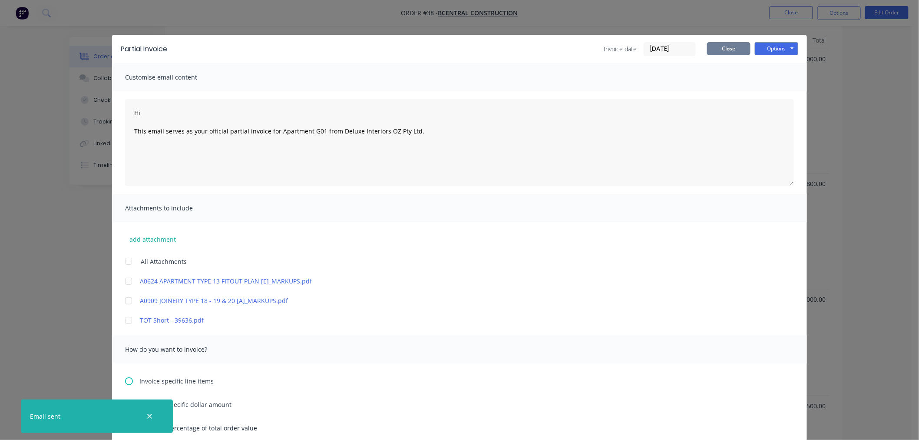
click at [724, 53] on button "Close" at bounding box center [728, 48] width 43 height 13
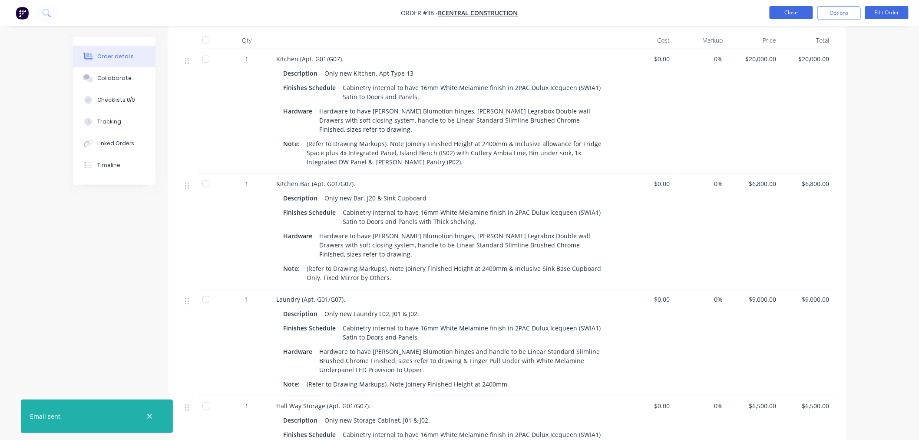
click at [791, 14] on button "Close" at bounding box center [791, 12] width 43 height 13
